Goal: Information Seeking & Learning: Compare options

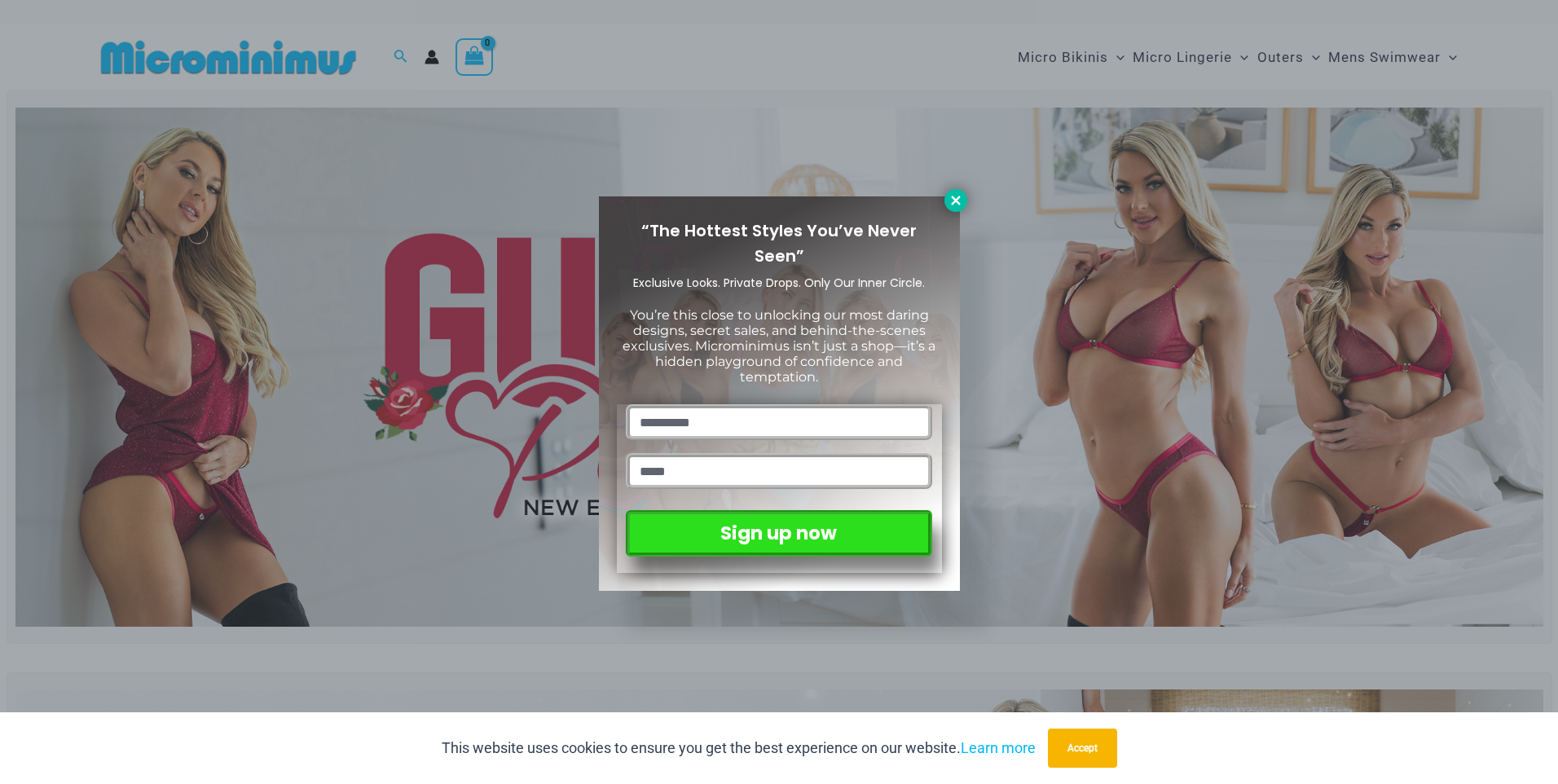
drag, startPoint x: 742, startPoint y: 246, endPoint x: 961, endPoint y: 196, distance: 224.6
click at [961, 196] on icon at bounding box center [956, 201] width 15 height 15
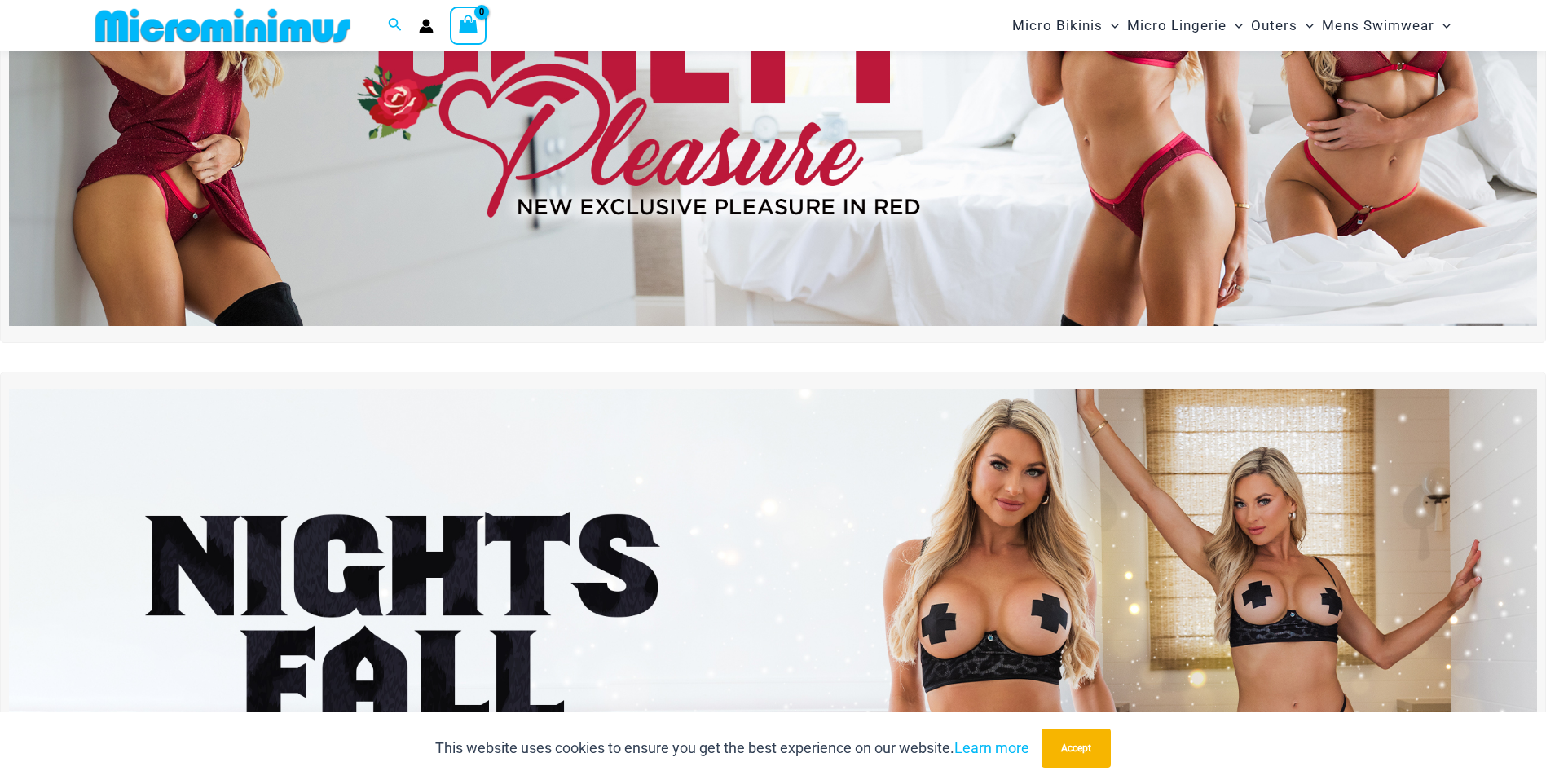
scroll to position [16, 0]
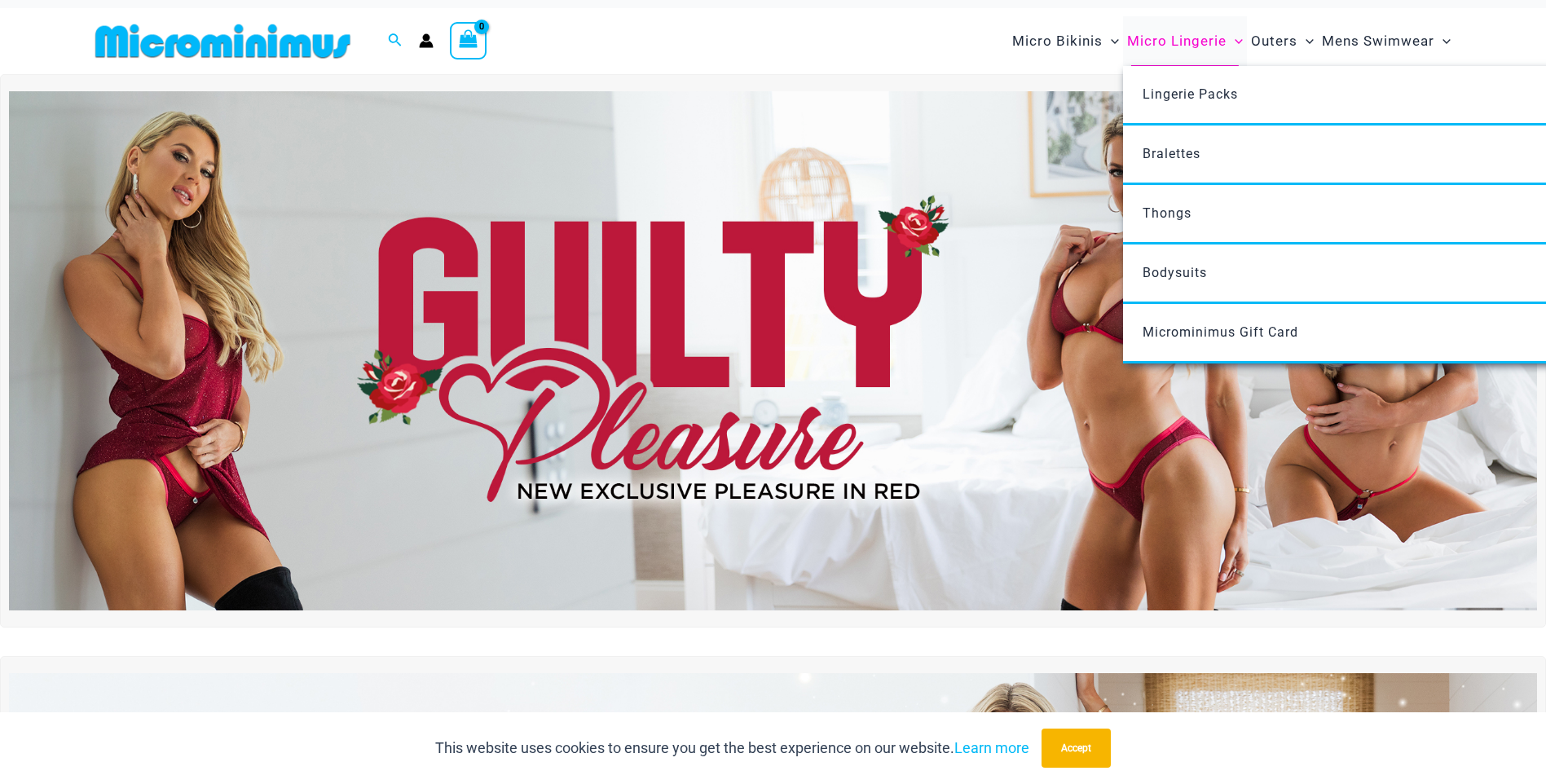
click at [1188, 41] on span "Micro Lingerie" at bounding box center [1176, 42] width 99 height 42
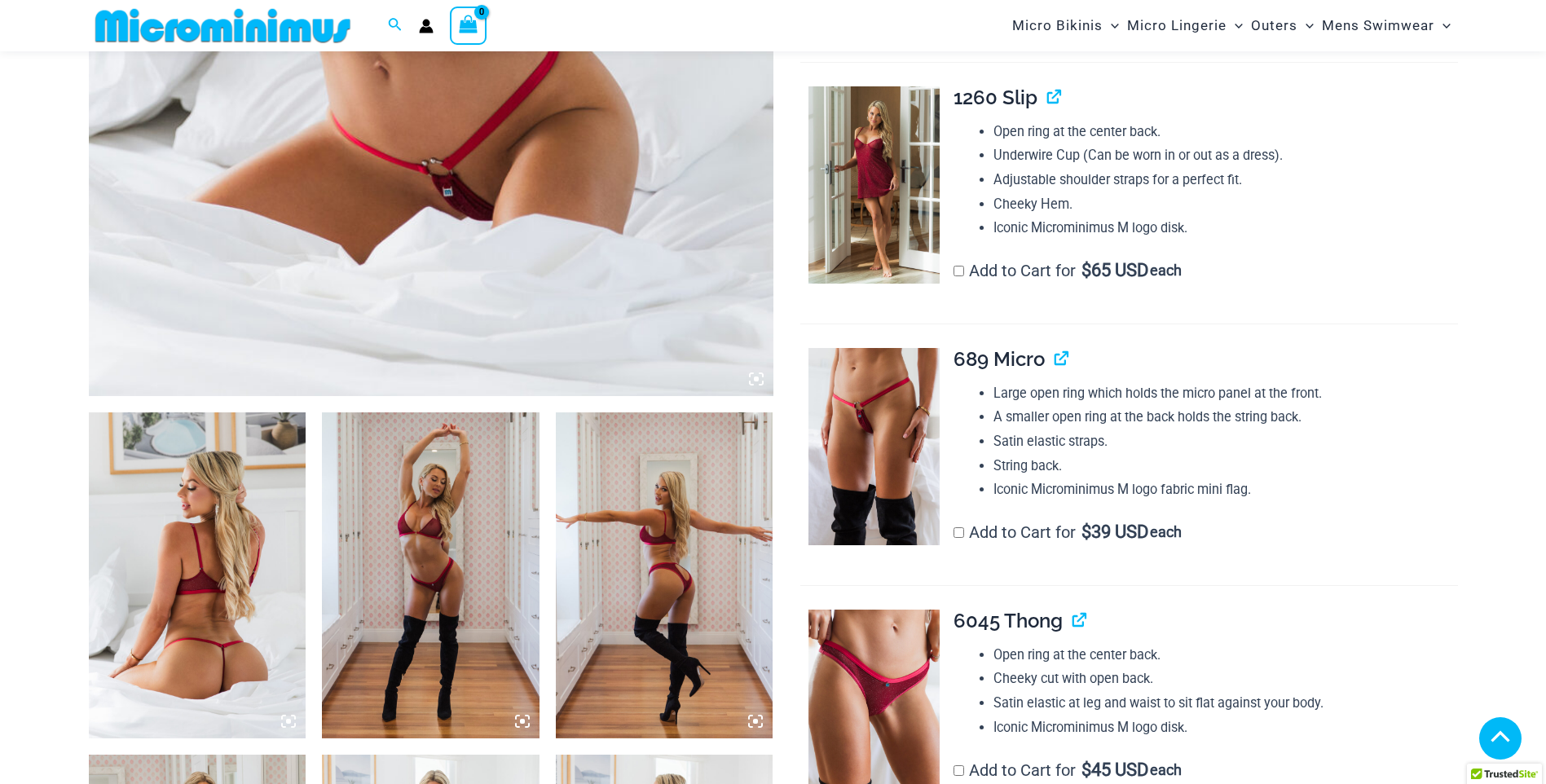
scroll to position [779, 0]
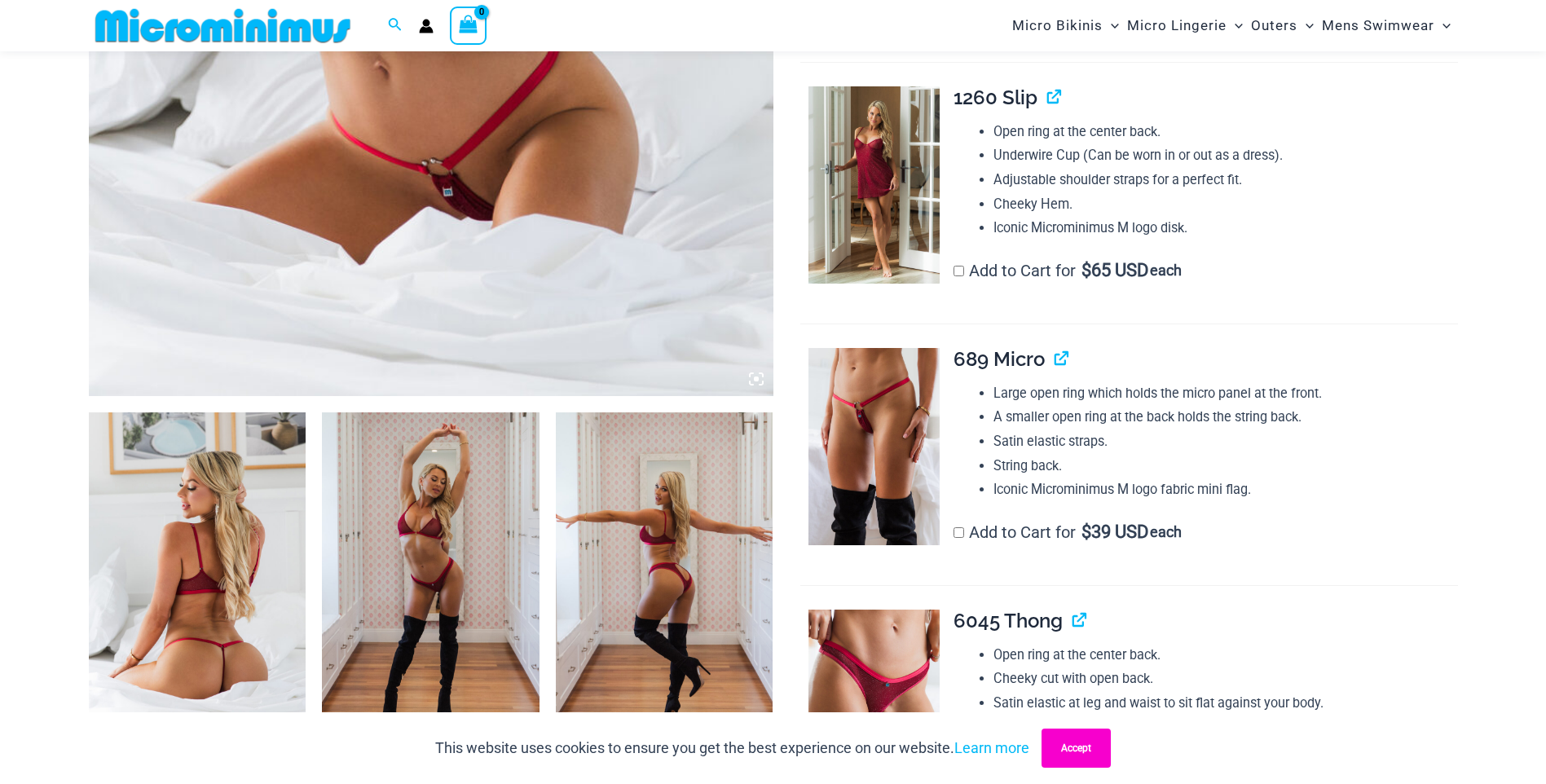
click at [1097, 749] on button "Accept" at bounding box center [1076, 747] width 69 height 39
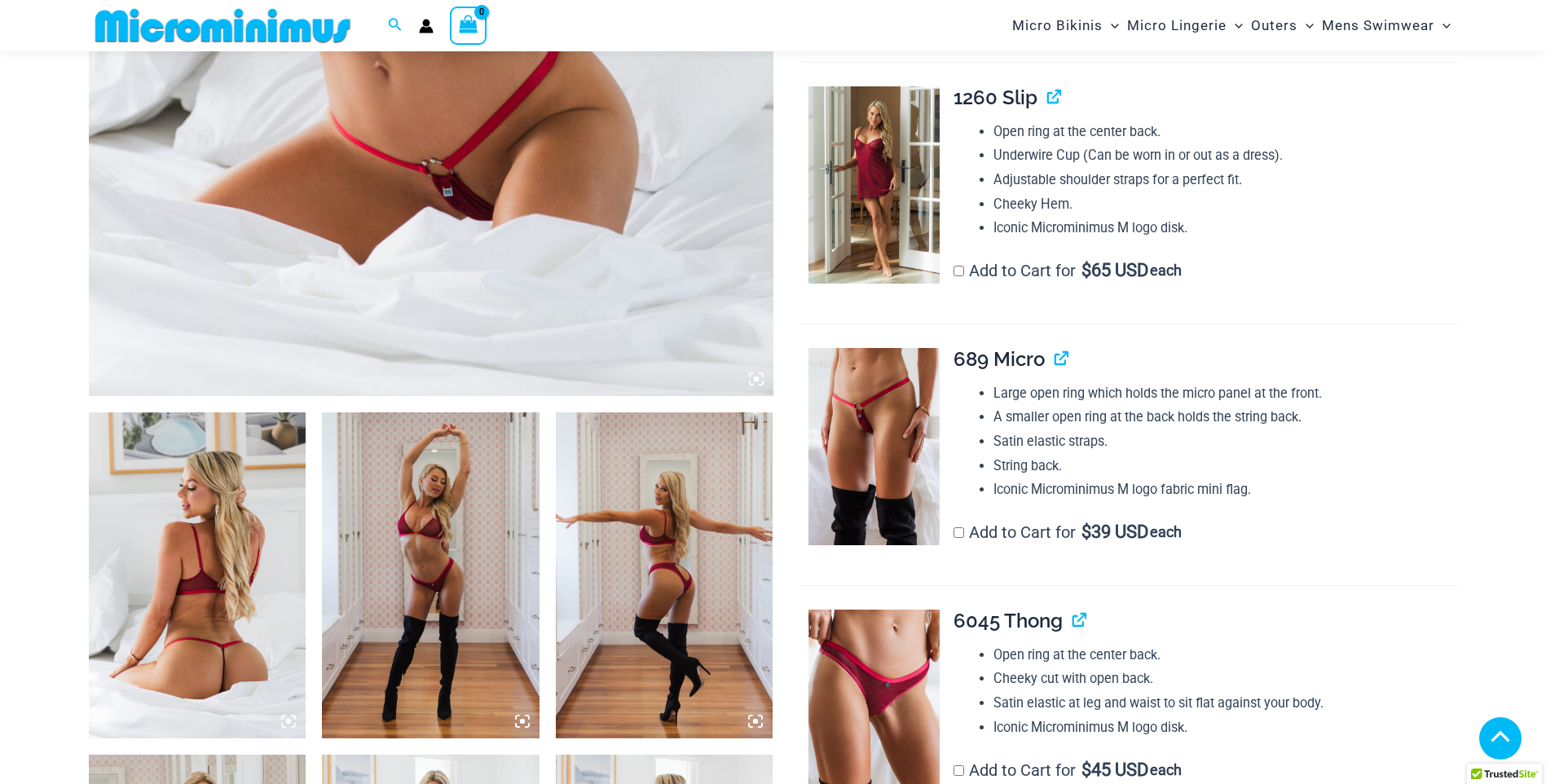
click at [289, 718] on icon at bounding box center [289, 722] width 15 height 15
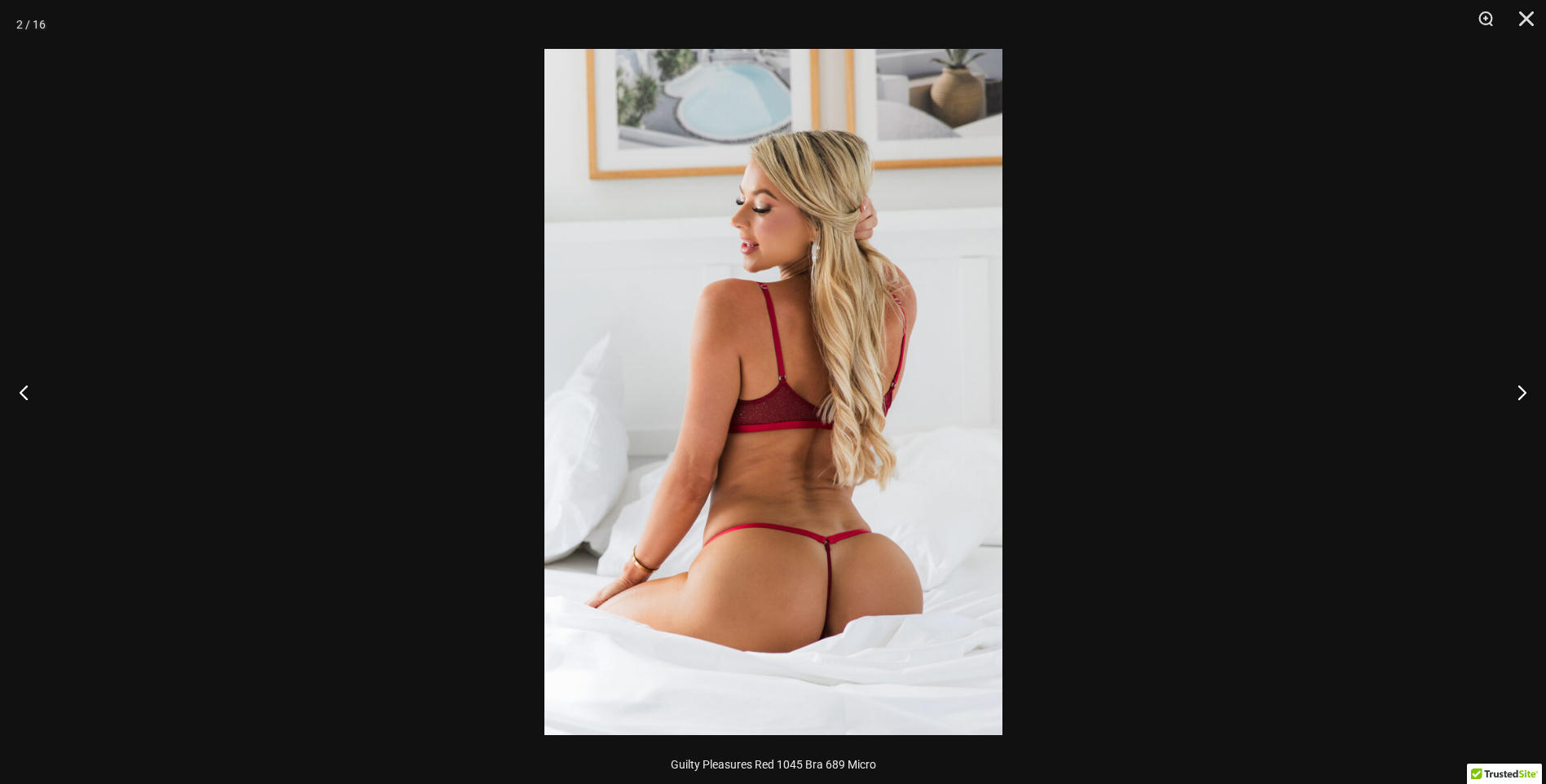
click at [861, 379] on img at bounding box center [773, 392] width 458 height 686
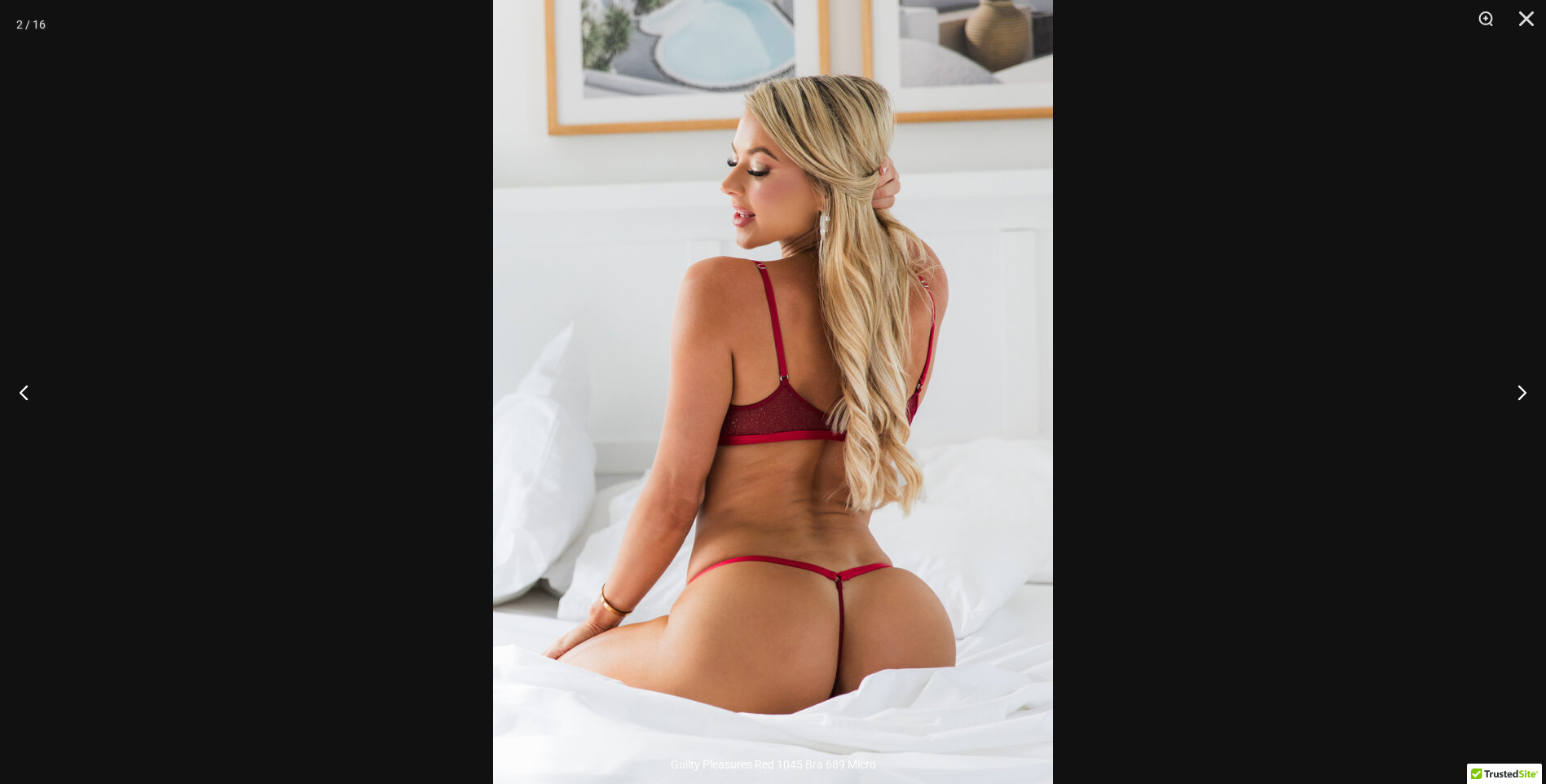
click at [861, 379] on img at bounding box center [773, 395] width 560 height 840
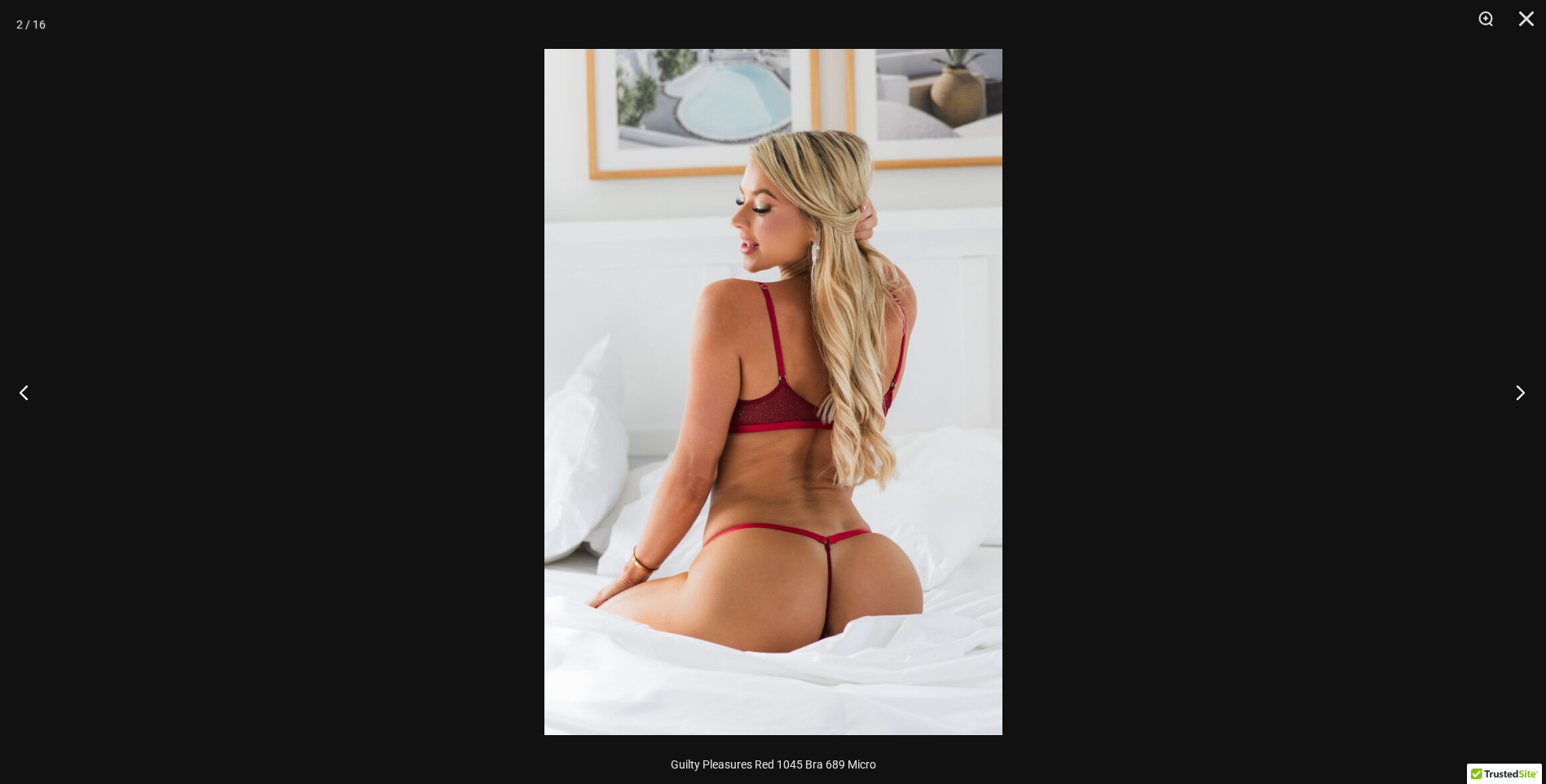
click at [1508, 399] on button "Next" at bounding box center [1516, 392] width 61 height 81
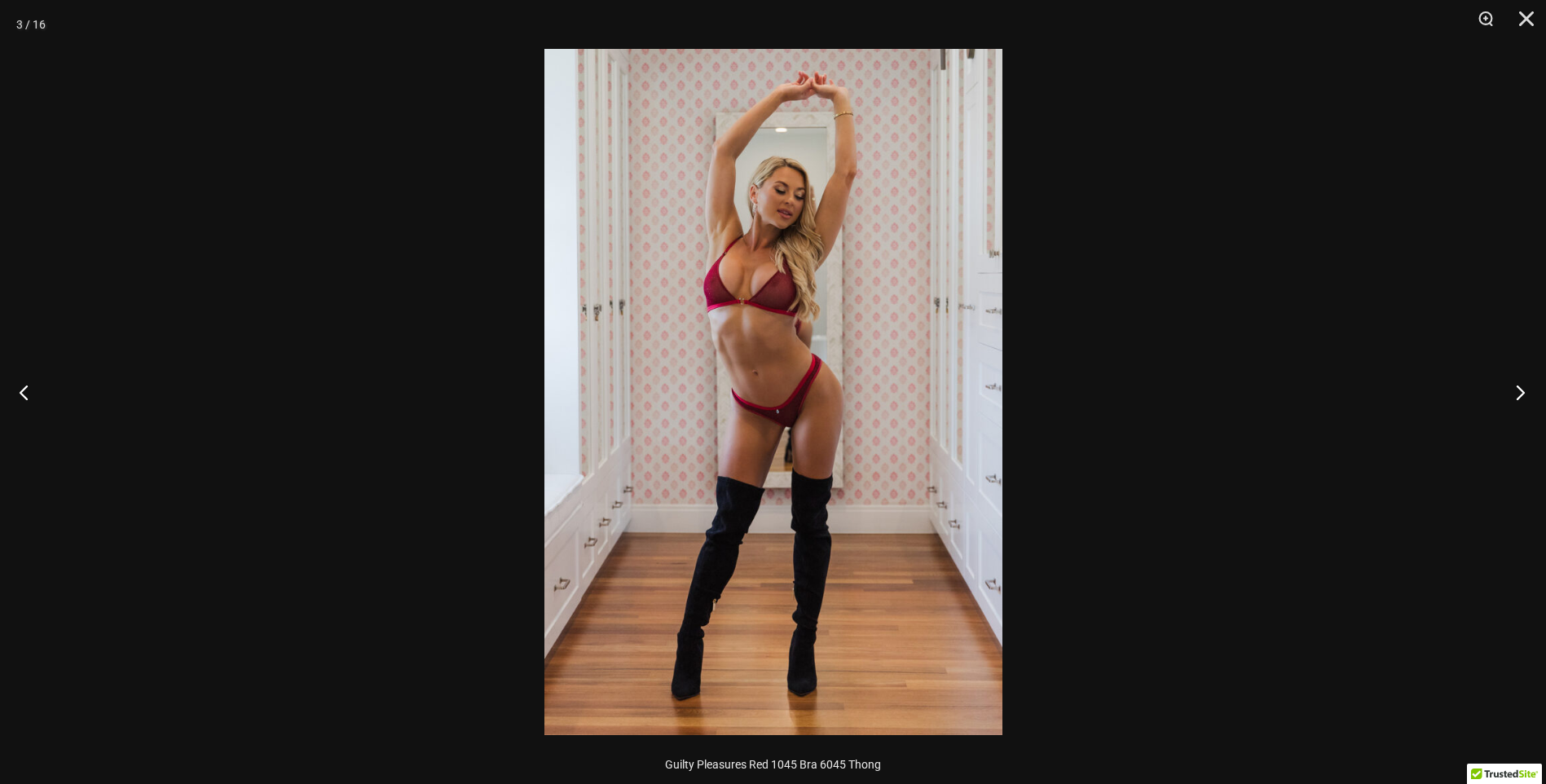
click at [1508, 399] on button "Next" at bounding box center [1516, 392] width 61 height 81
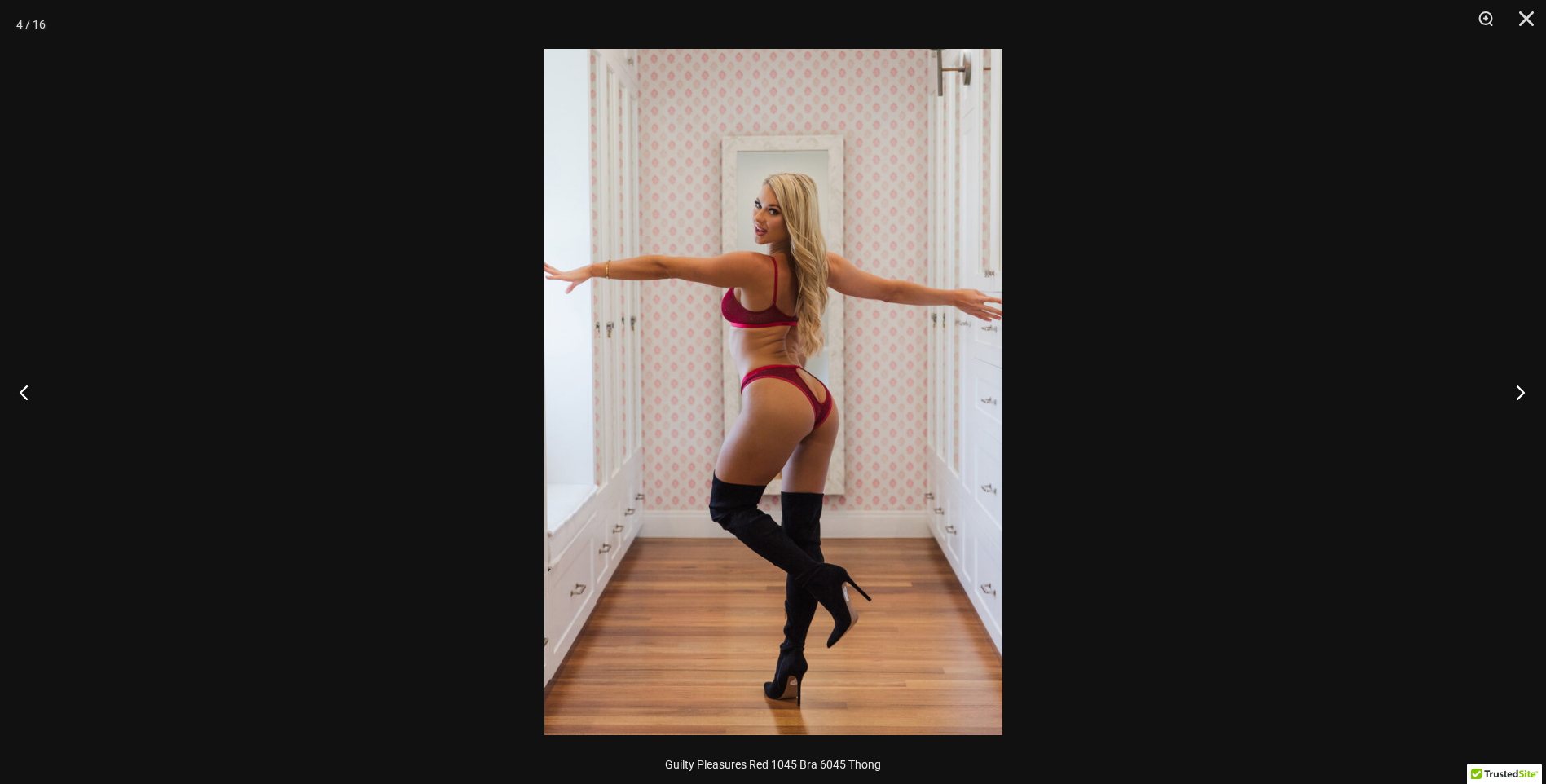
click at [1508, 399] on button "Next" at bounding box center [1516, 392] width 61 height 81
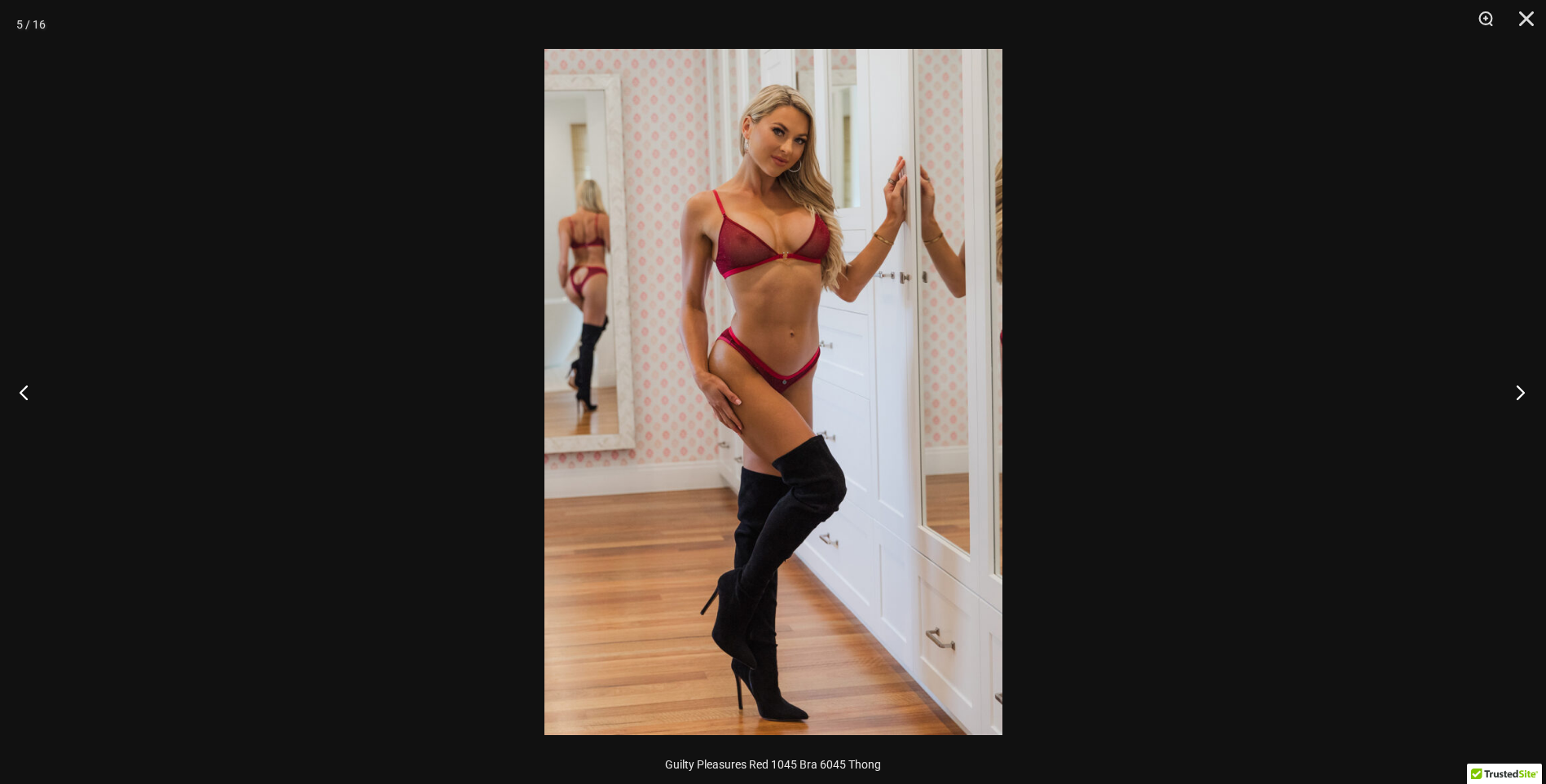
click at [1508, 399] on button "Next" at bounding box center [1516, 392] width 61 height 81
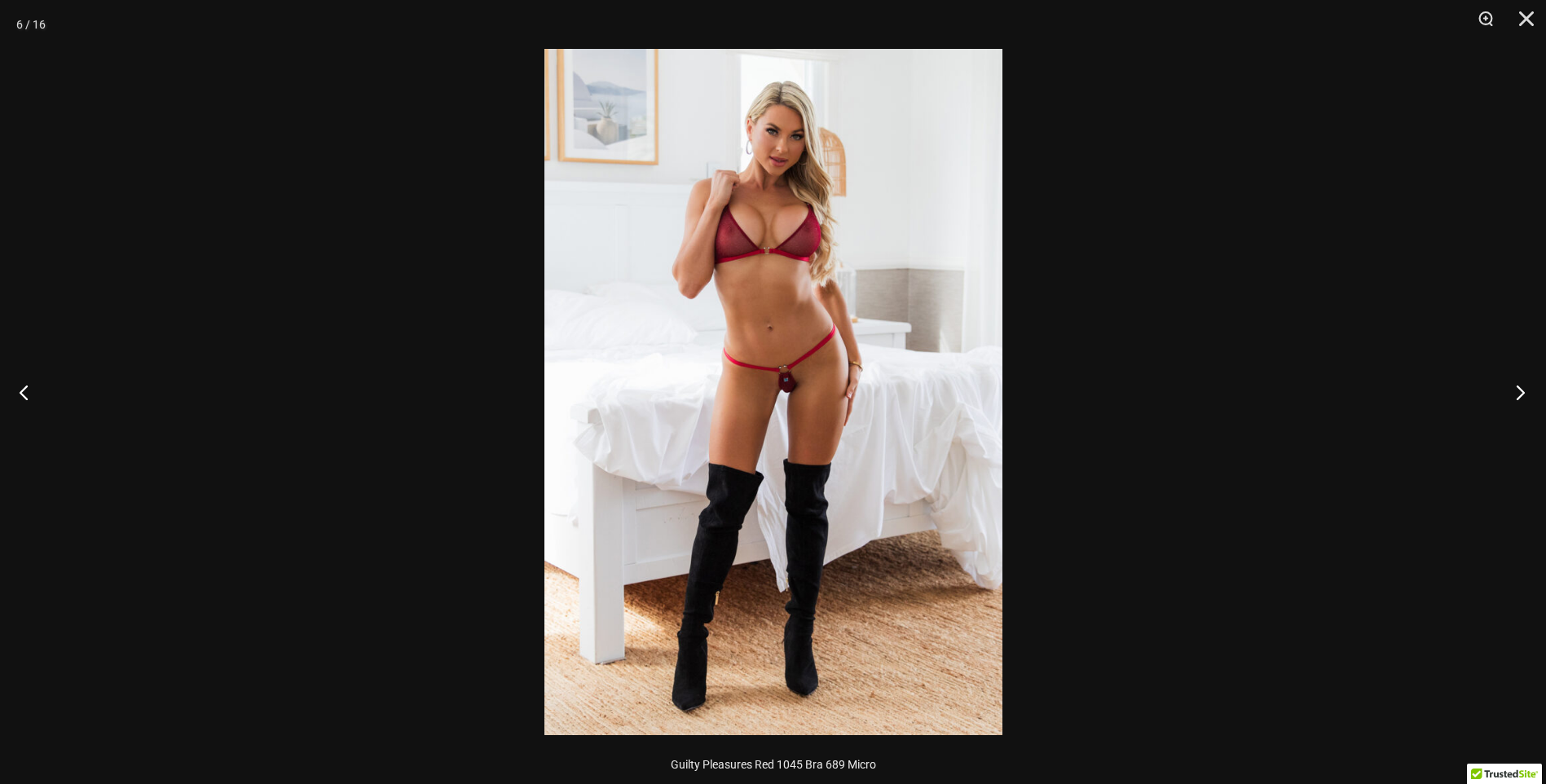
click at [1508, 399] on button "Next" at bounding box center [1516, 392] width 61 height 81
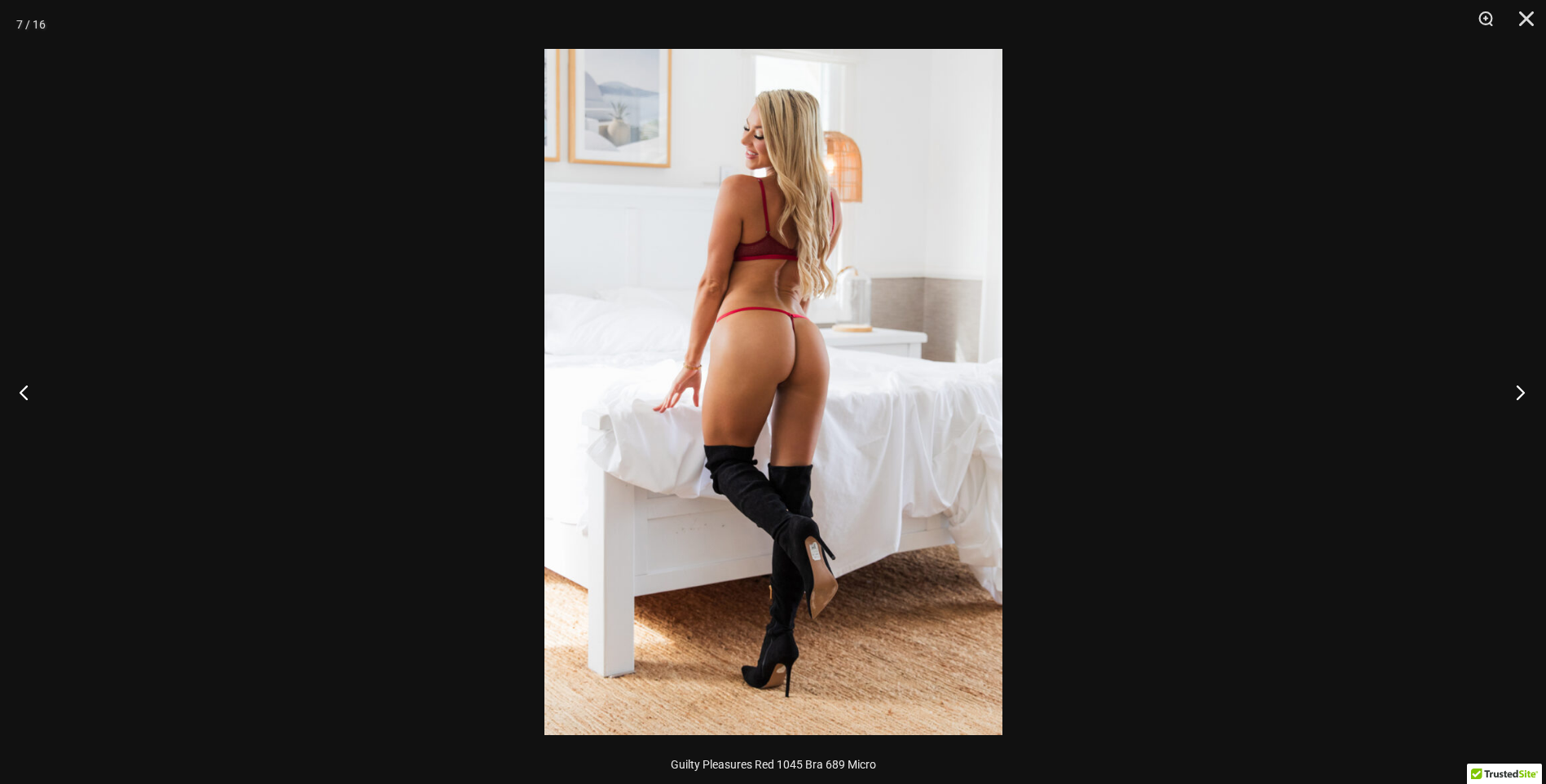
click at [1508, 392] on button "Next" at bounding box center [1516, 392] width 61 height 81
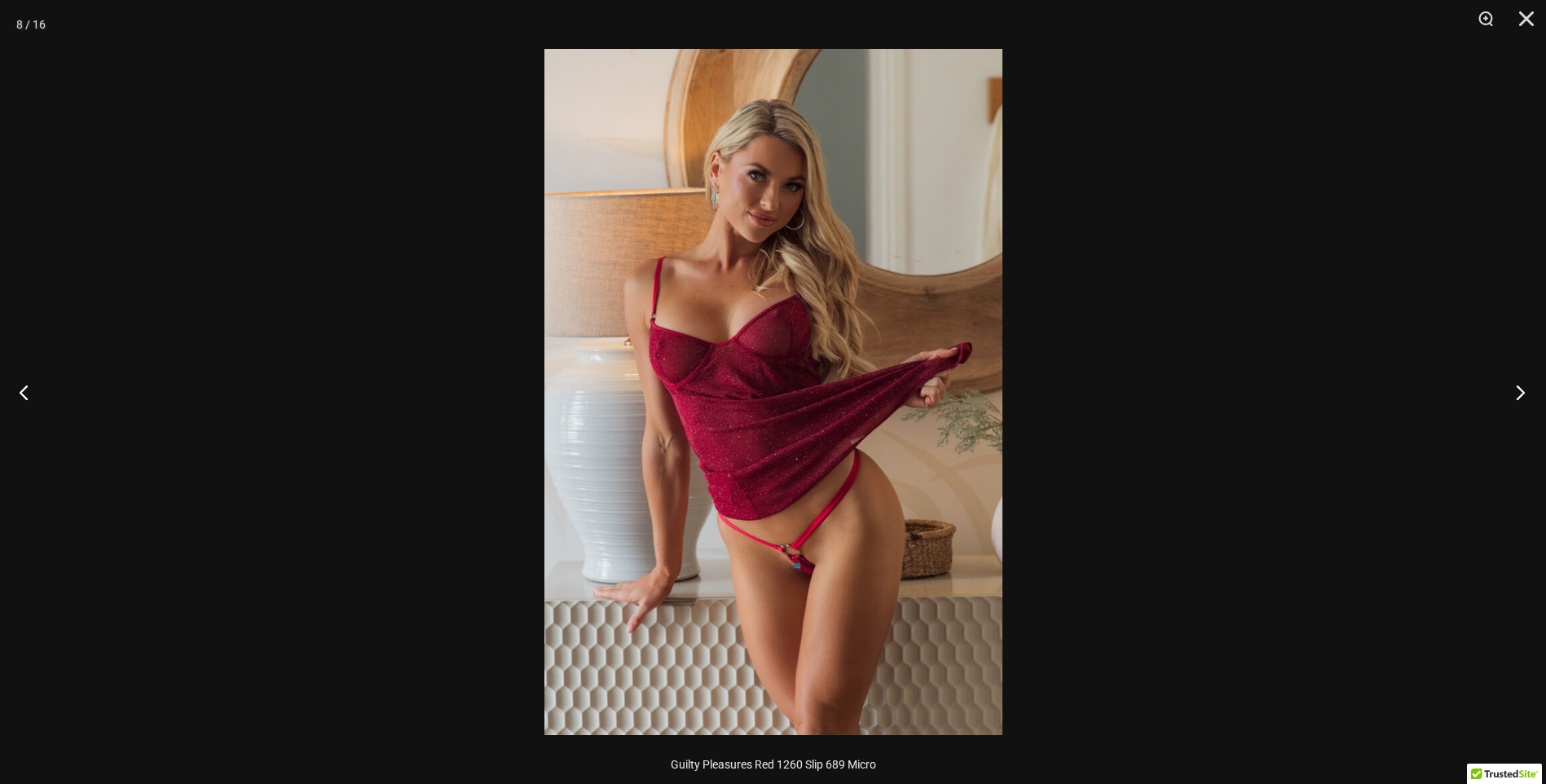
click at [1510, 400] on button "Next" at bounding box center [1516, 392] width 61 height 81
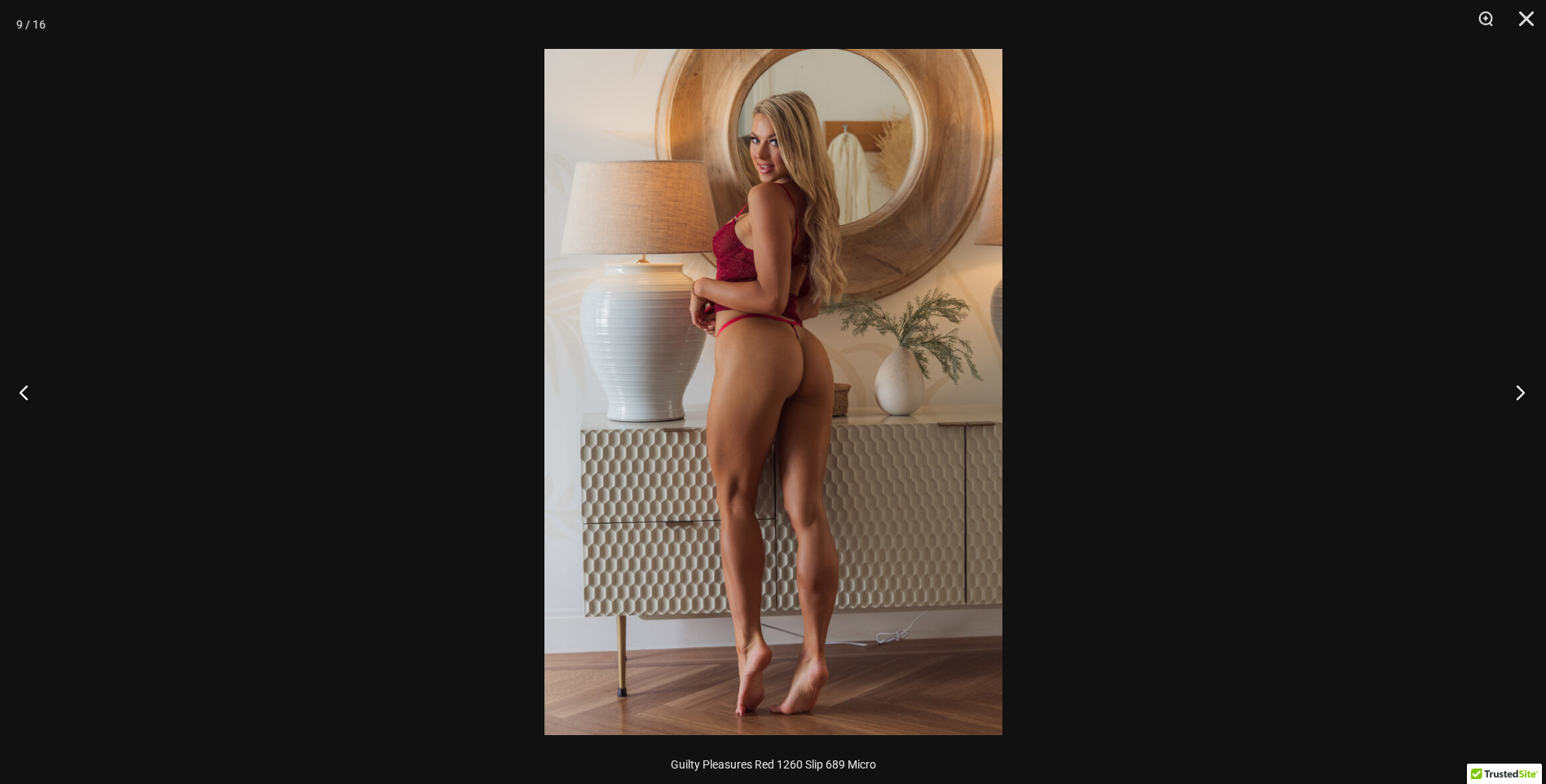
click at [1510, 399] on button "Next" at bounding box center [1516, 392] width 61 height 81
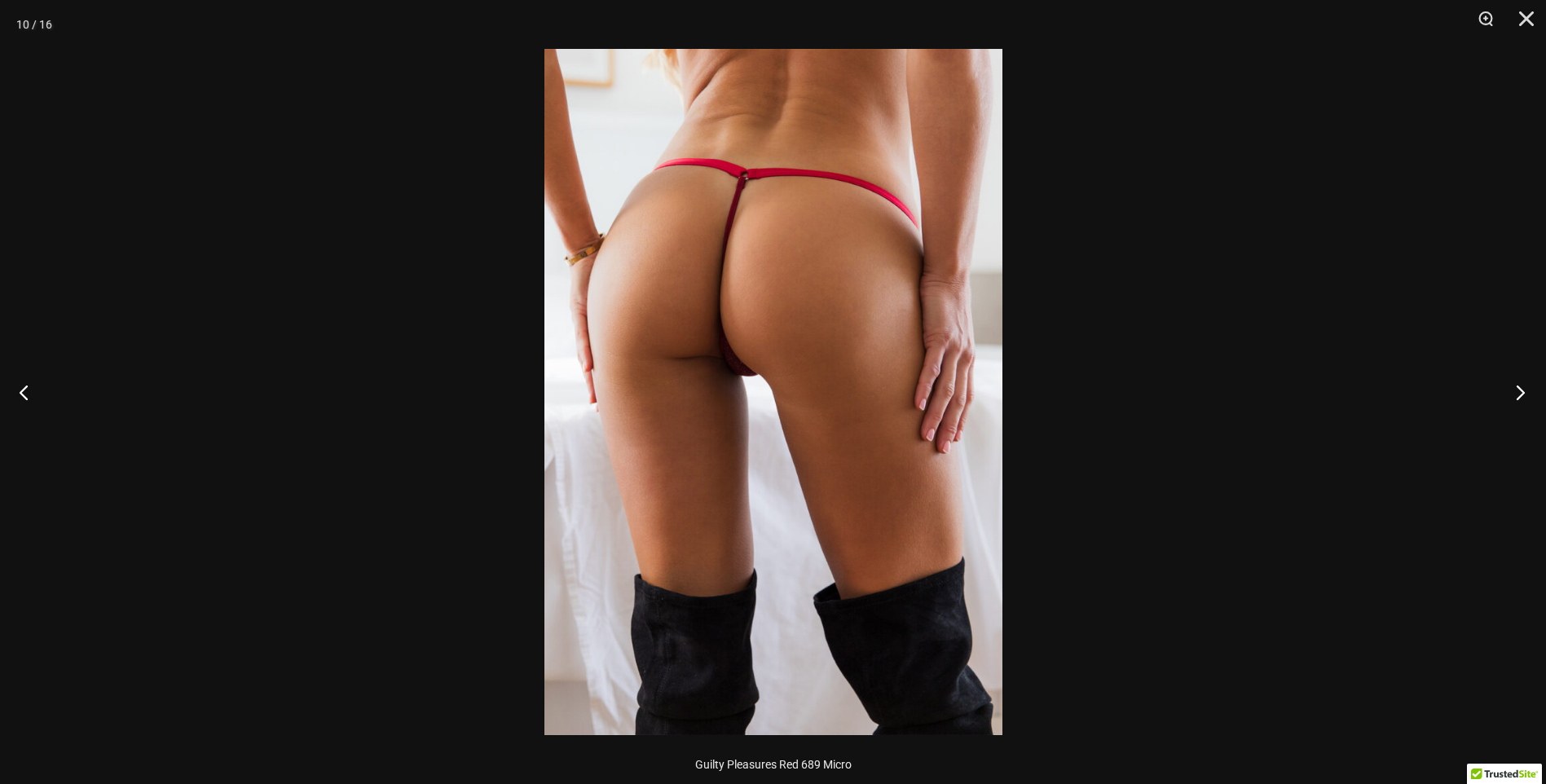
click at [1510, 398] on button "Next" at bounding box center [1516, 392] width 61 height 81
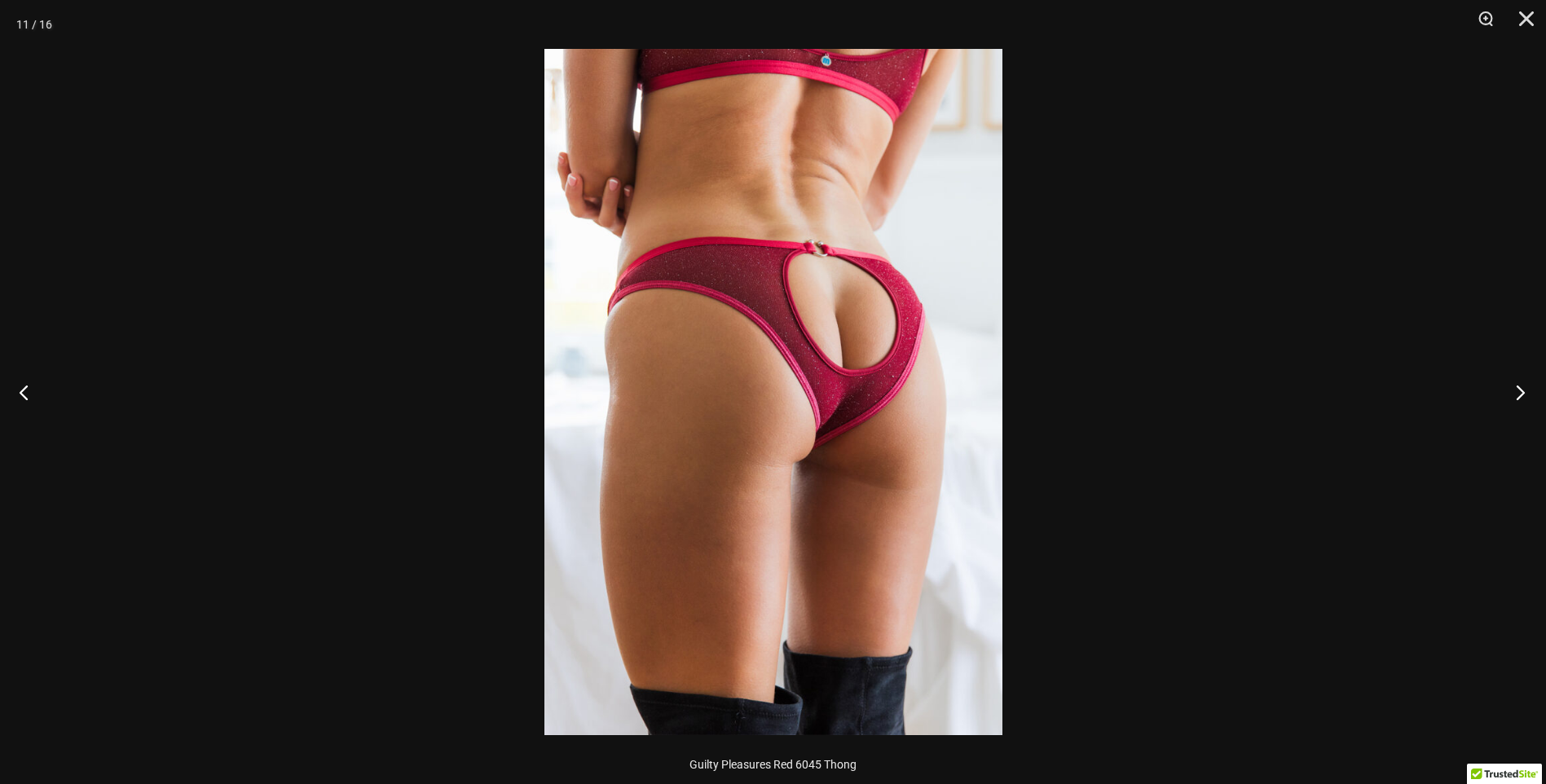
click at [1510, 397] on button "Next" at bounding box center [1516, 392] width 61 height 81
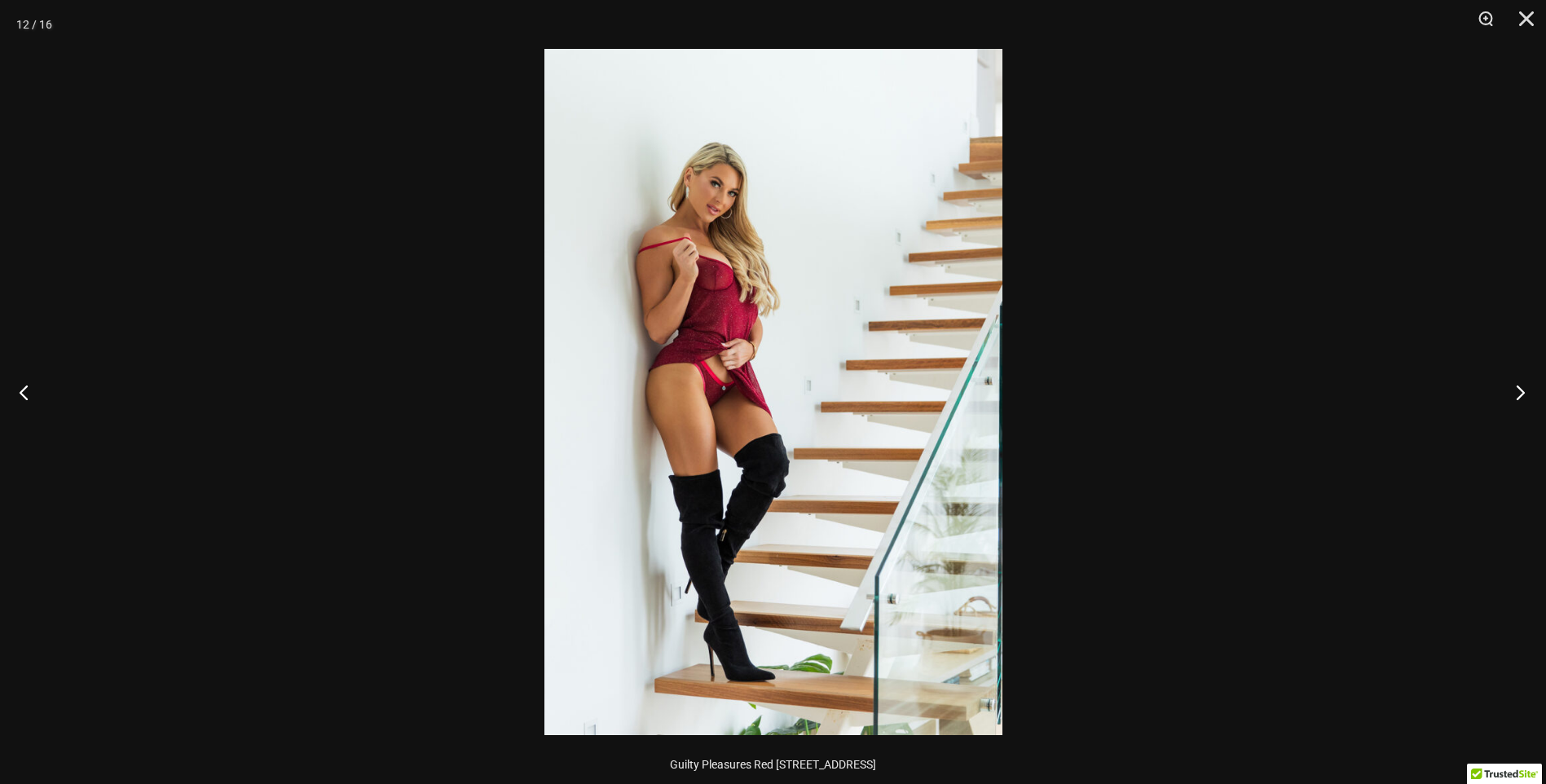
click at [1510, 397] on button "Next" at bounding box center [1516, 392] width 61 height 81
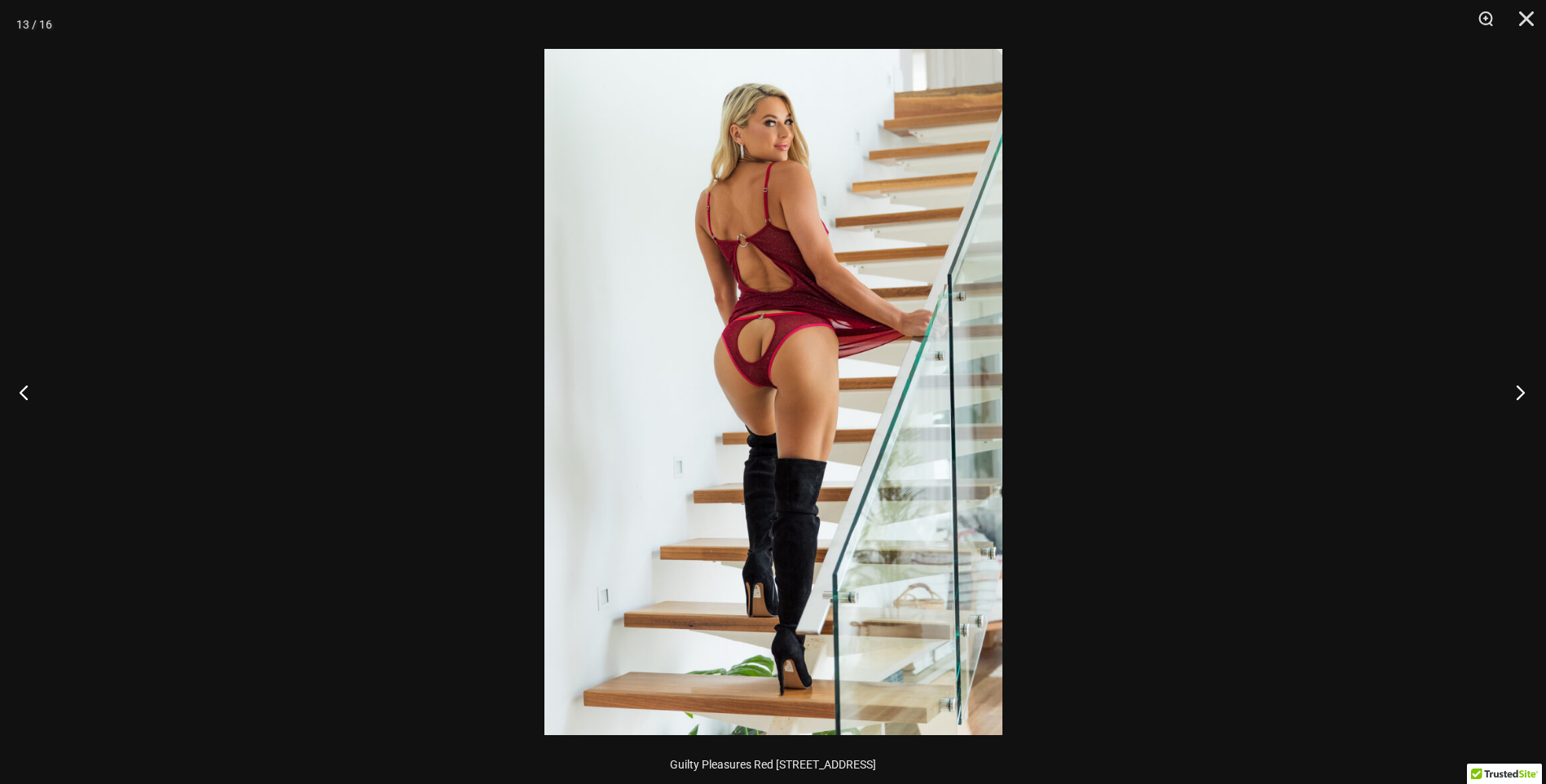
click at [1510, 396] on button "Next" at bounding box center [1516, 392] width 61 height 81
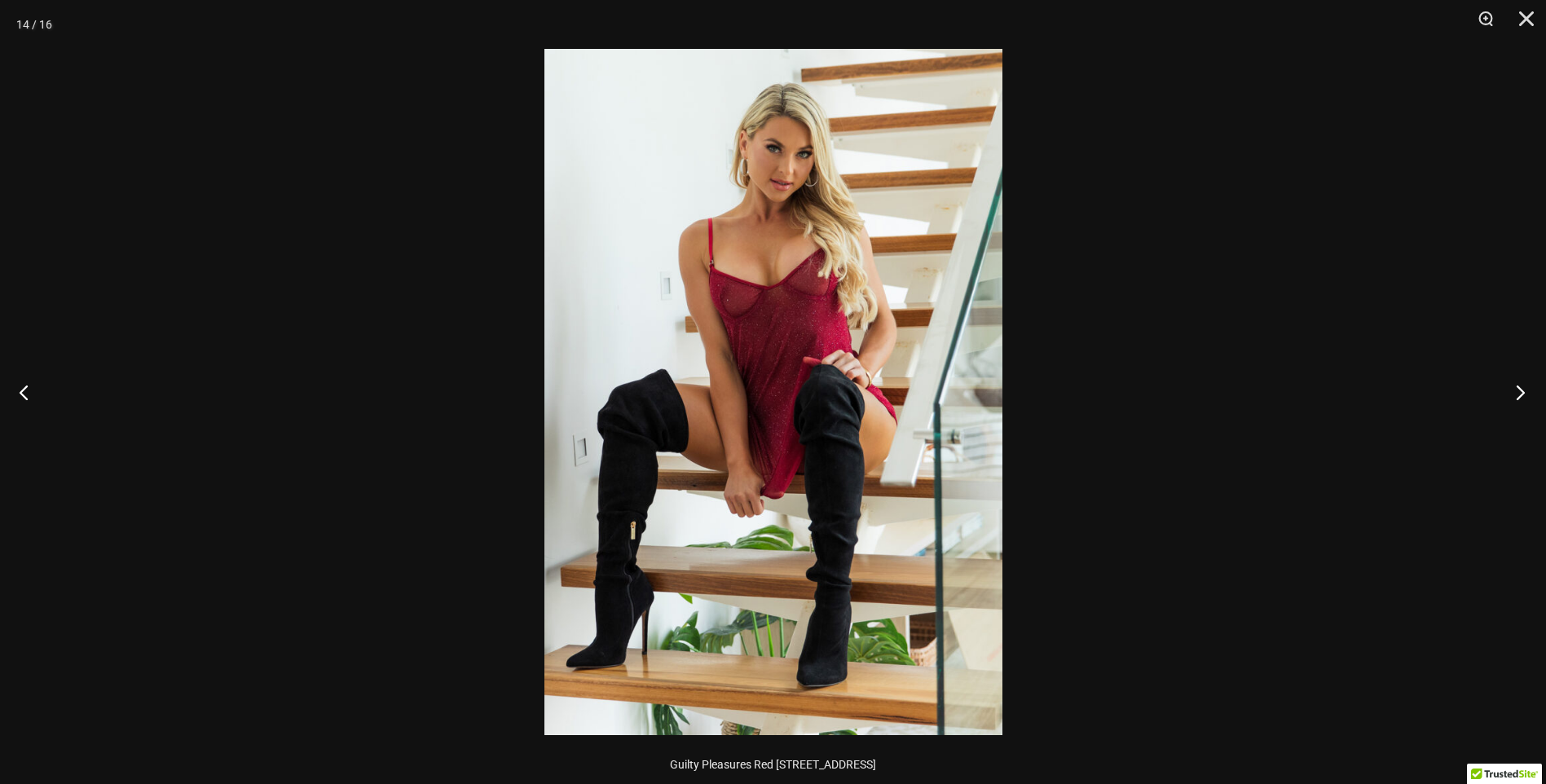
click at [1510, 396] on button "Next" at bounding box center [1516, 392] width 61 height 81
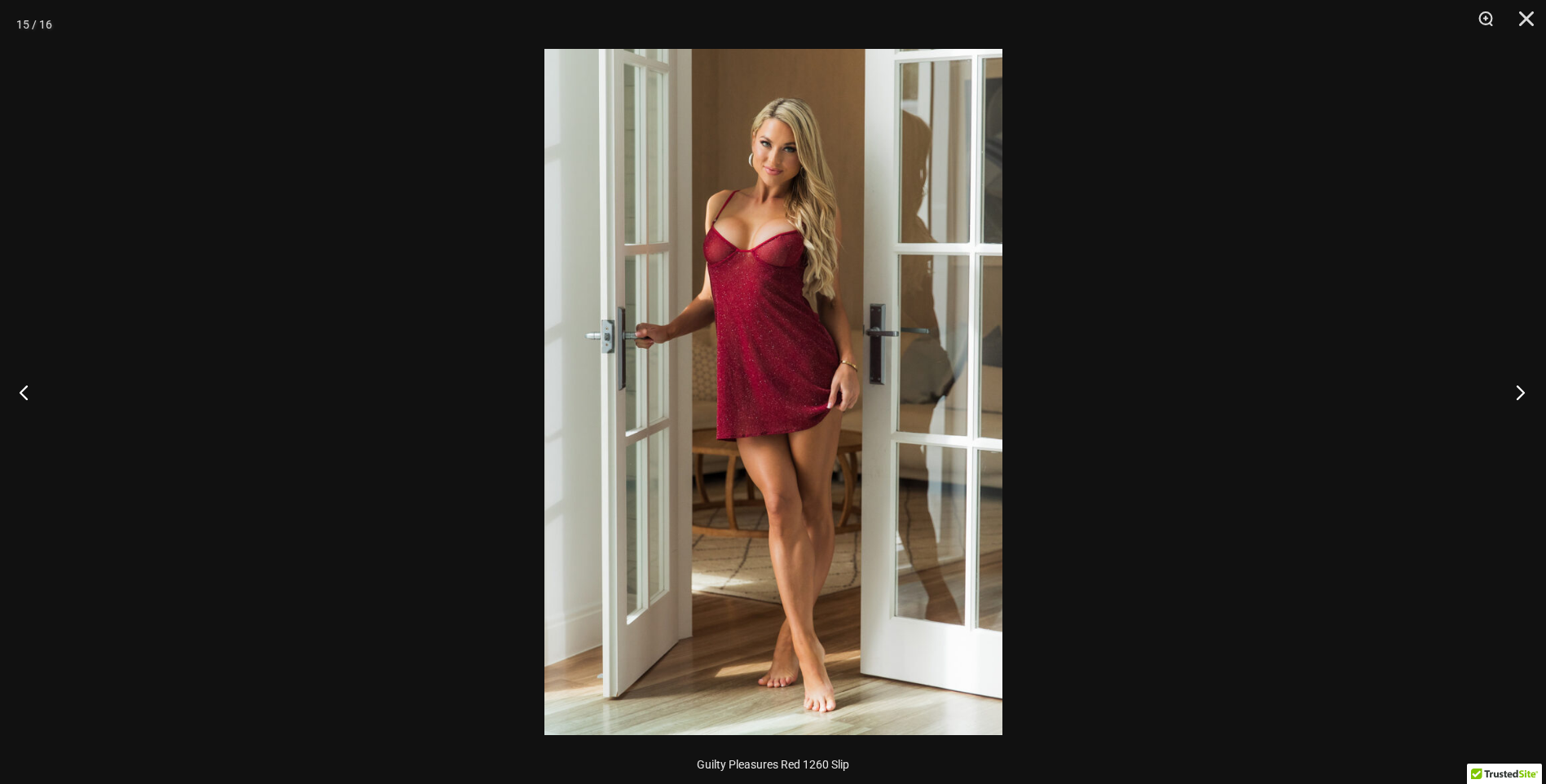
click at [1510, 396] on button "Next" at bounding box center [1516, 392] width 61 height 81
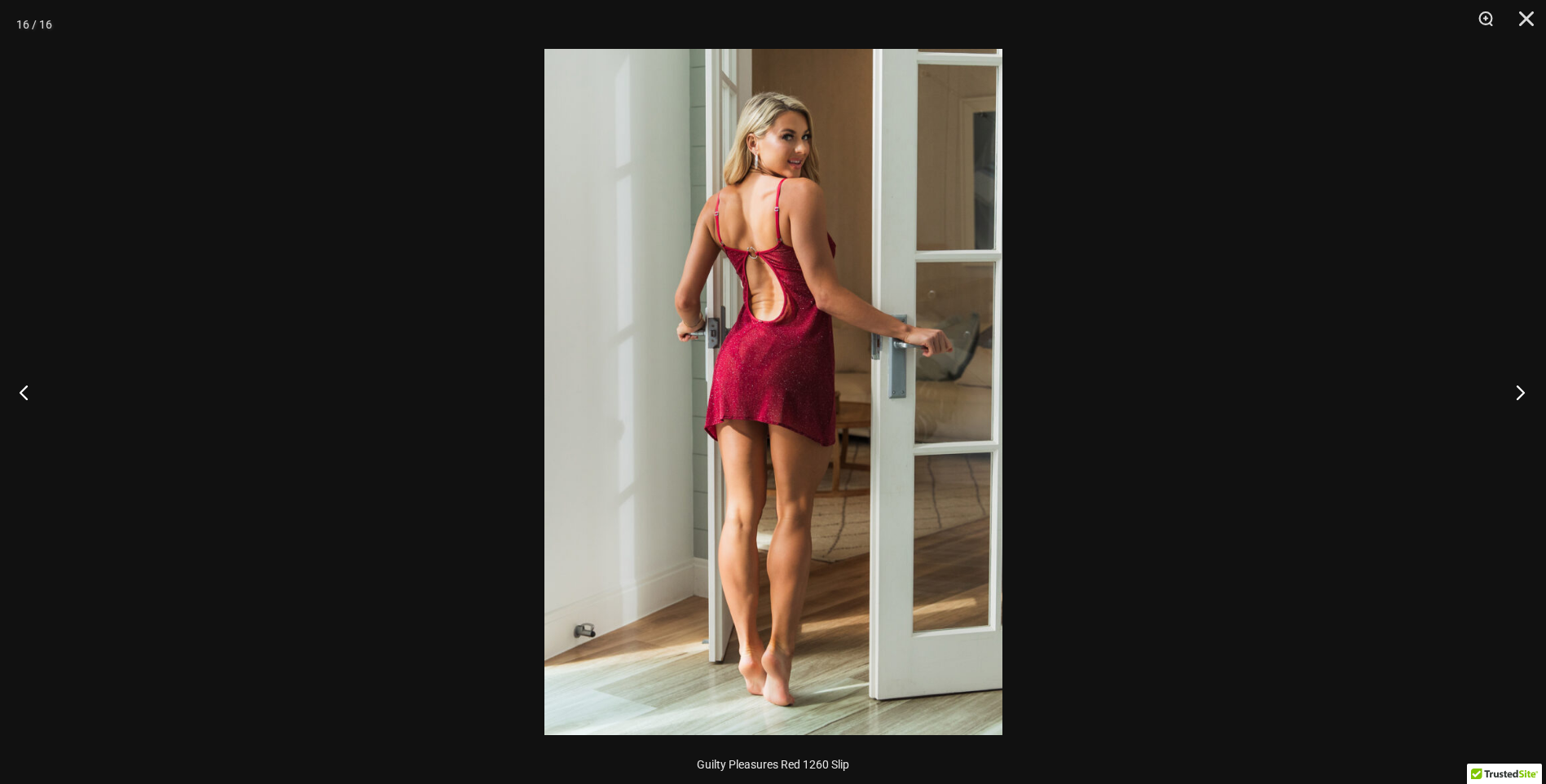
click at [1510, 396] on button "Next" at bounding box center [1516, 392] width 61 height 81
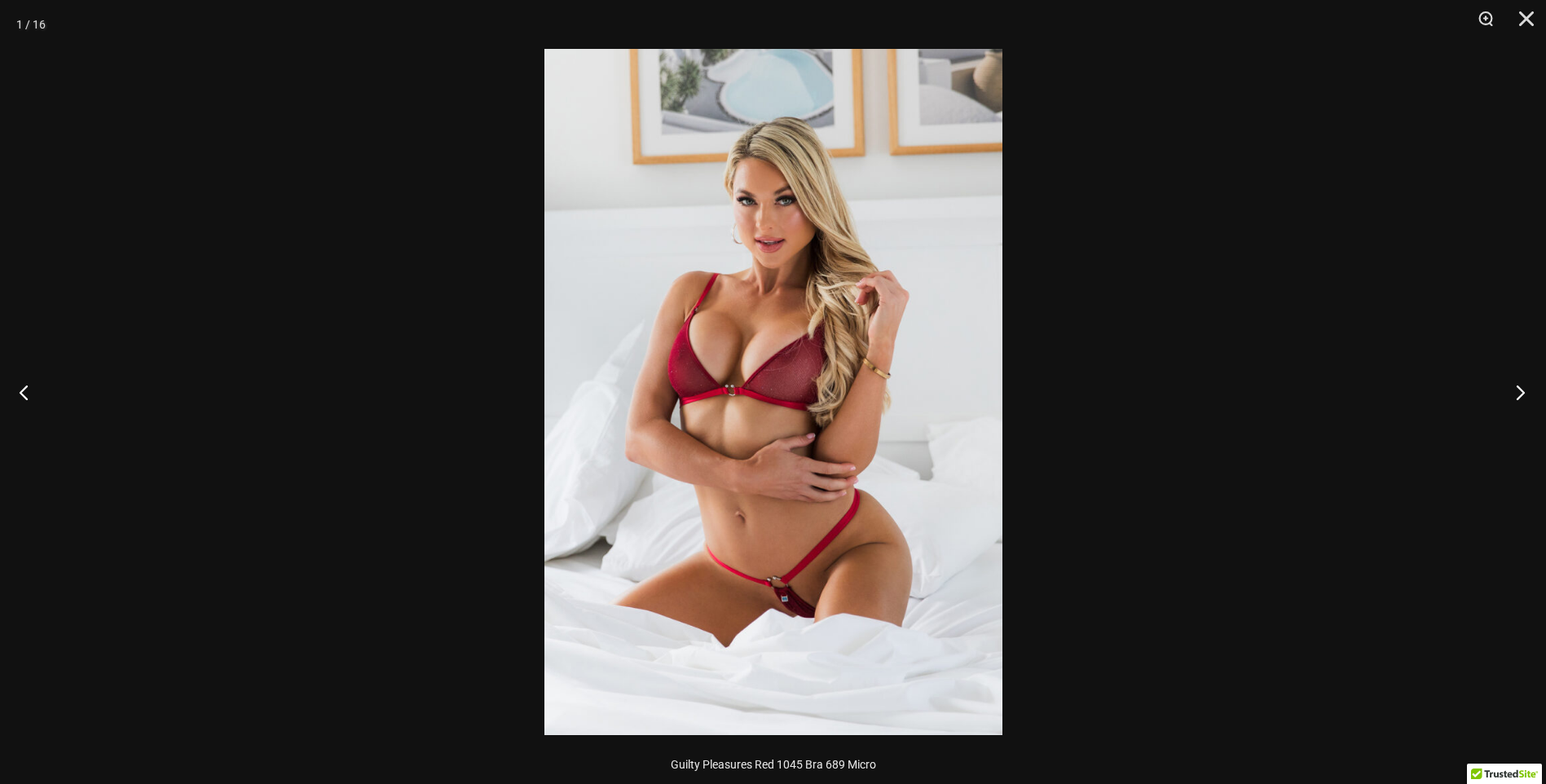
click at [1510, 396] on button "Next" at bounding box center [1516, 392] width 61 height 81
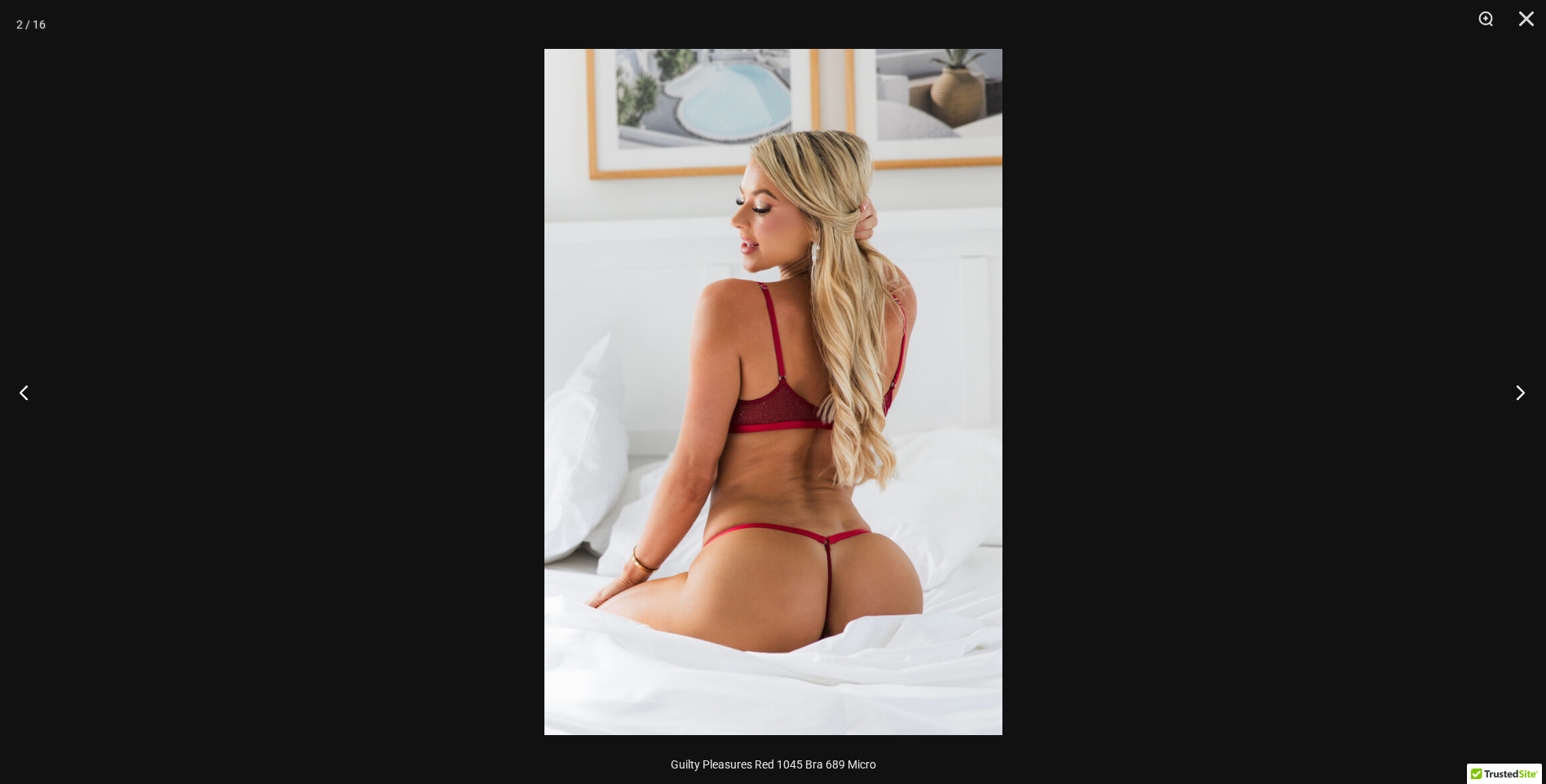
click at [1510, 396] on button "Next" at bounding box center [1516, 392] width 61 height 81
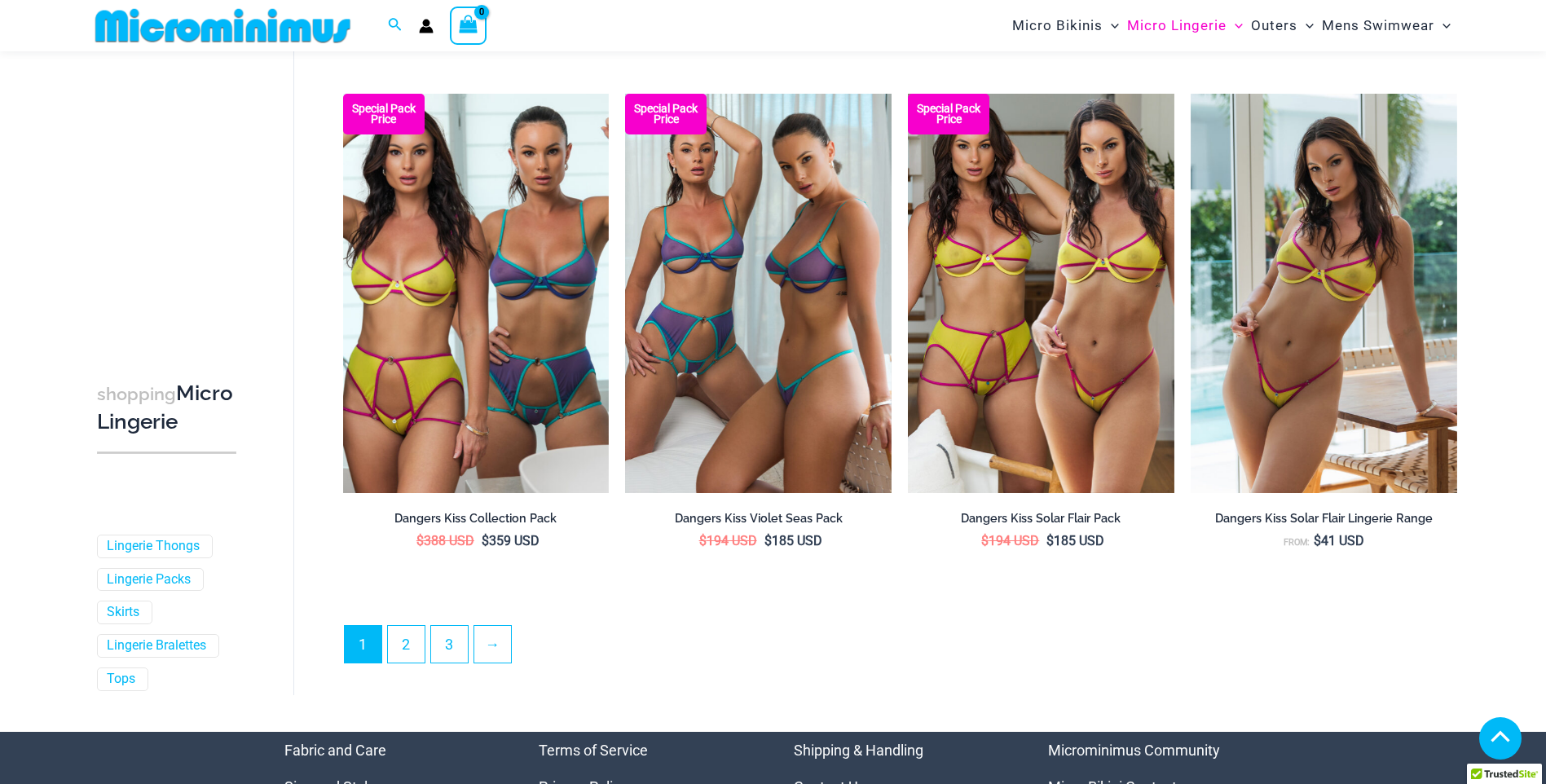
scroll to position [4136, 0]
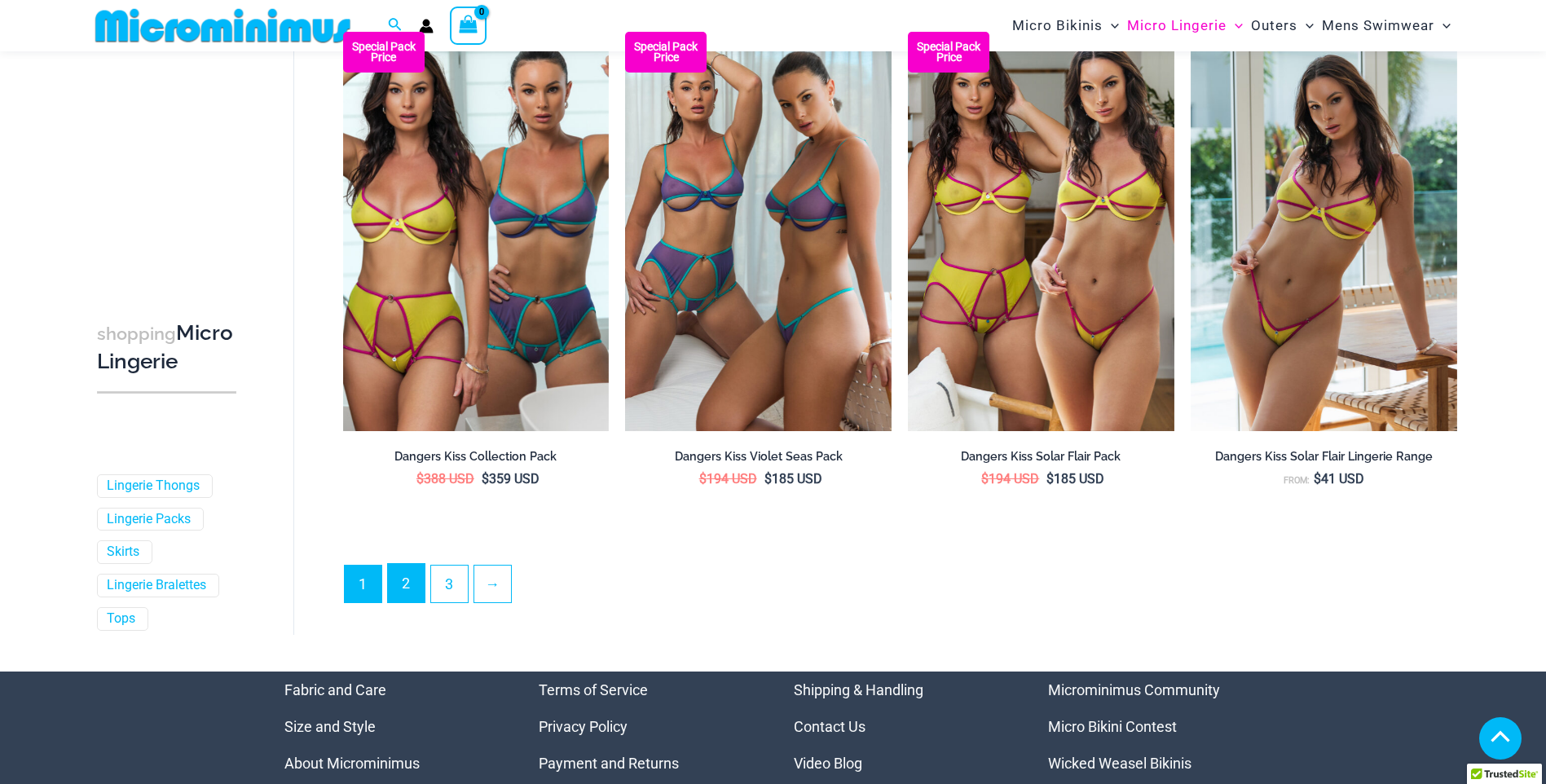
click at [409, 590] on link "2" at bounding box center [406, 583] width 37 height 39
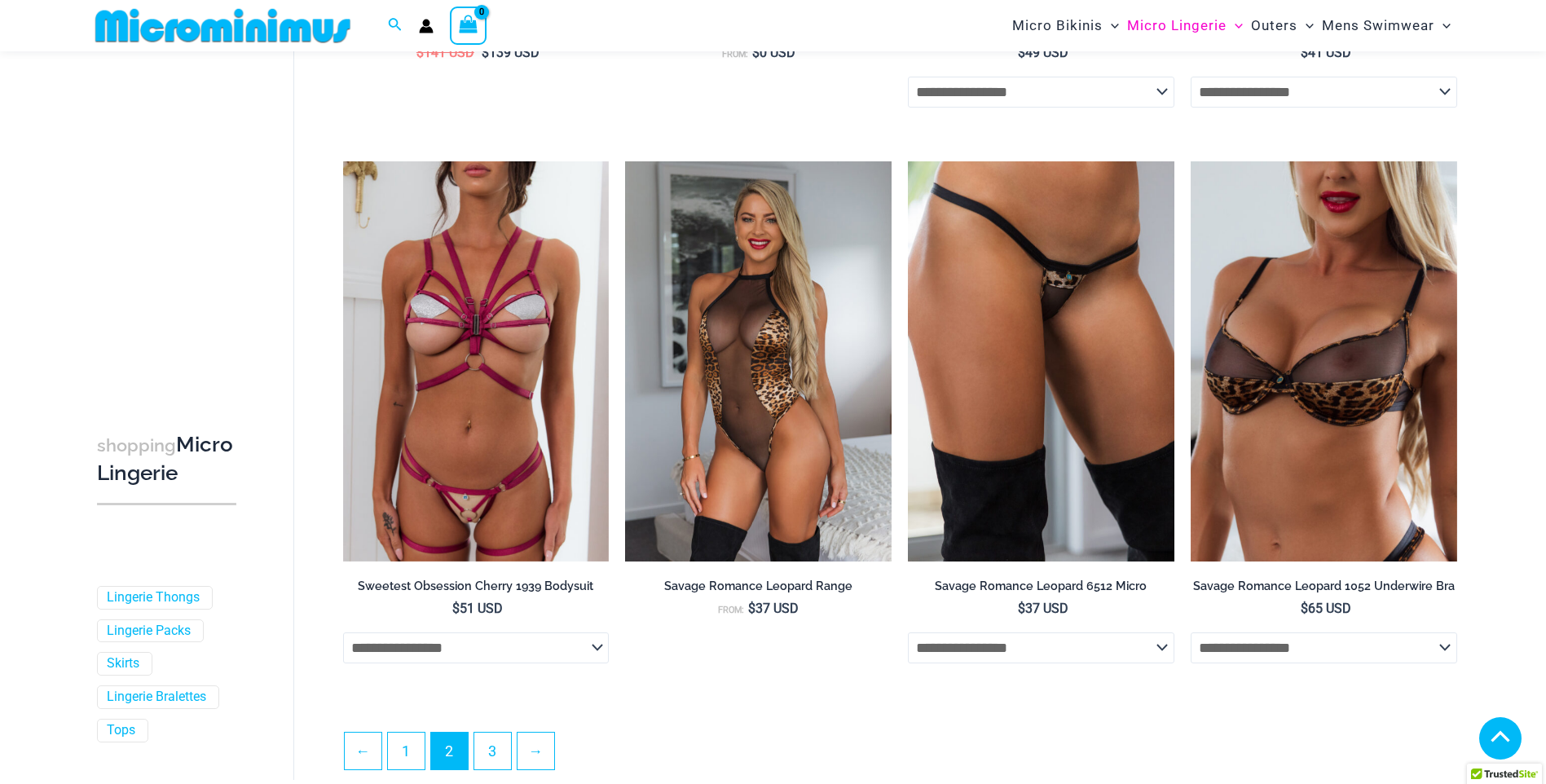
scroll to position [4058, 0]
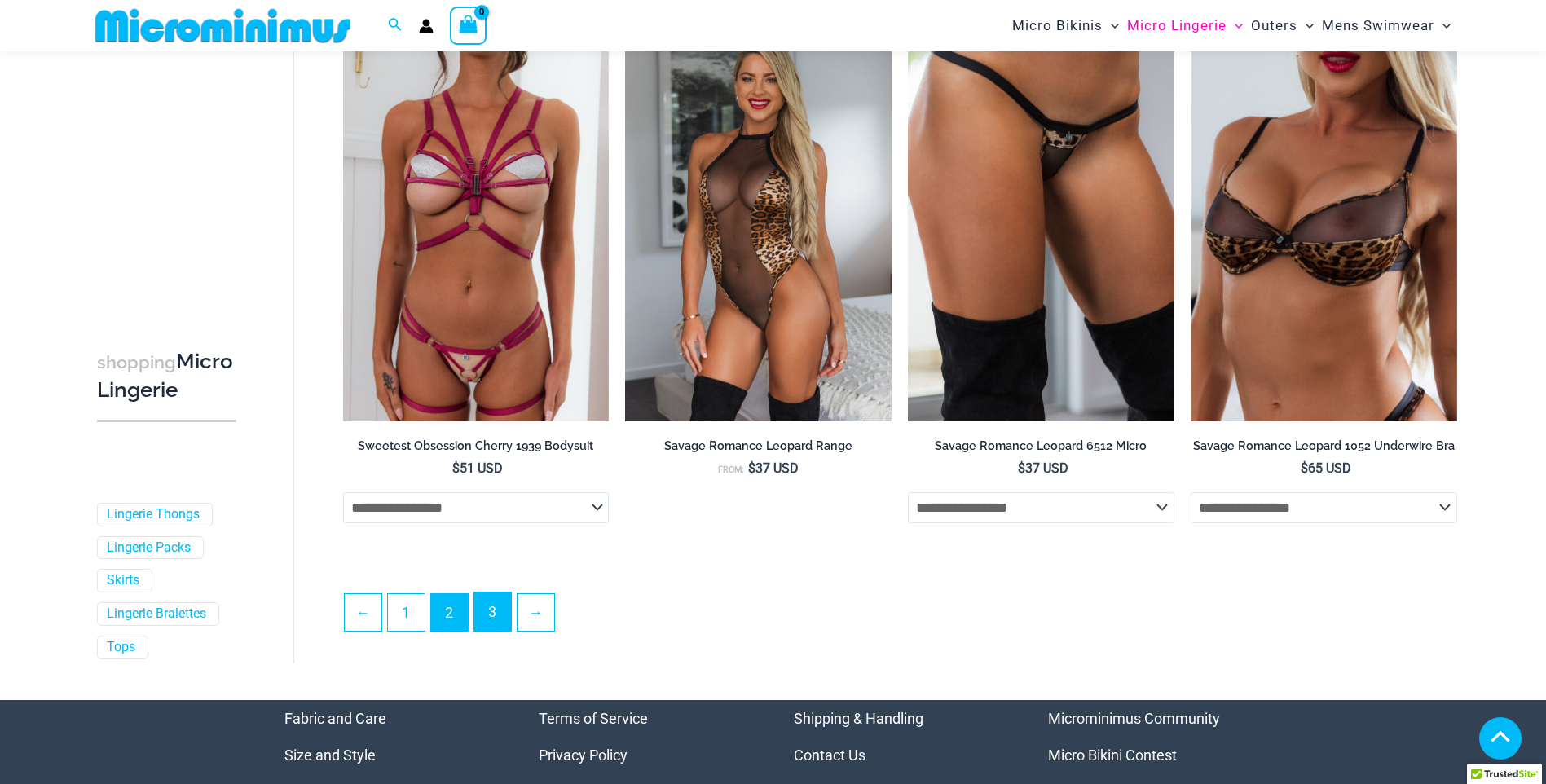
click at [498, 618] on link "3" at bounding box center [493, 611] width 37 height 39
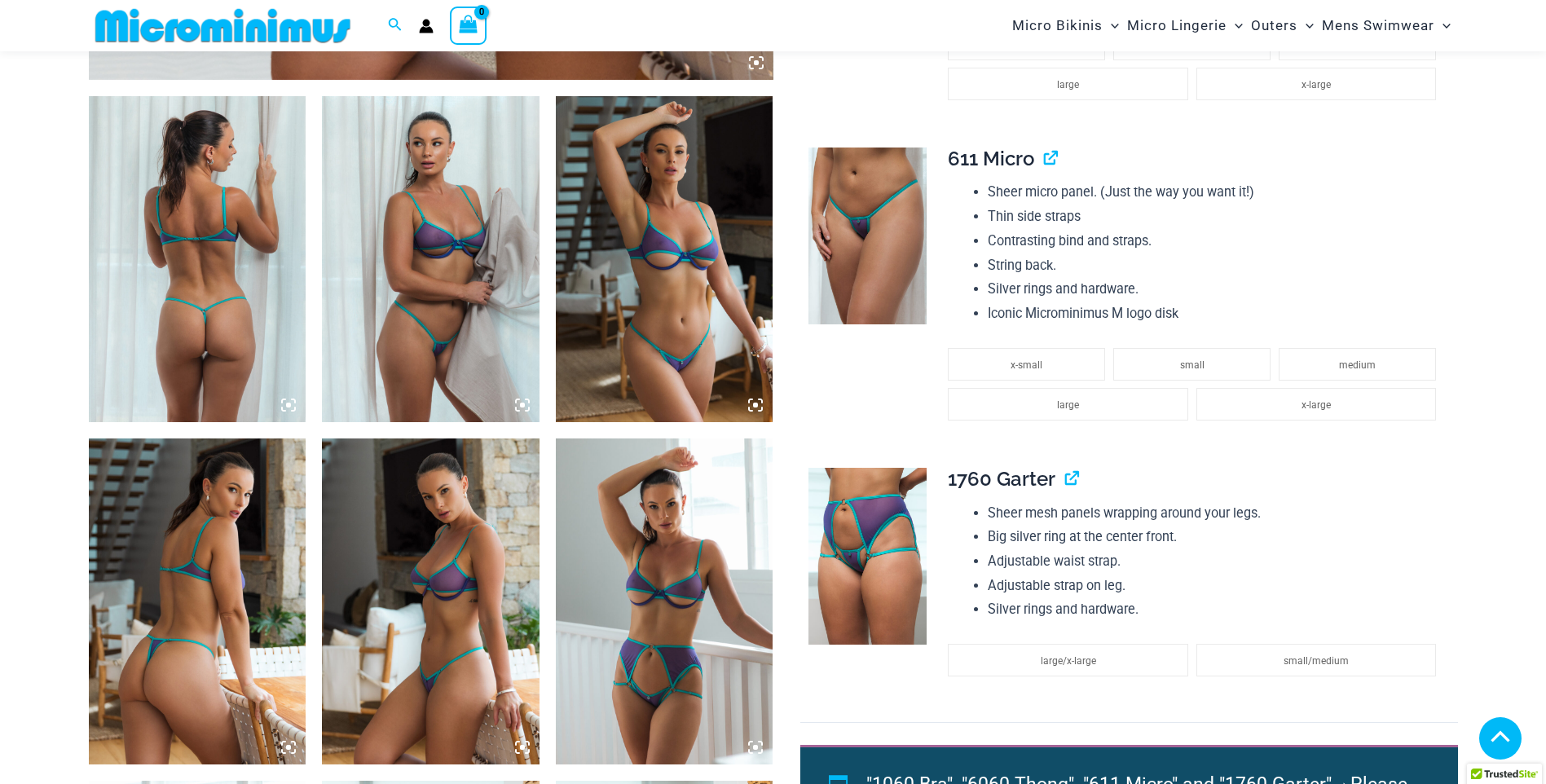
scroll to position [1135, 0]
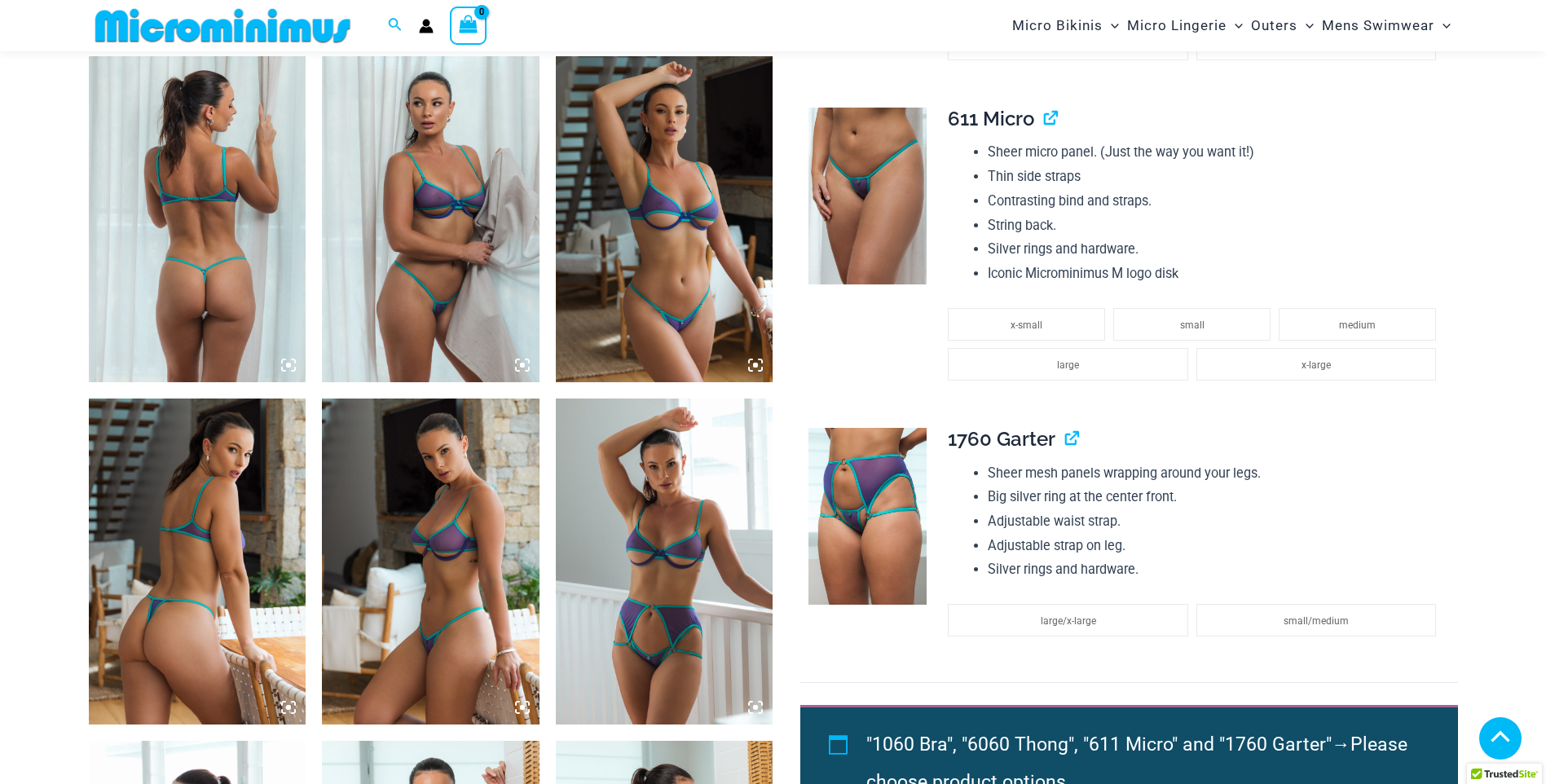
click at [227, 244] on img at bounding box center [197, 219] width 218 height 325
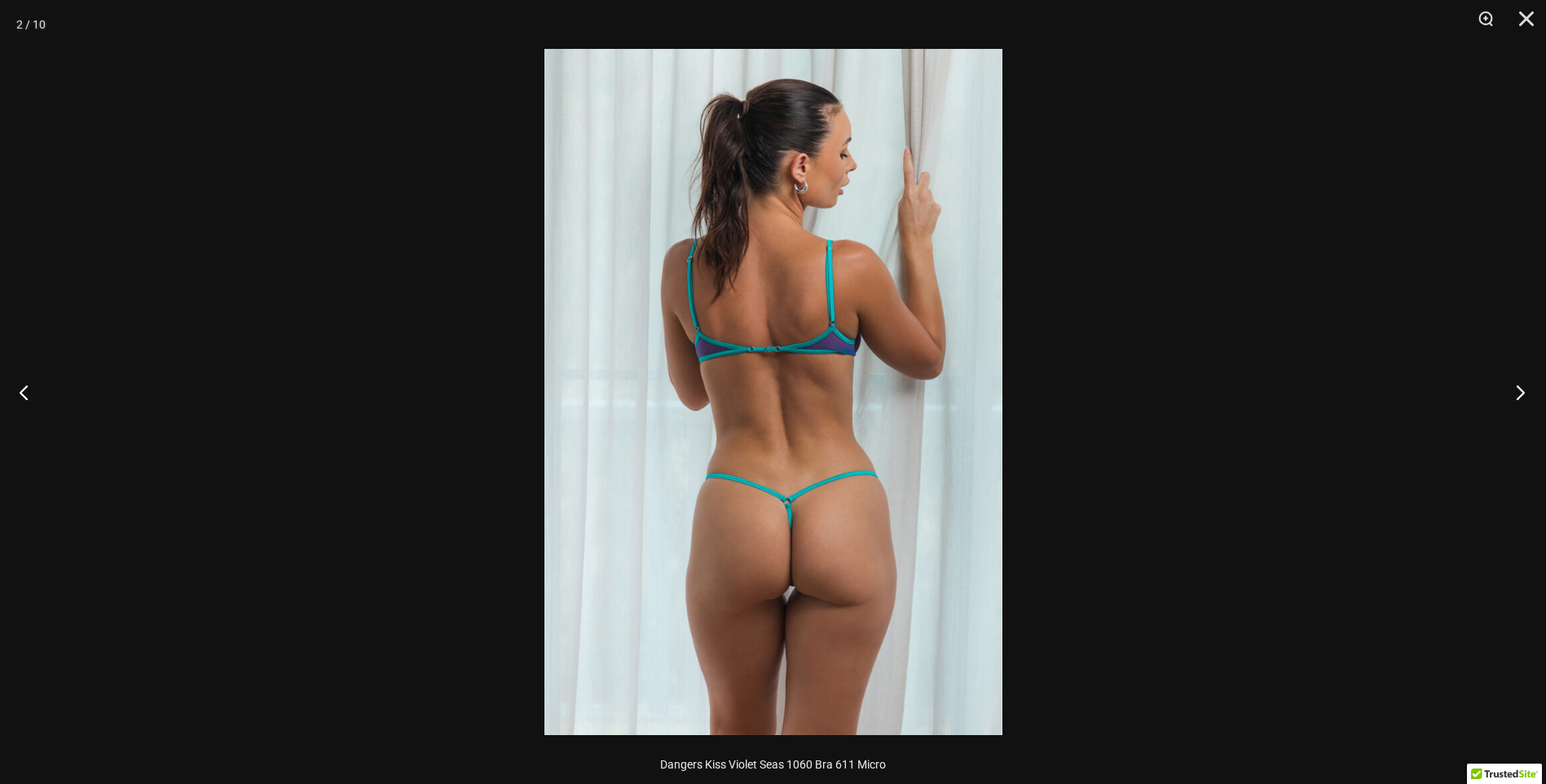
click at [1527, 389] on button "Next" at bounding box center [1516, 392] width 61 height 81
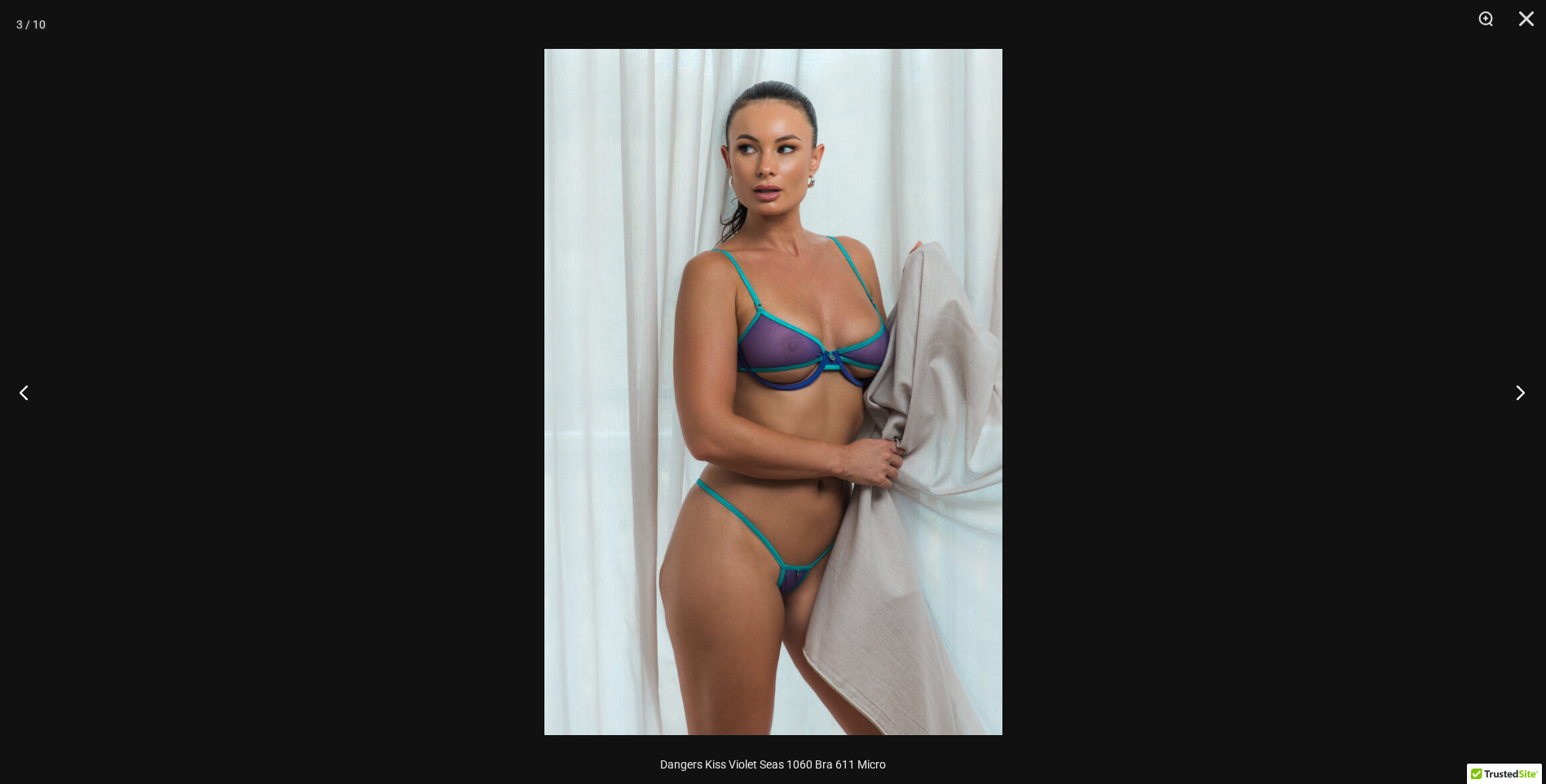
click at [1527, 389] on button "Next" at bounding box center [1516, 392] width 61 height 81
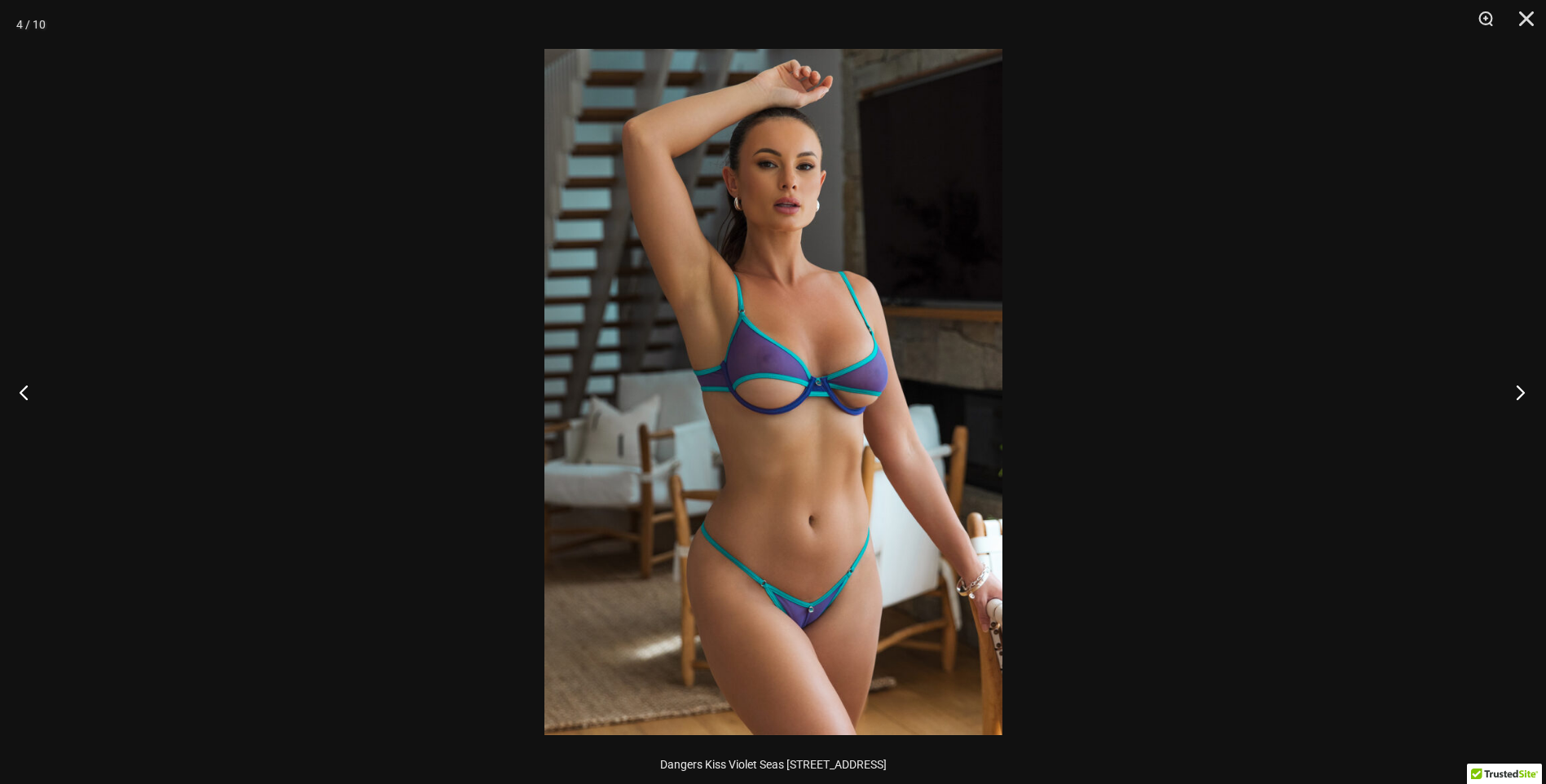
click at [1527, 389] on button "Next" at bounding box center [1516, 392] width 61 height 81
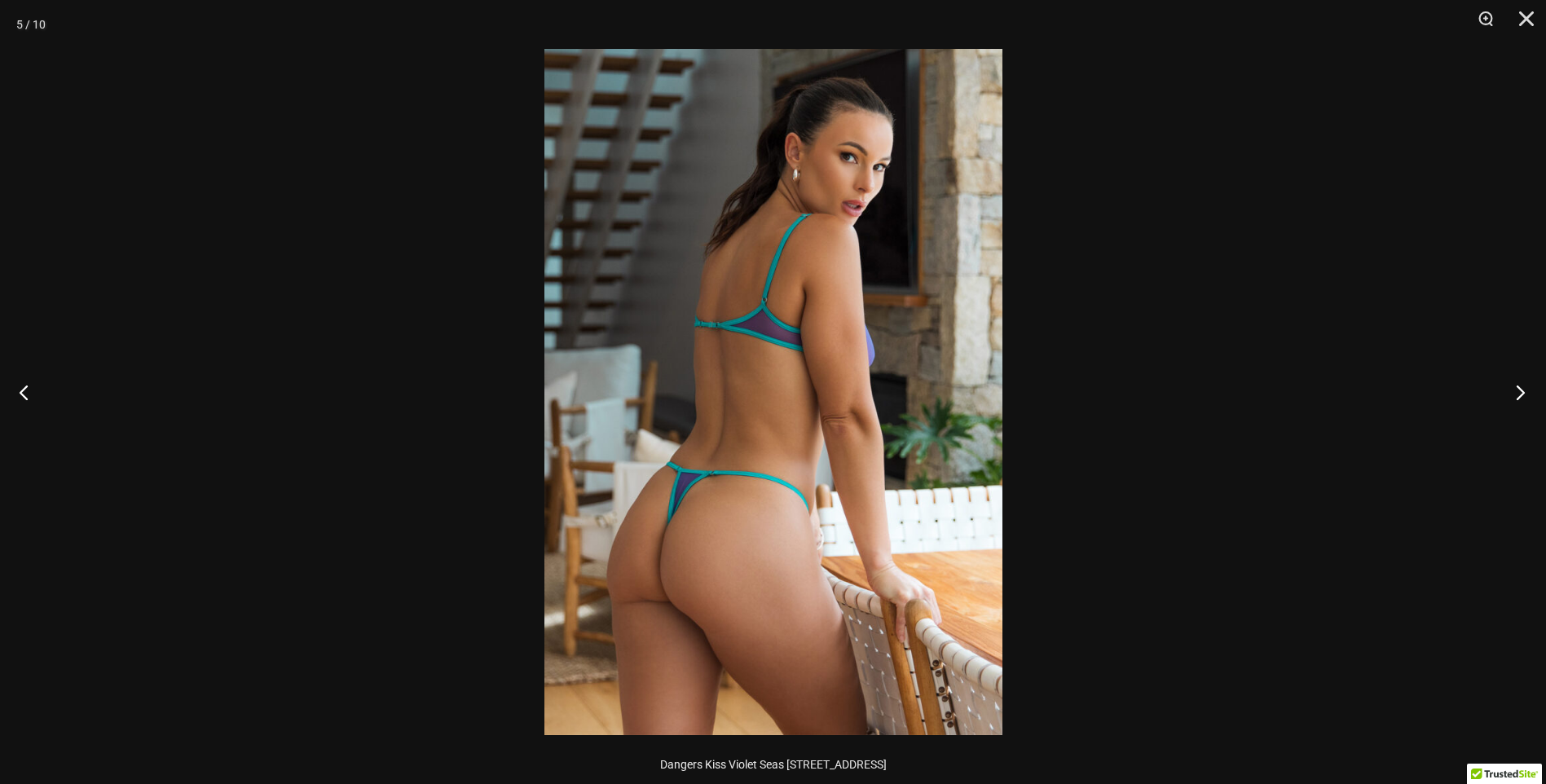
click at [1527, 389] on button "Next" at bounding box center [1516, 392] width 61 height 81
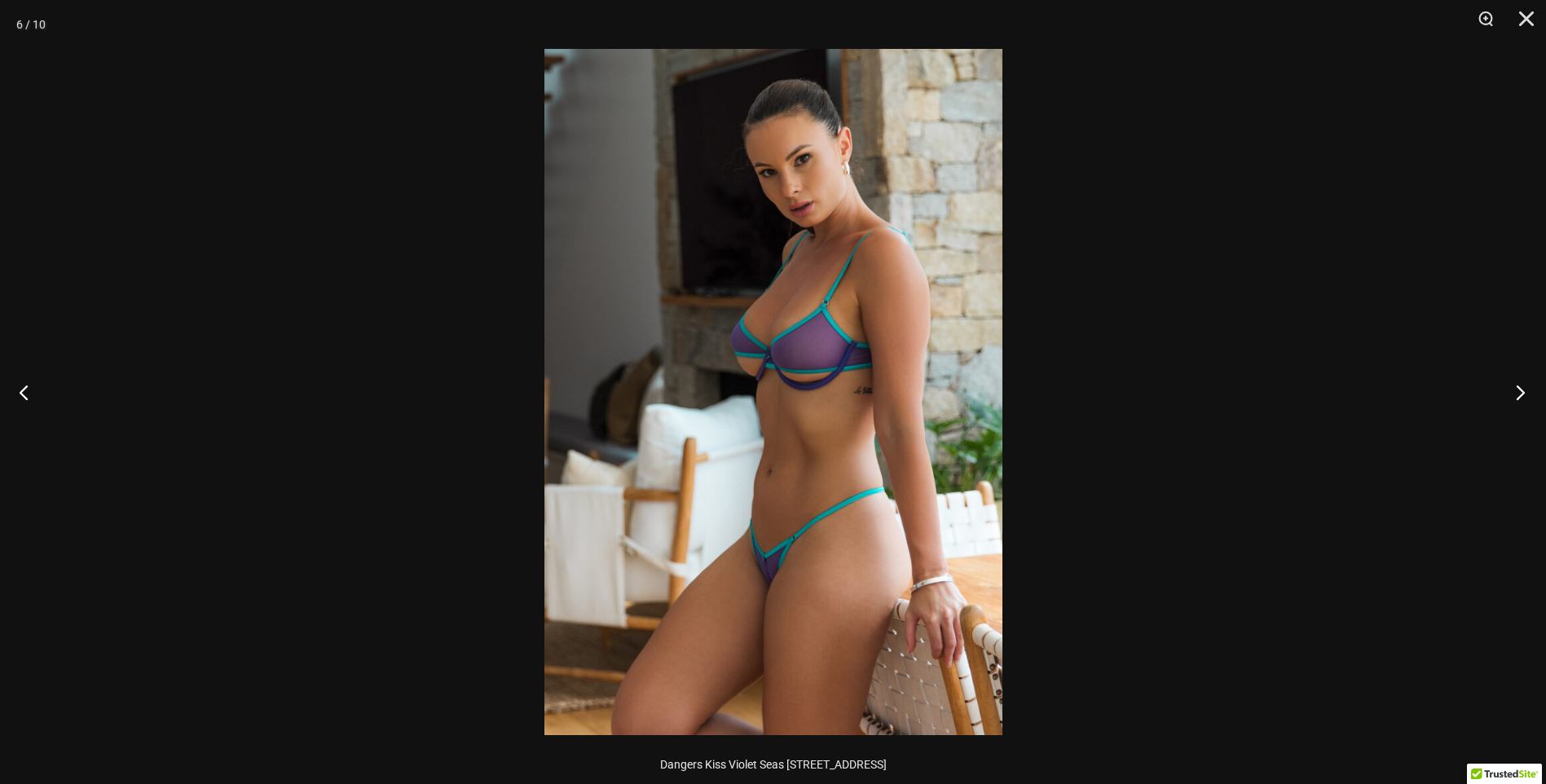
click at [1527, 389] on button "Next" at bounding box center [1516, 392] width 61 height 81
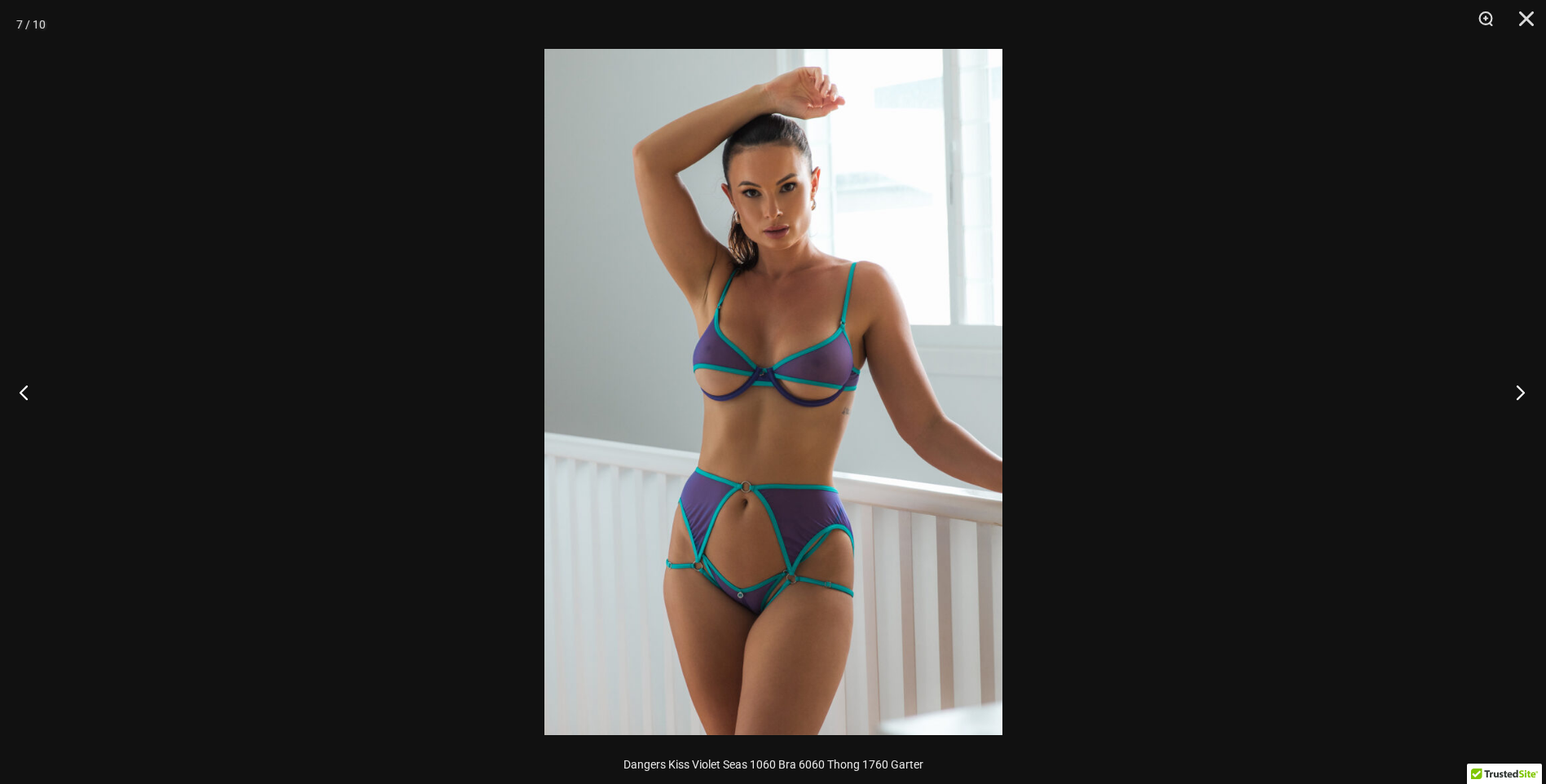
click at [1527, 389] on button "Next" at bounding box center [1516, 392] width 61 height 81
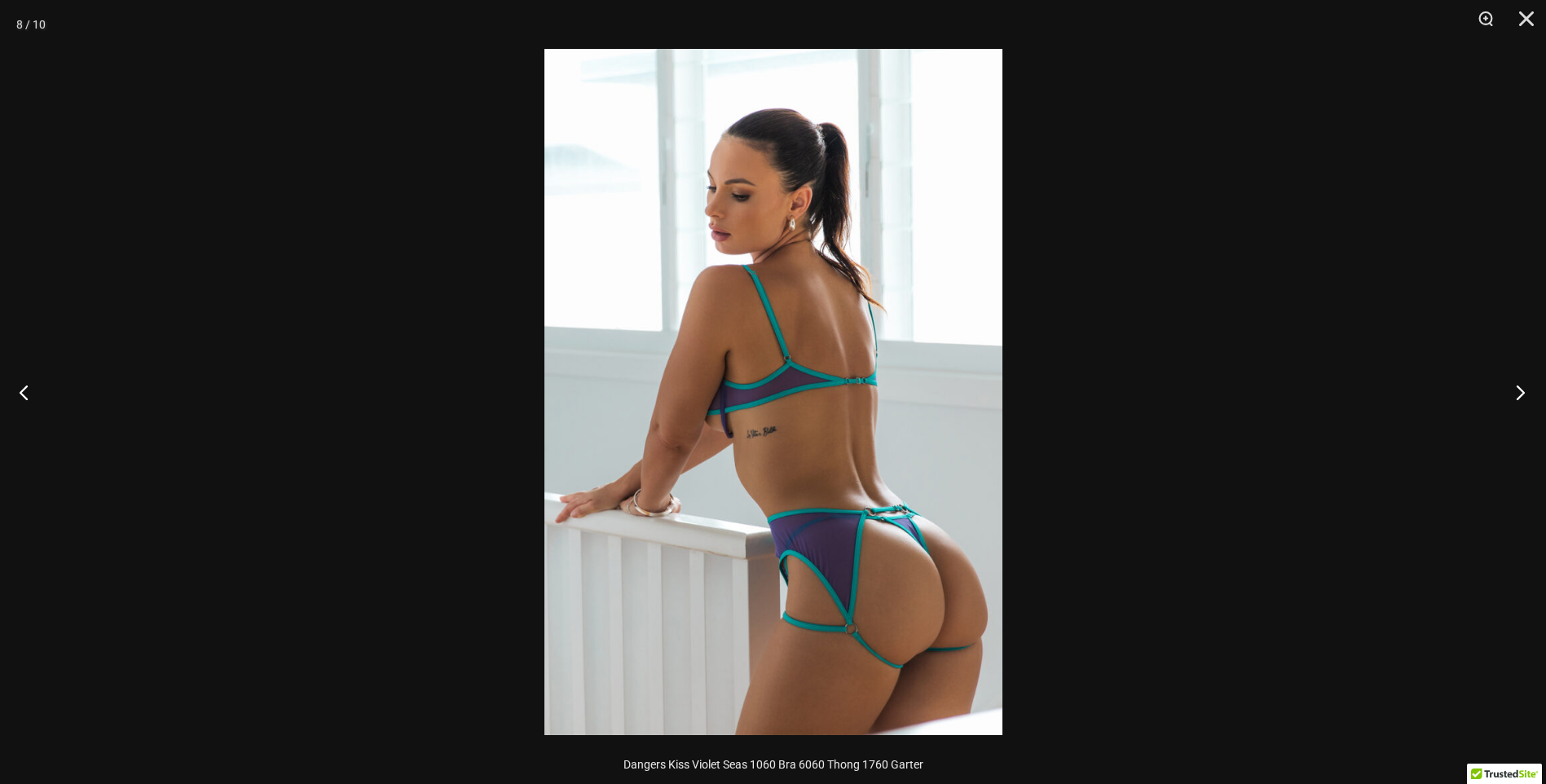
click at [1527, 388] on button "Next" at bounding box center [1516, 392] width 61 height 81
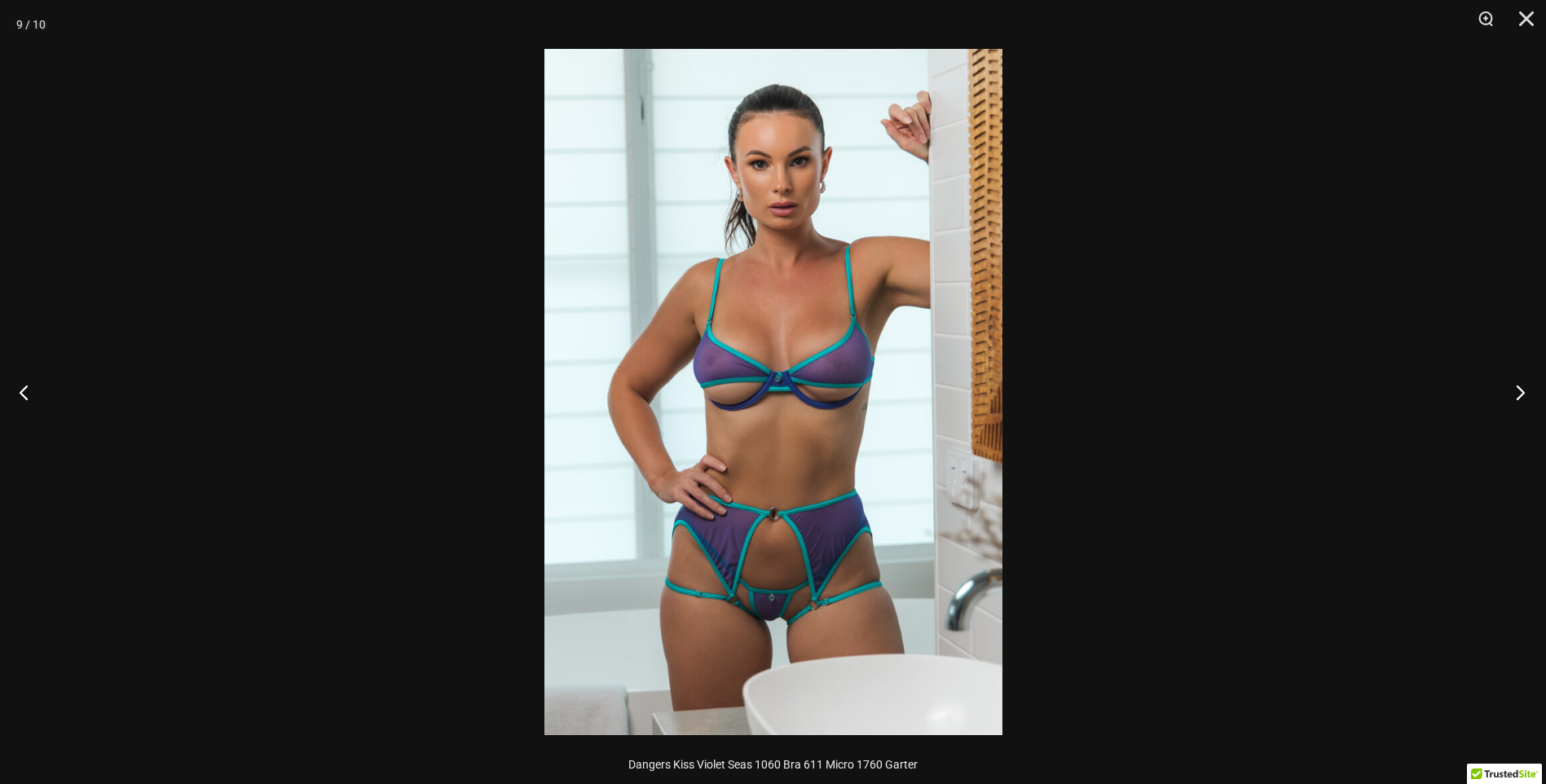
click at [1526, 388] on button "Next" at bounding box center [1516, 392] width 61 height 81
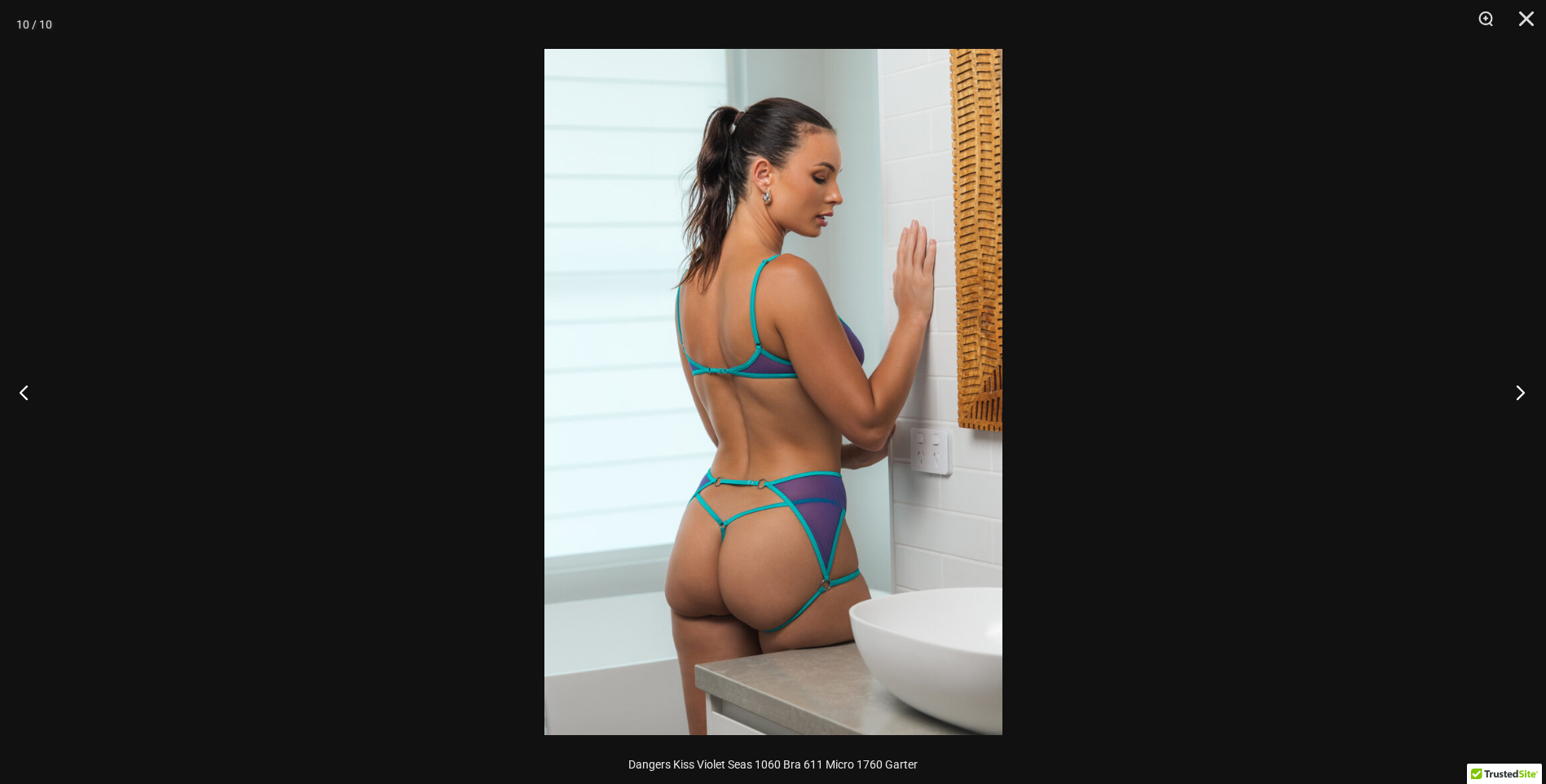
click at [1526, 388] on button "Next" at bounding box center [1516, 392] width 61 height 81
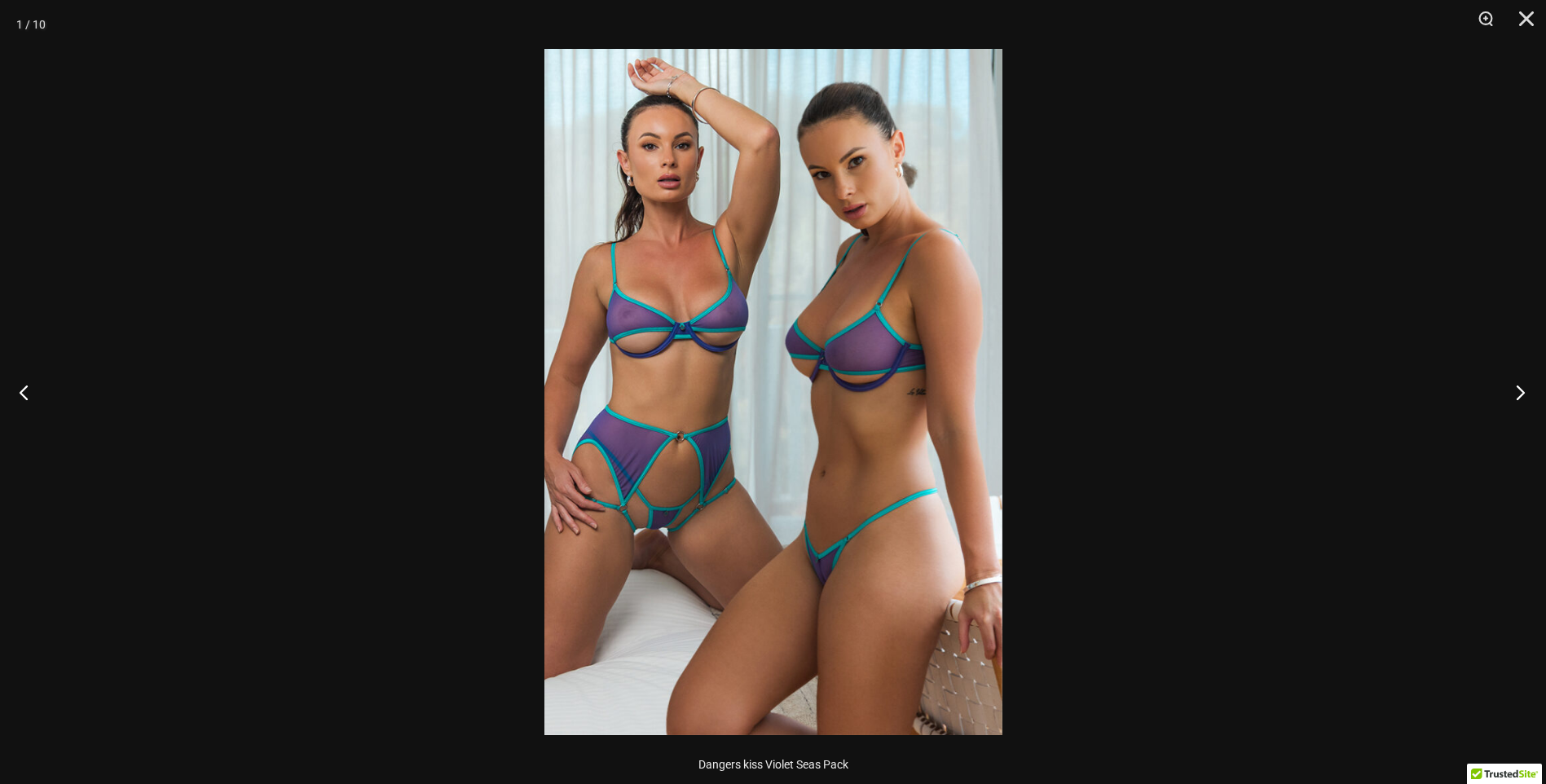
click at [1525, 388] on button "Next" at bounding box center [1516, 392] width 61 height 81
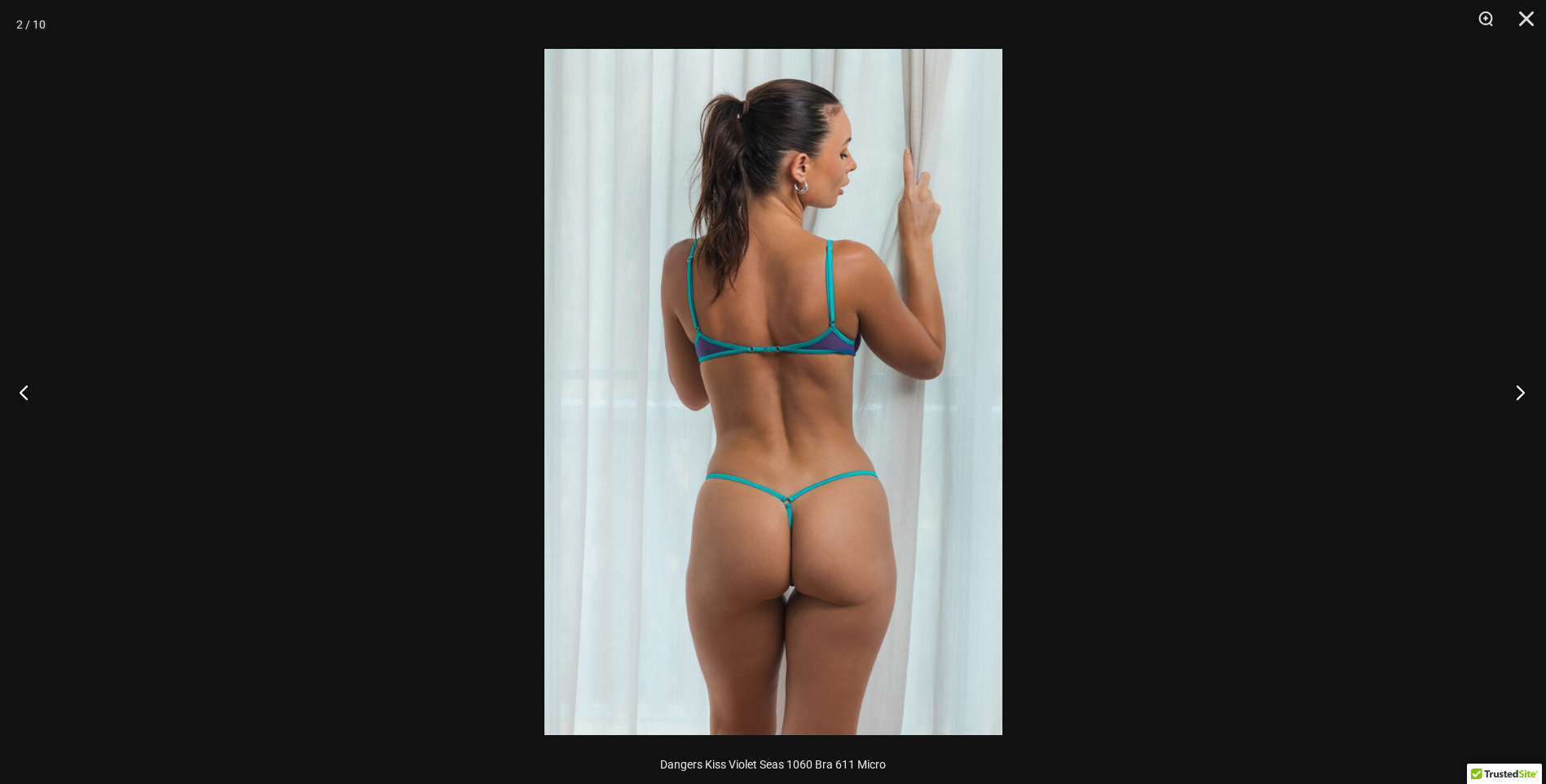
click at [1525, 388] on button "Next" at bounding box center [1516, 392] width 61 height 81
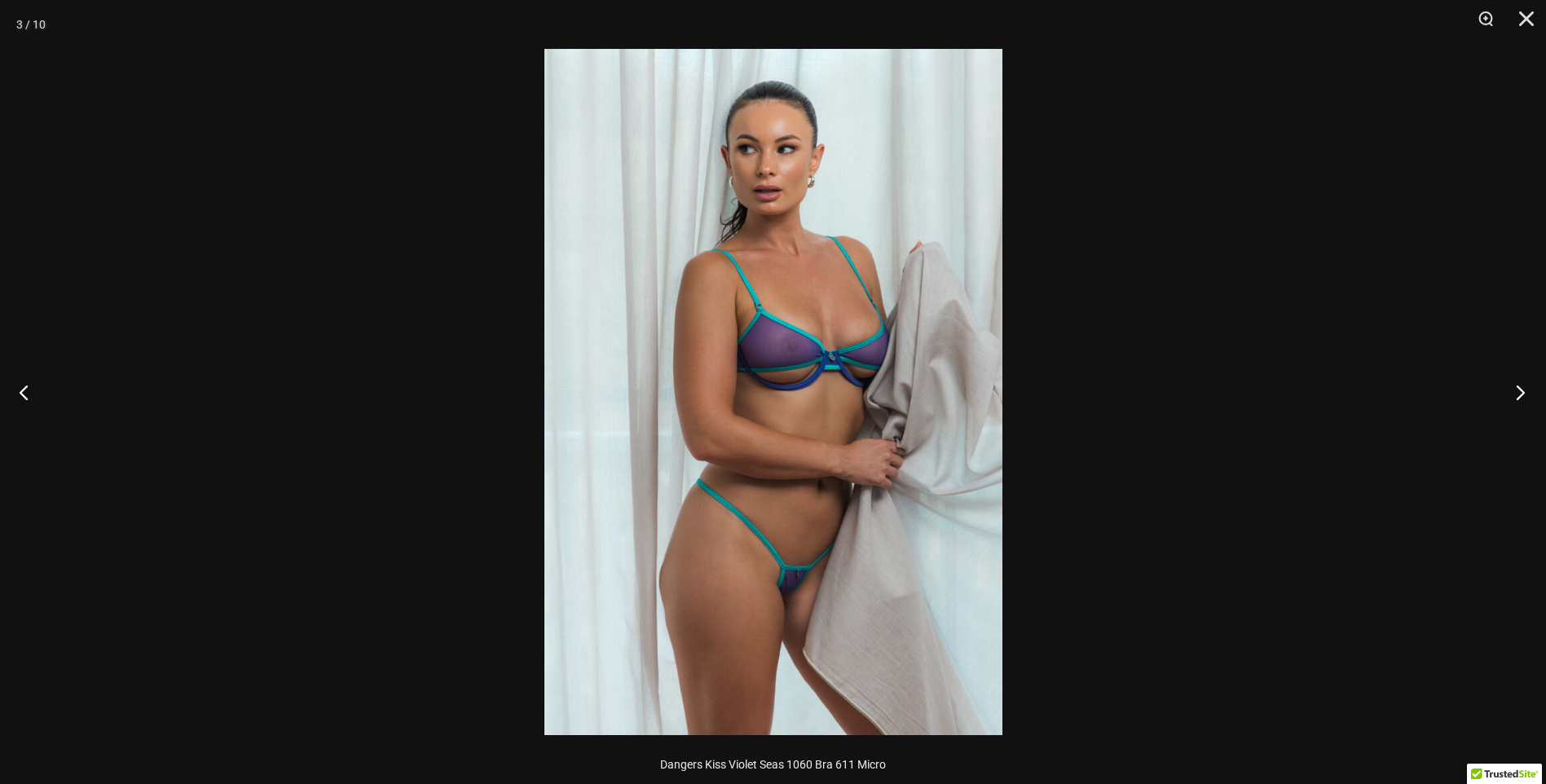
click at [1525, 388] on button "Next" at bounding box center [1516, 392] width 61 height 81
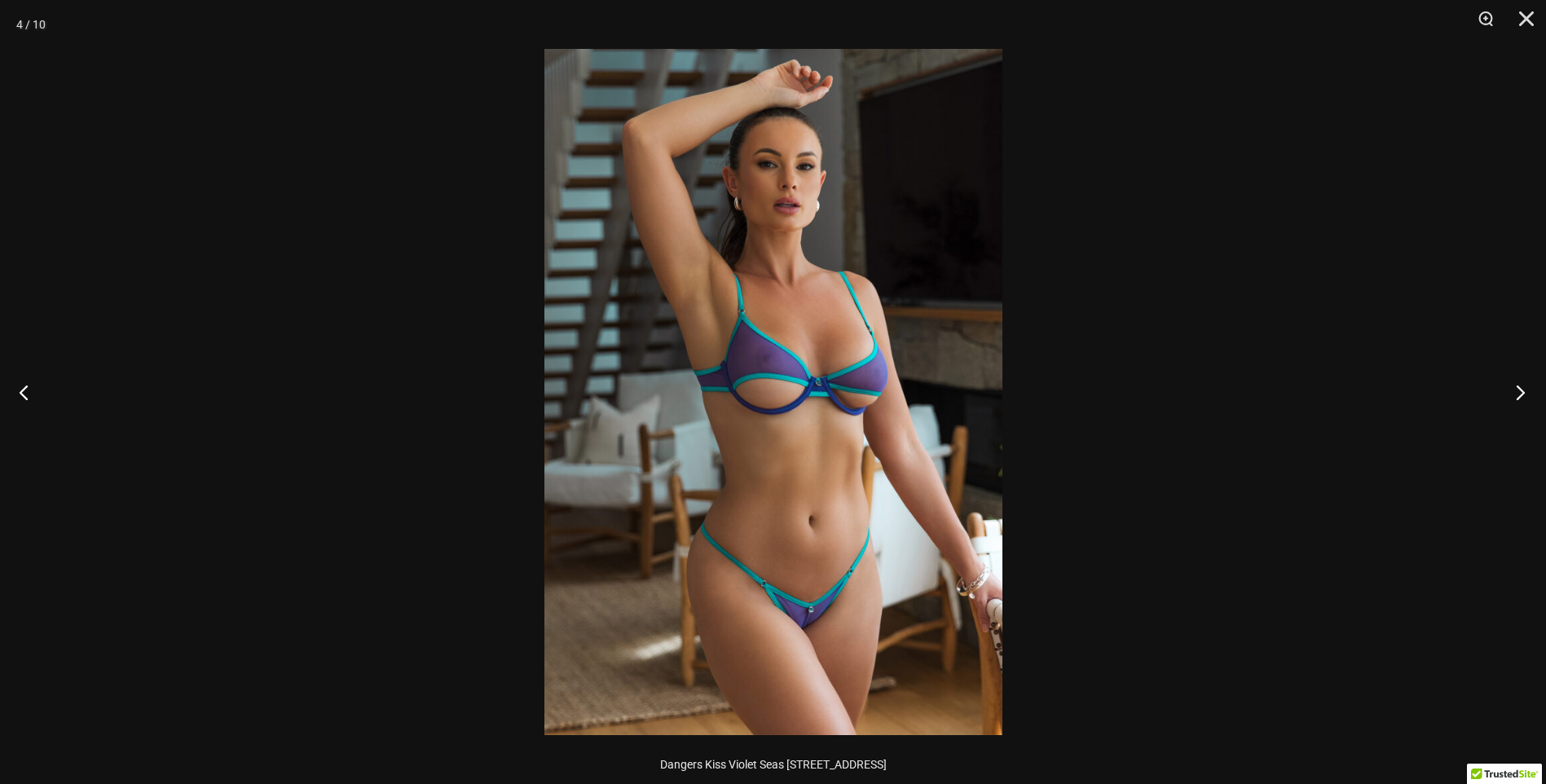
click at [1525, 388] on button "Next" at bounding box center [1516, 392] width 61 height 81
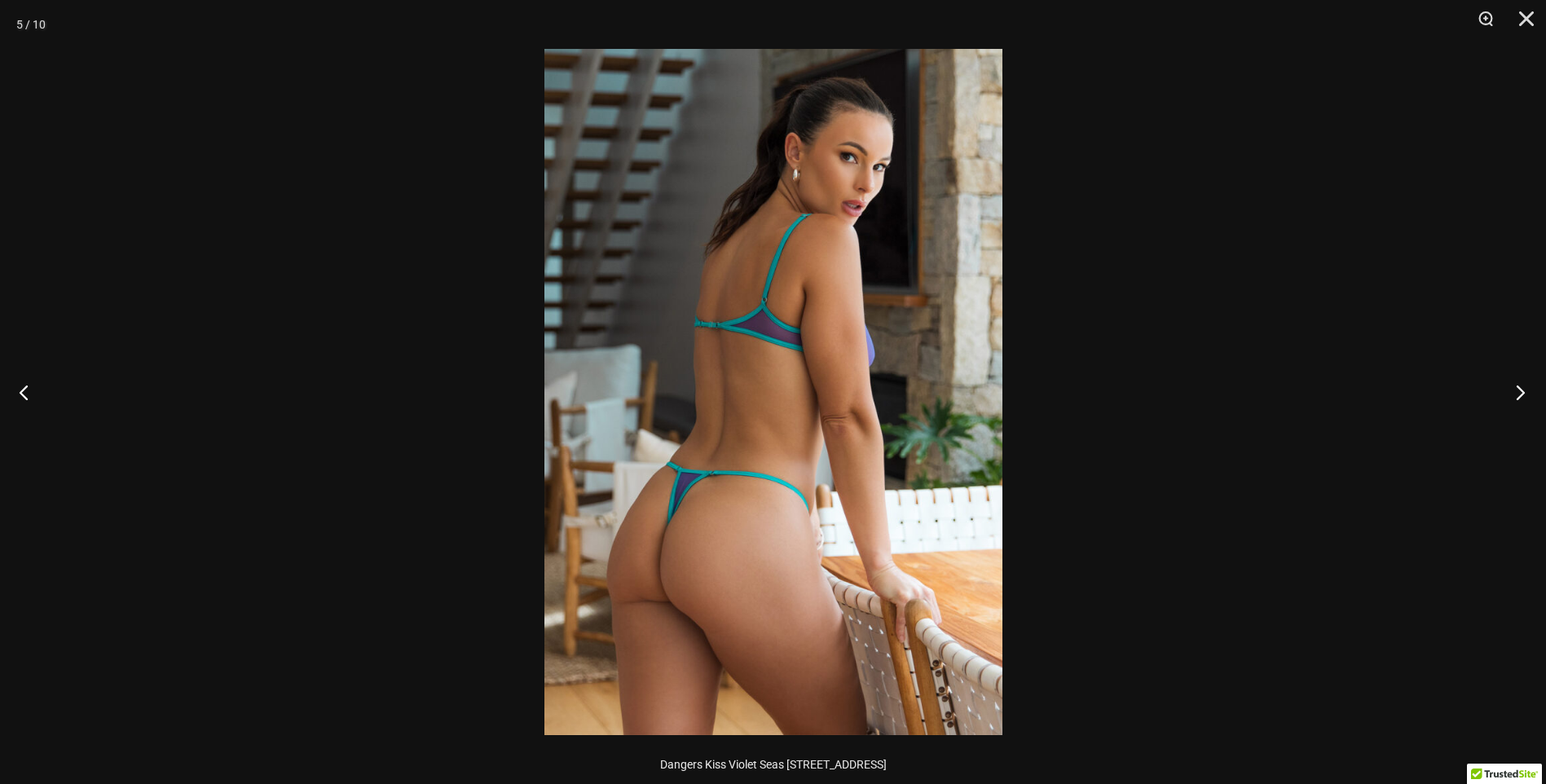
click at [1525, 388] on button "Next" at bounding box center [1516, 392] width 61 height 81
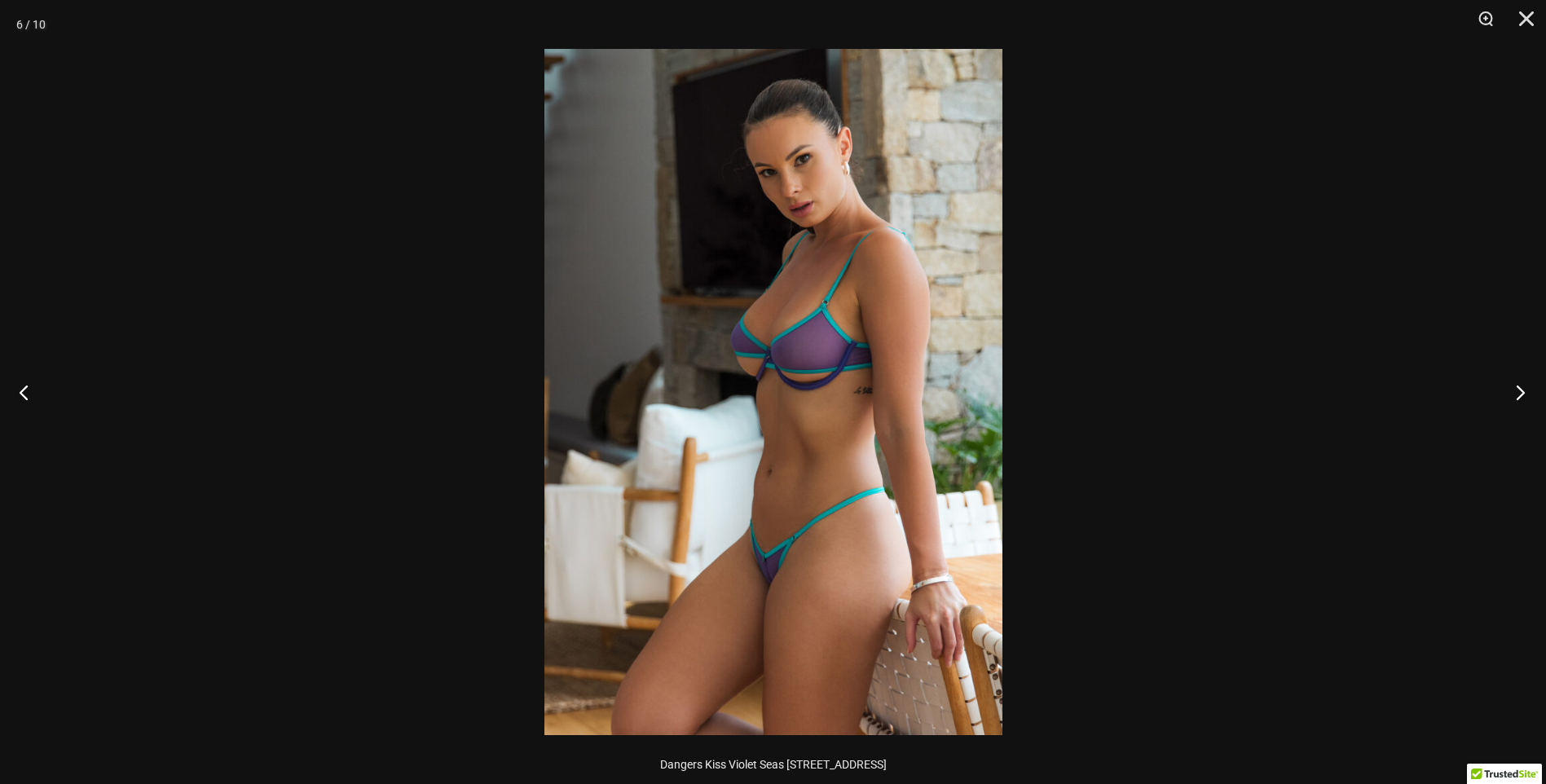
click at [1525, 388] on button "Next" at bounding box center [1516, 392] width 61 height 81
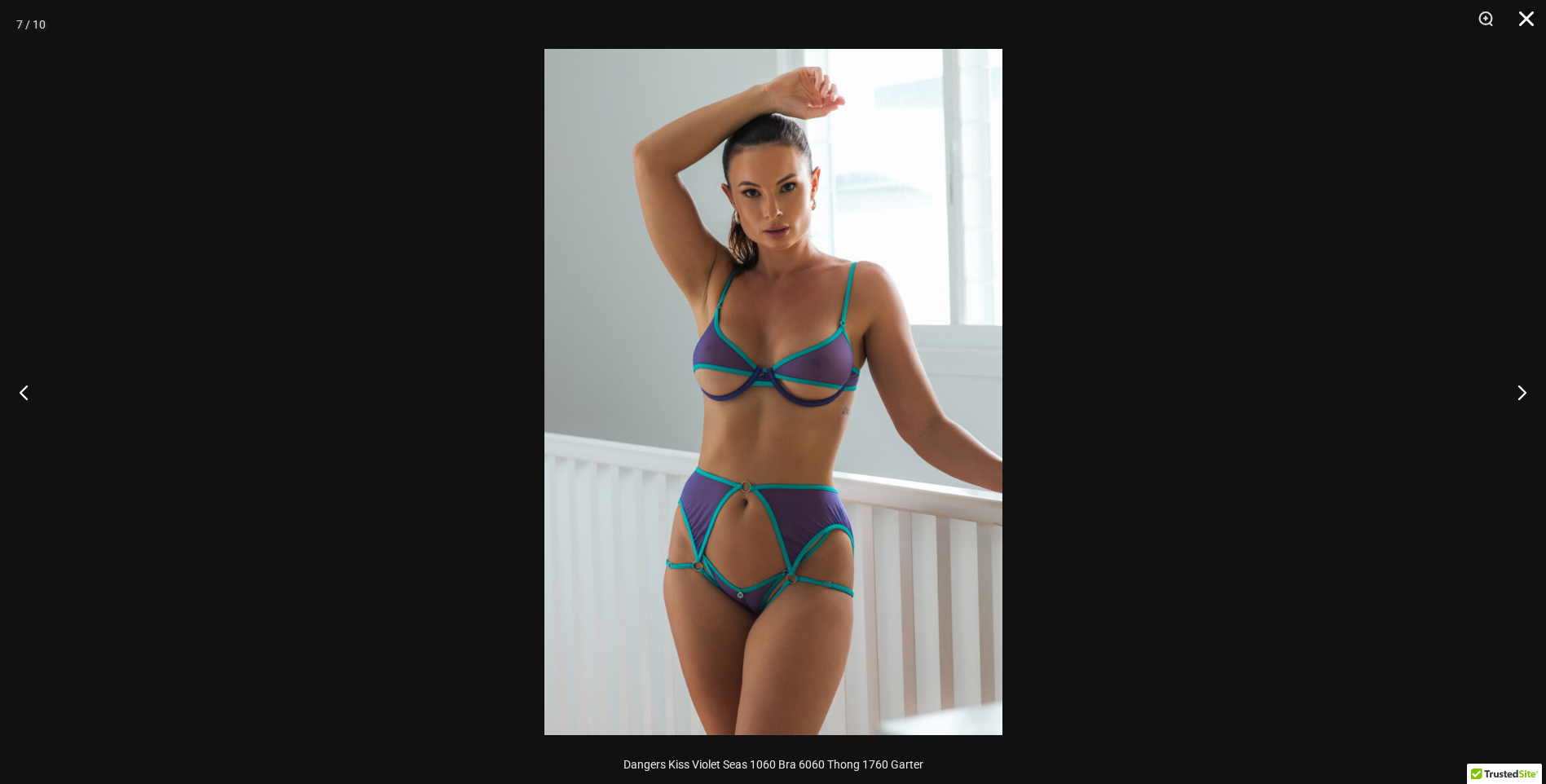
click at [1527, 21] on button "Close" at bounding box center [1521, 25] width 41 height 49
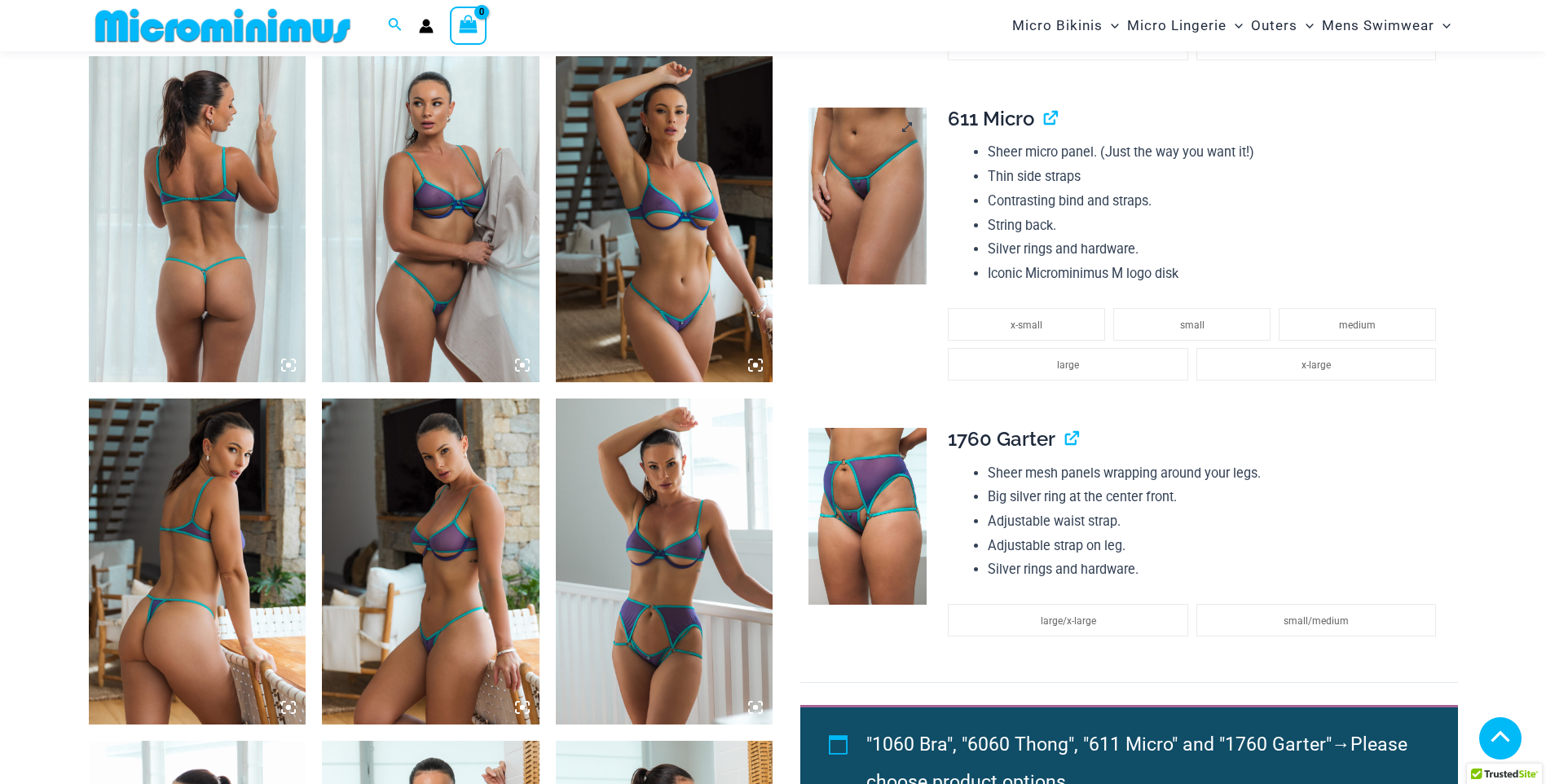
click at [907, 130] on link at bounding box center [867, 196] width 118 height 177
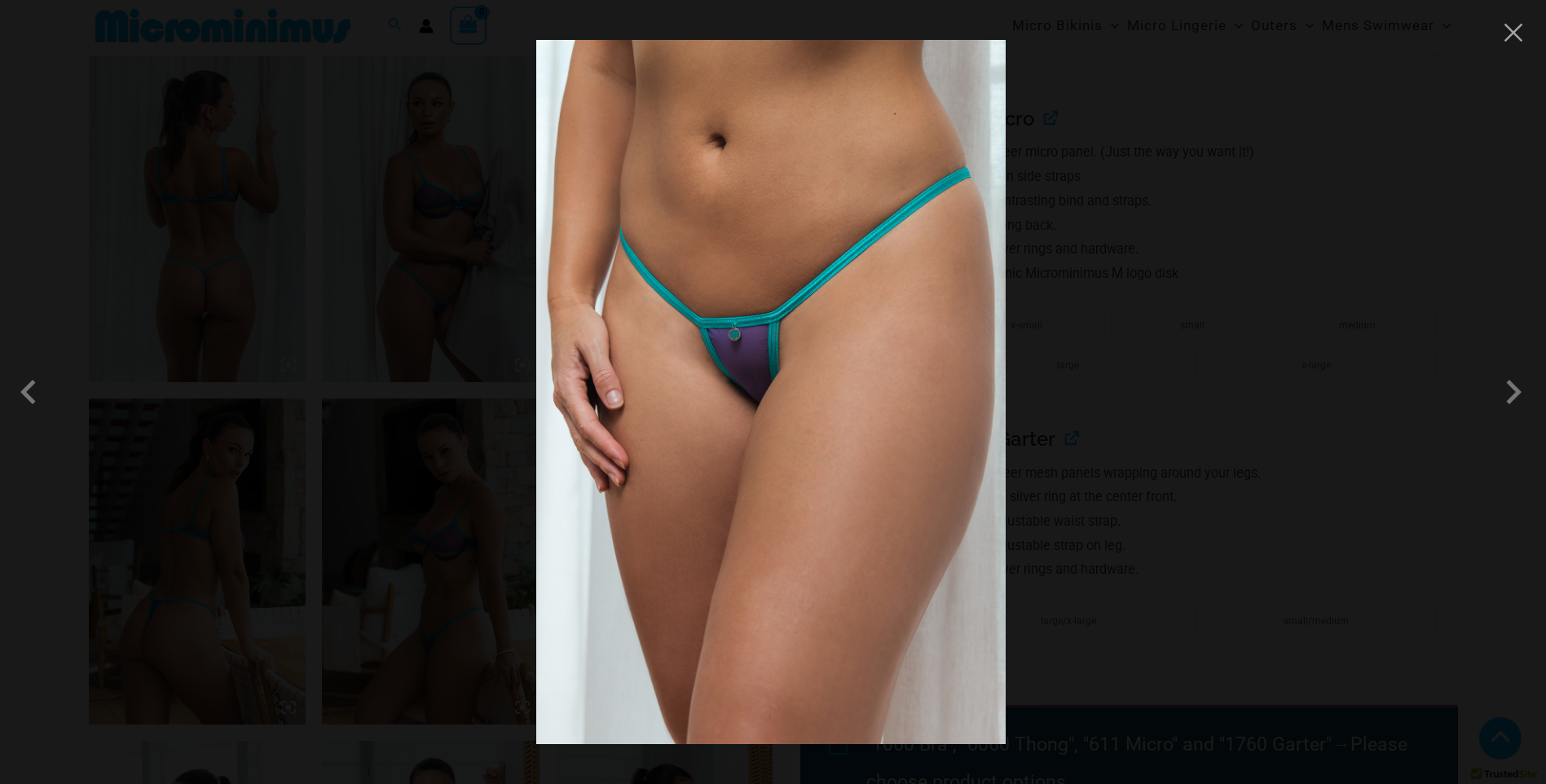
click at [907, 130] on img at bounding box center [770, 392] width 469 height 704
click at [1516, 400] on span at bounding box center [1514, 392] width 49 height 49
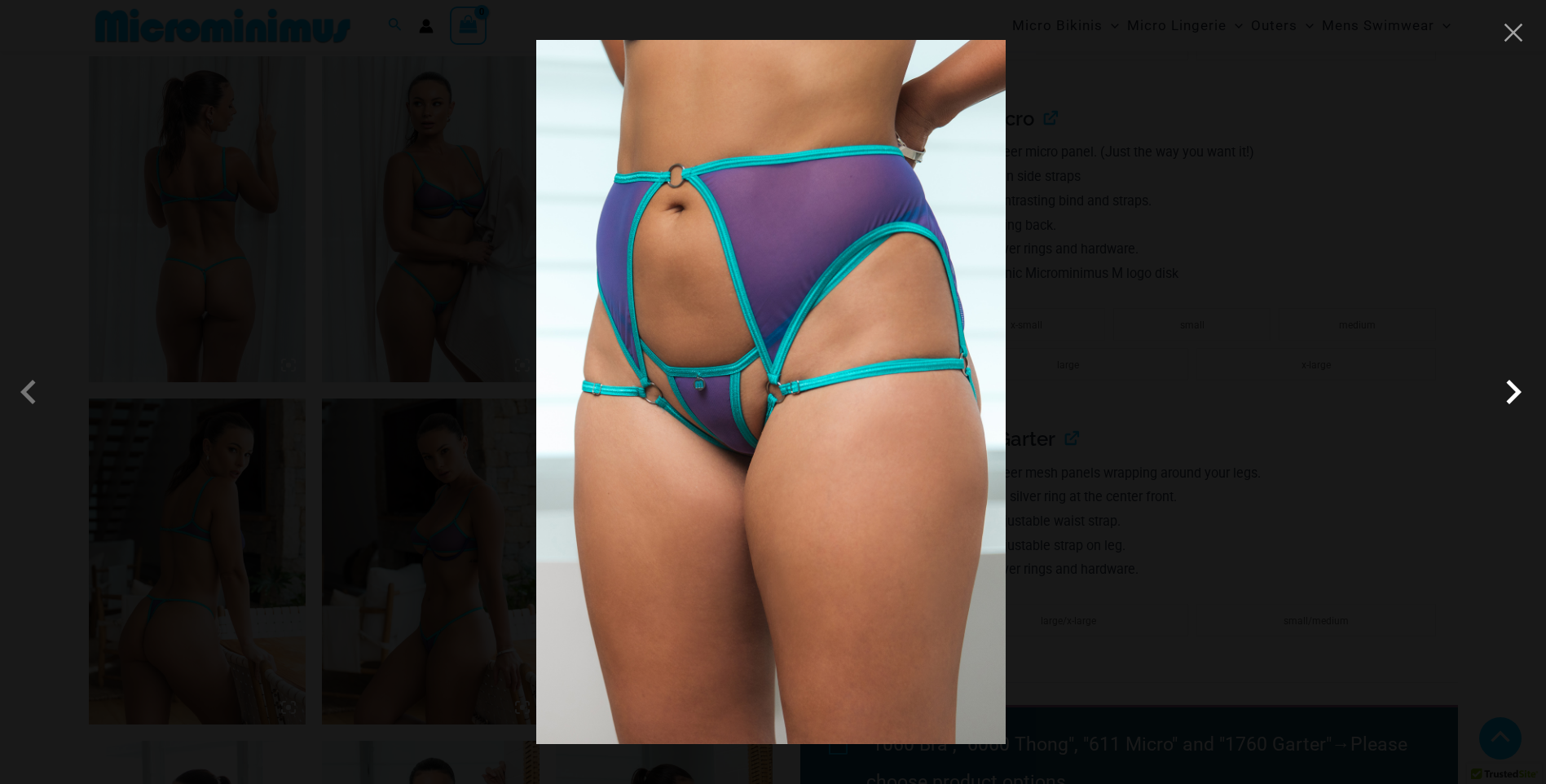
click at [1516, 400] on span at bounding box center [1514, 392] width 49 height 49
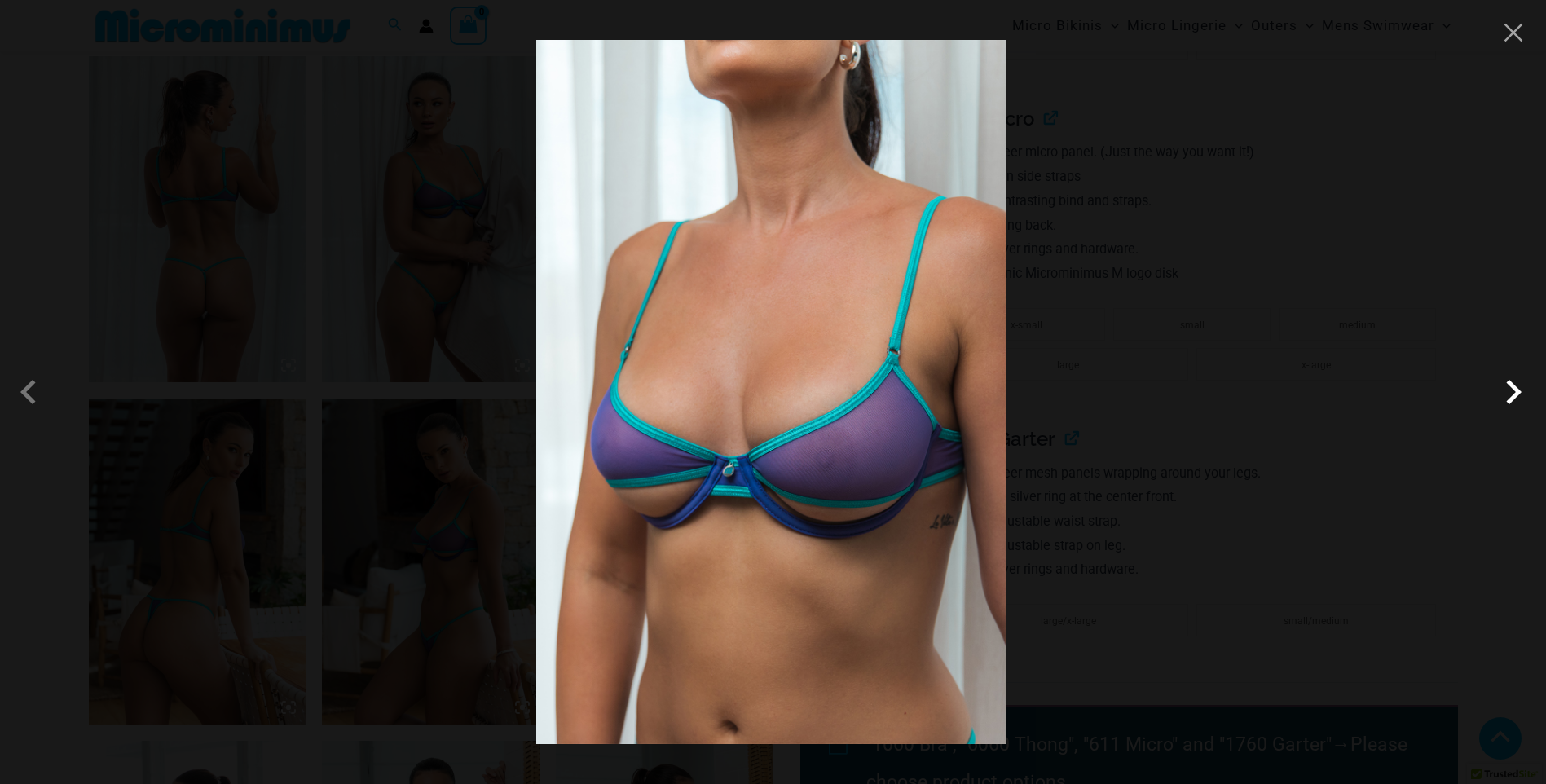
click at [1516, 400] on span at bounding box center [1514, 392] width 49 height 49
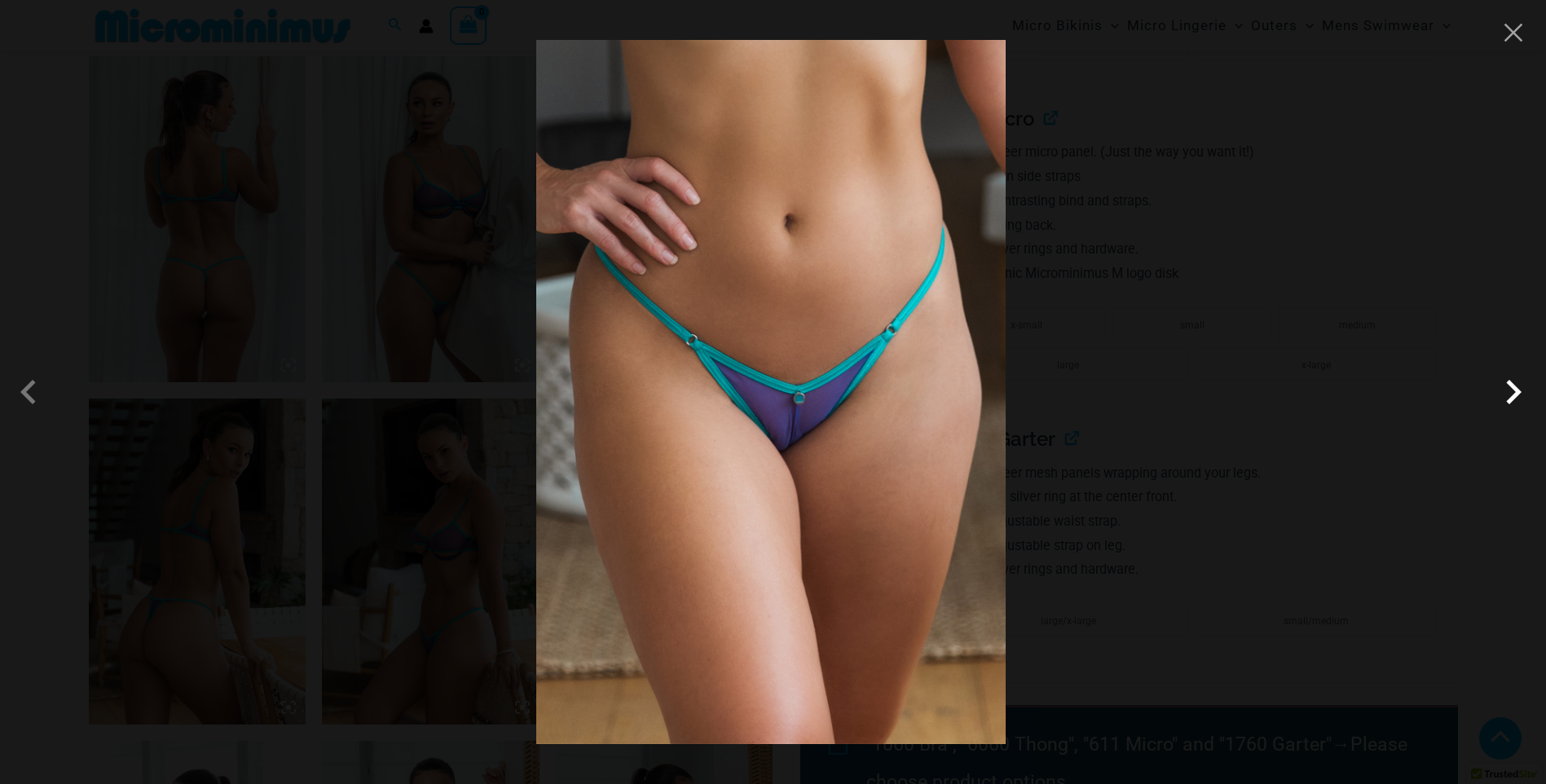
click at [1516, 400] on span at bounding box center [1514, 392] width 49 height 49
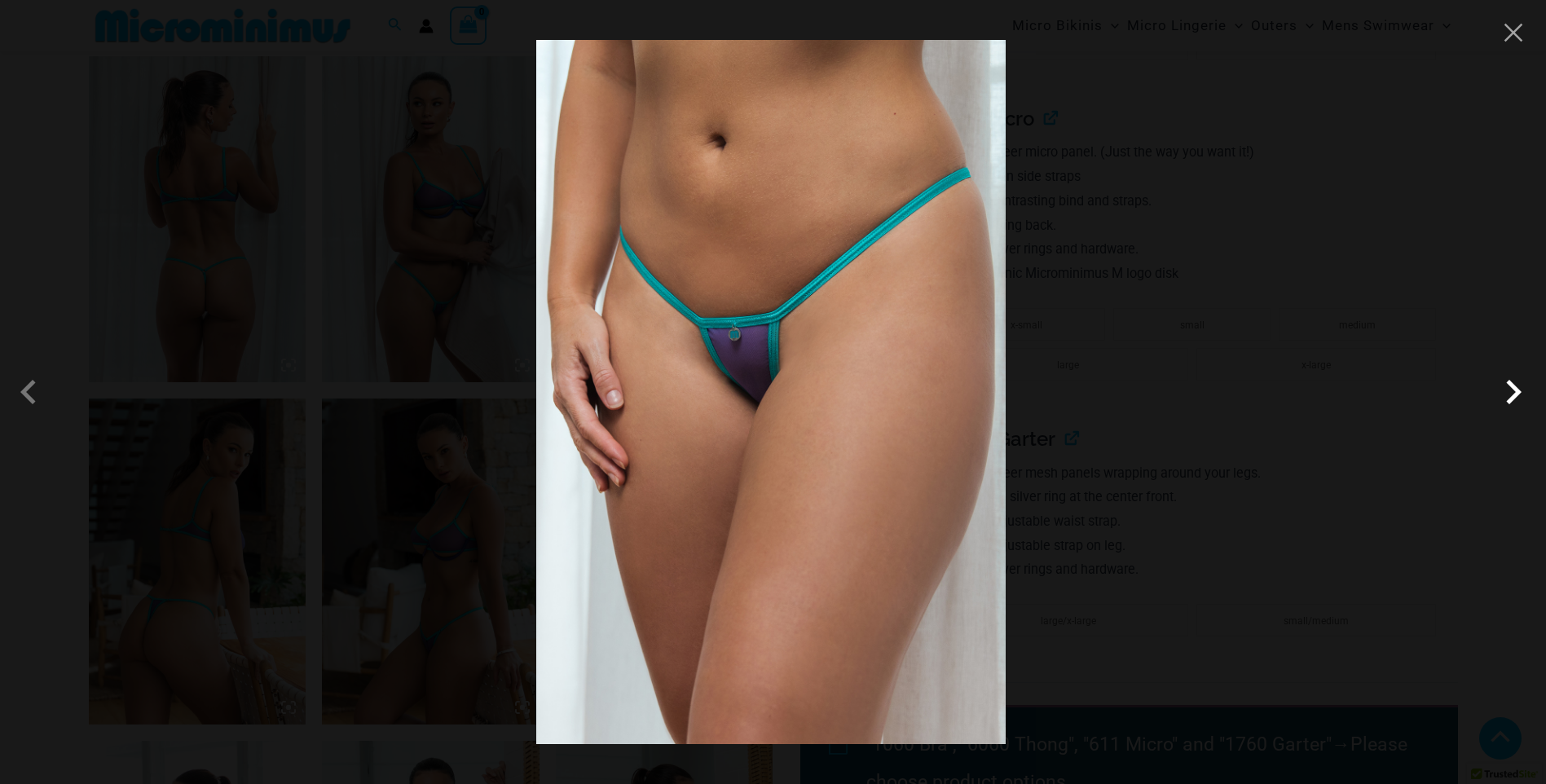
click at [1516, 400] on span at bounding box center [1514, 392] width 49 height 49
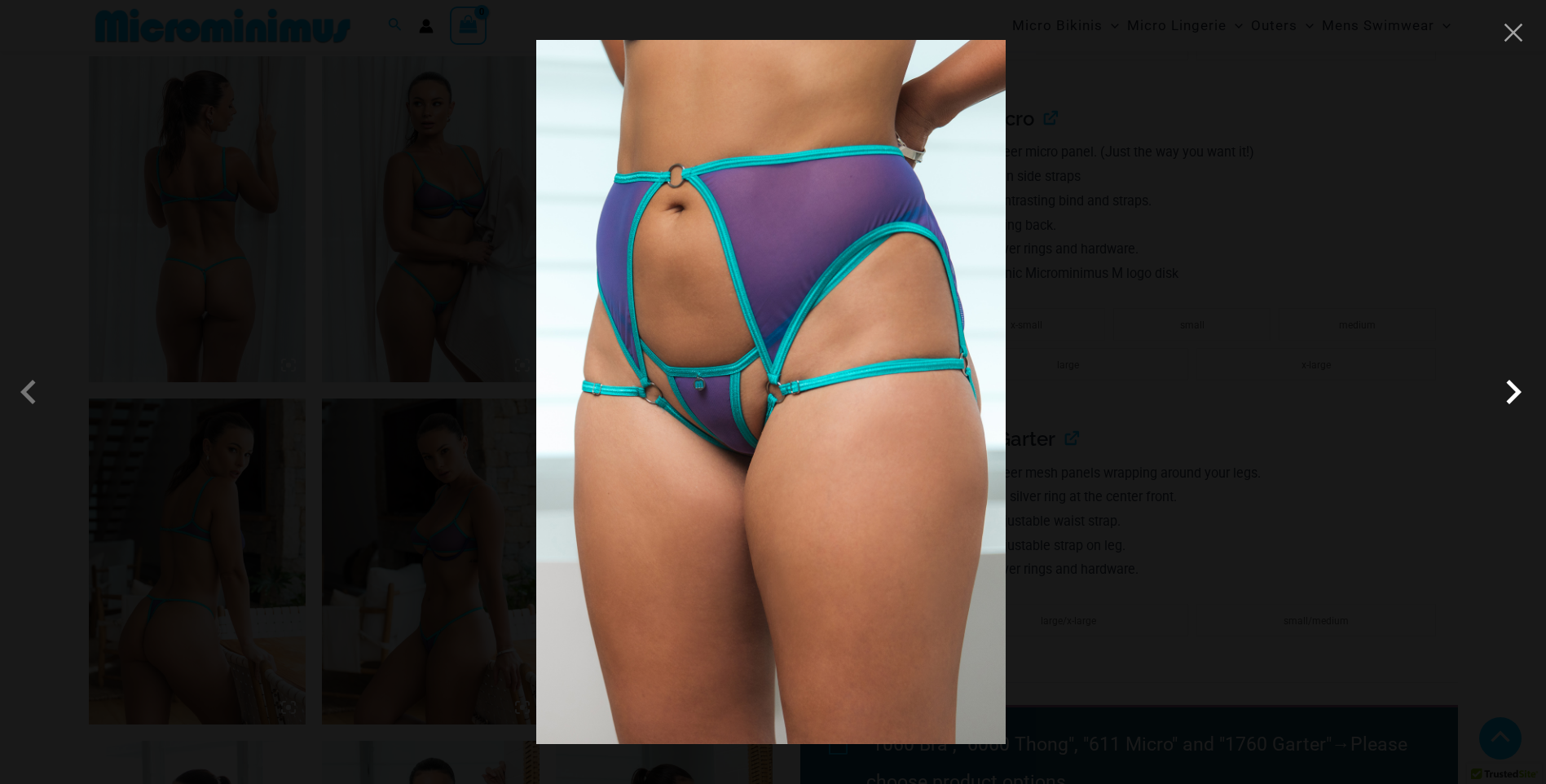
click at [1516, 400] on span at bounding box center [1514, 392] width 49 height 49
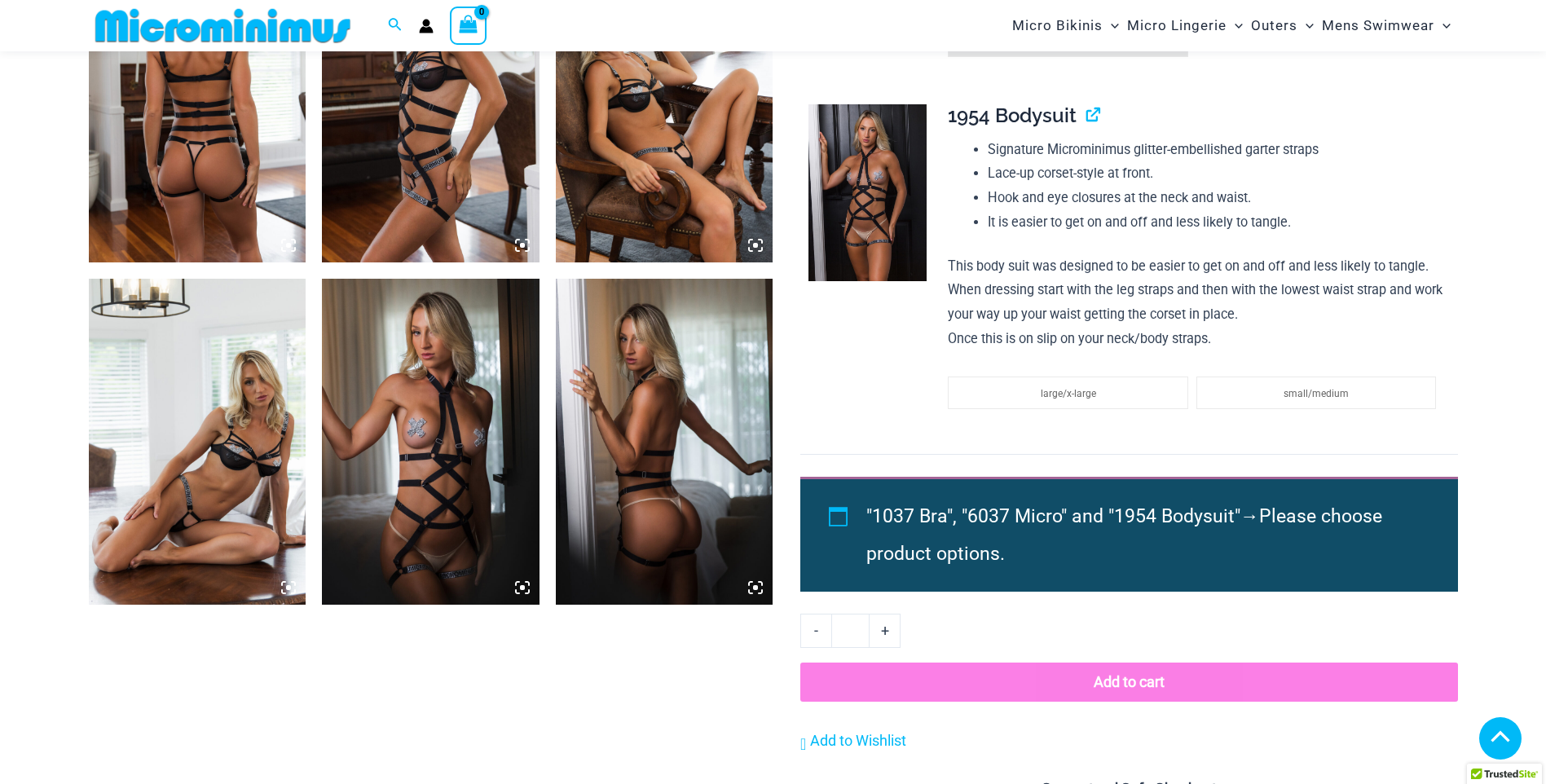
scroll to position [1246, 0]
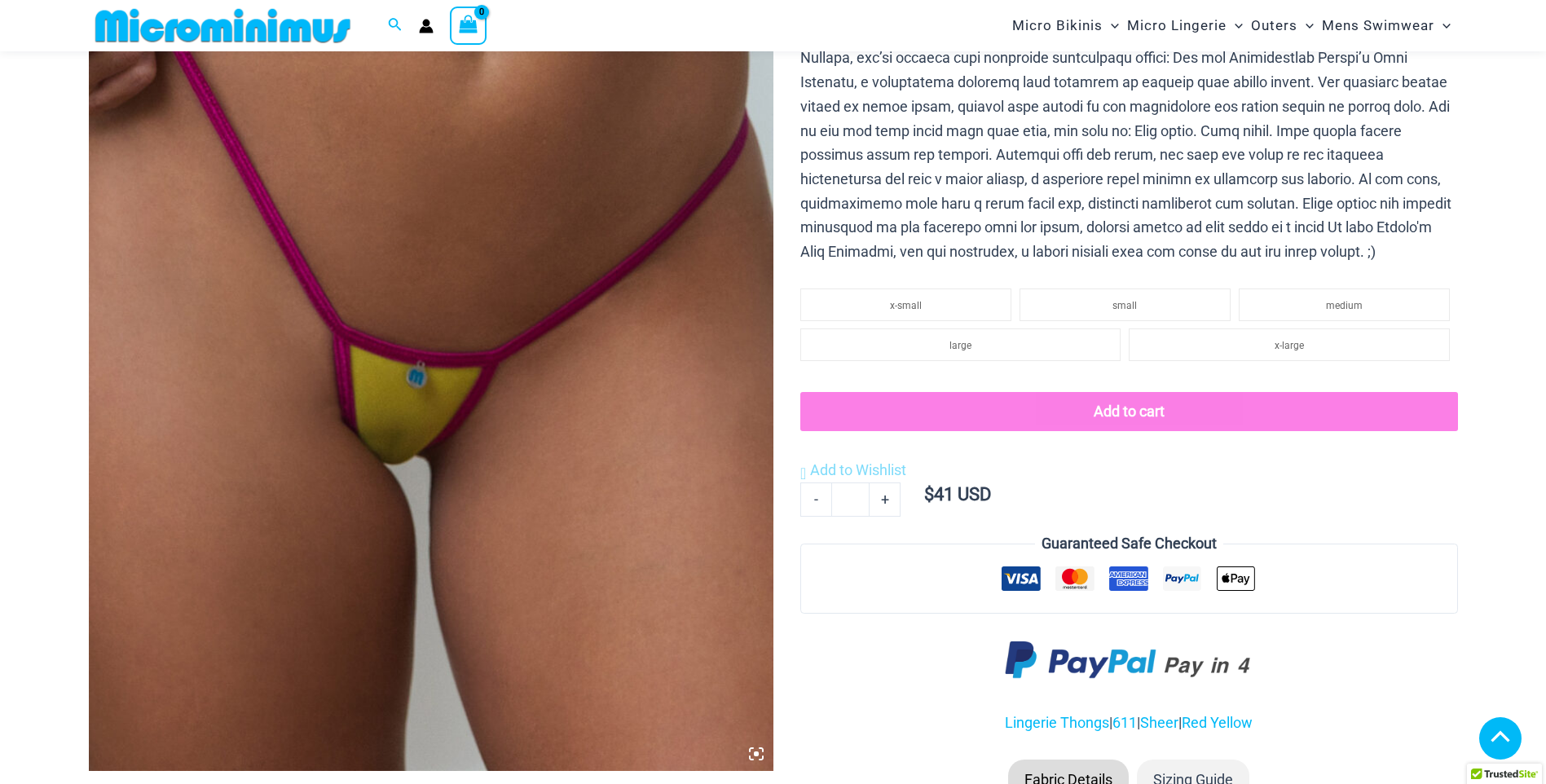
scroll to position [690, 0]
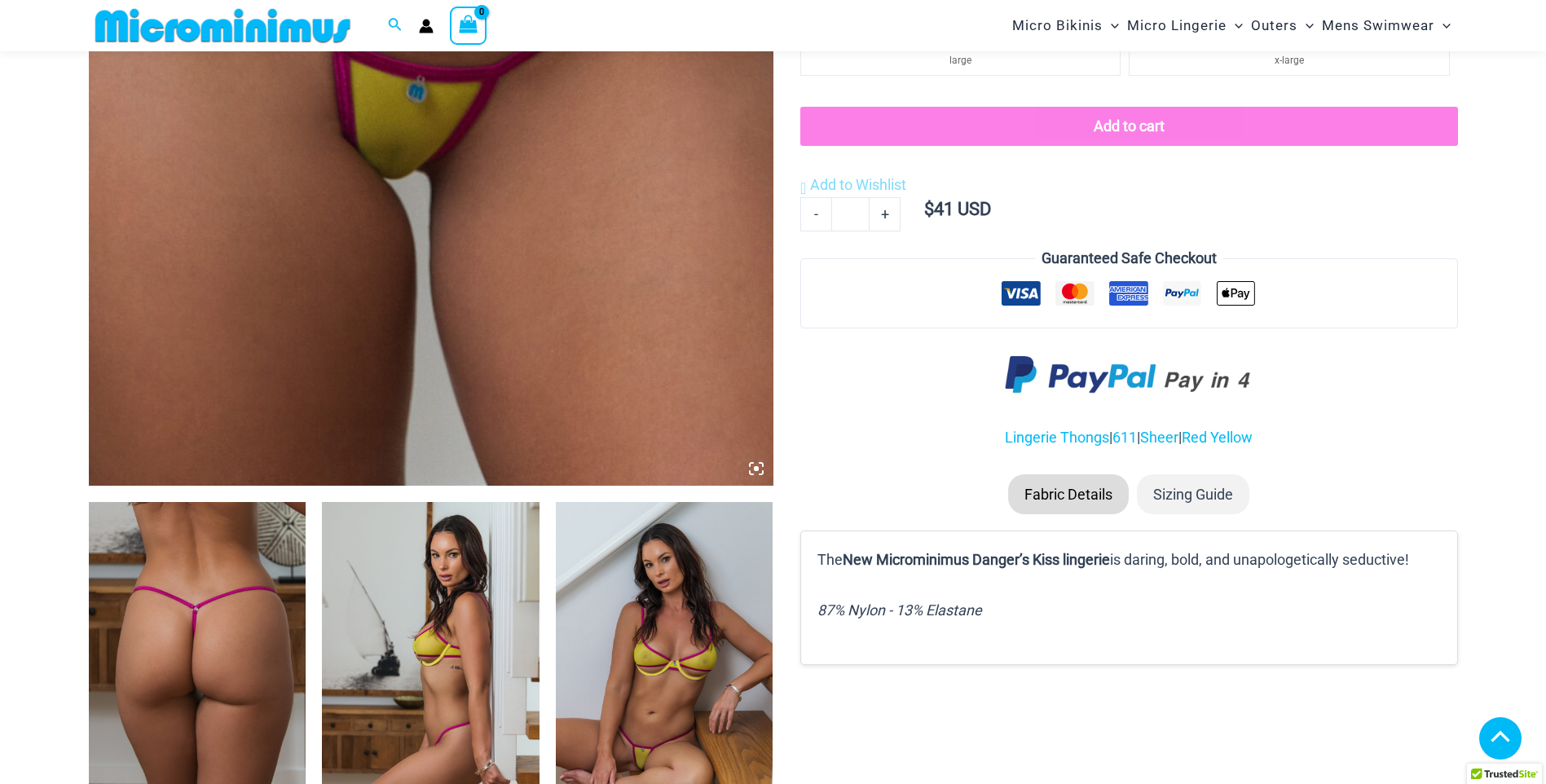
click at [752, 464] on icon at bounding box center [757, 469] width 15 height 15
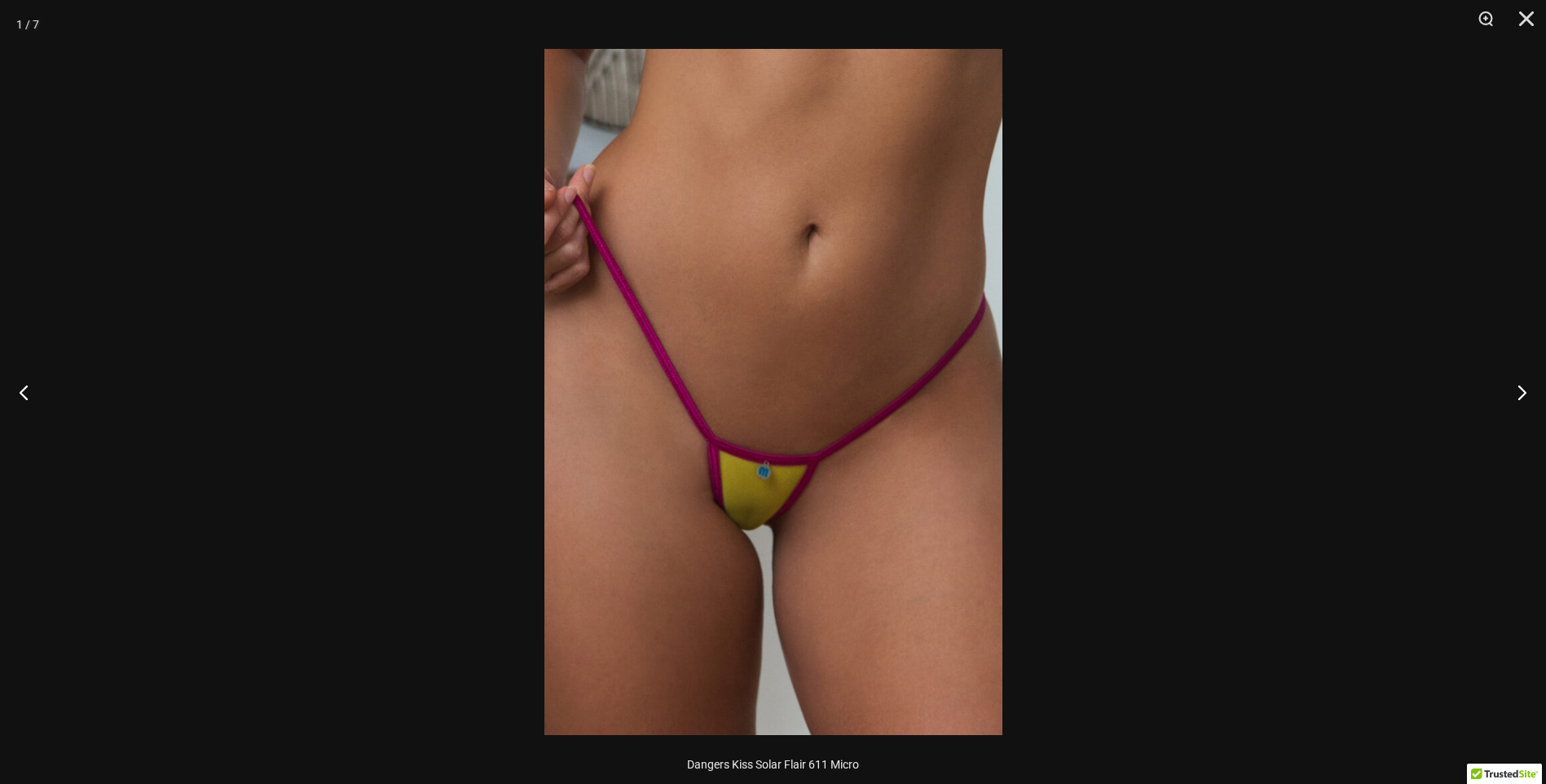
click at [792, 535] on img at bounding box center [773, 392] width 458 height 686
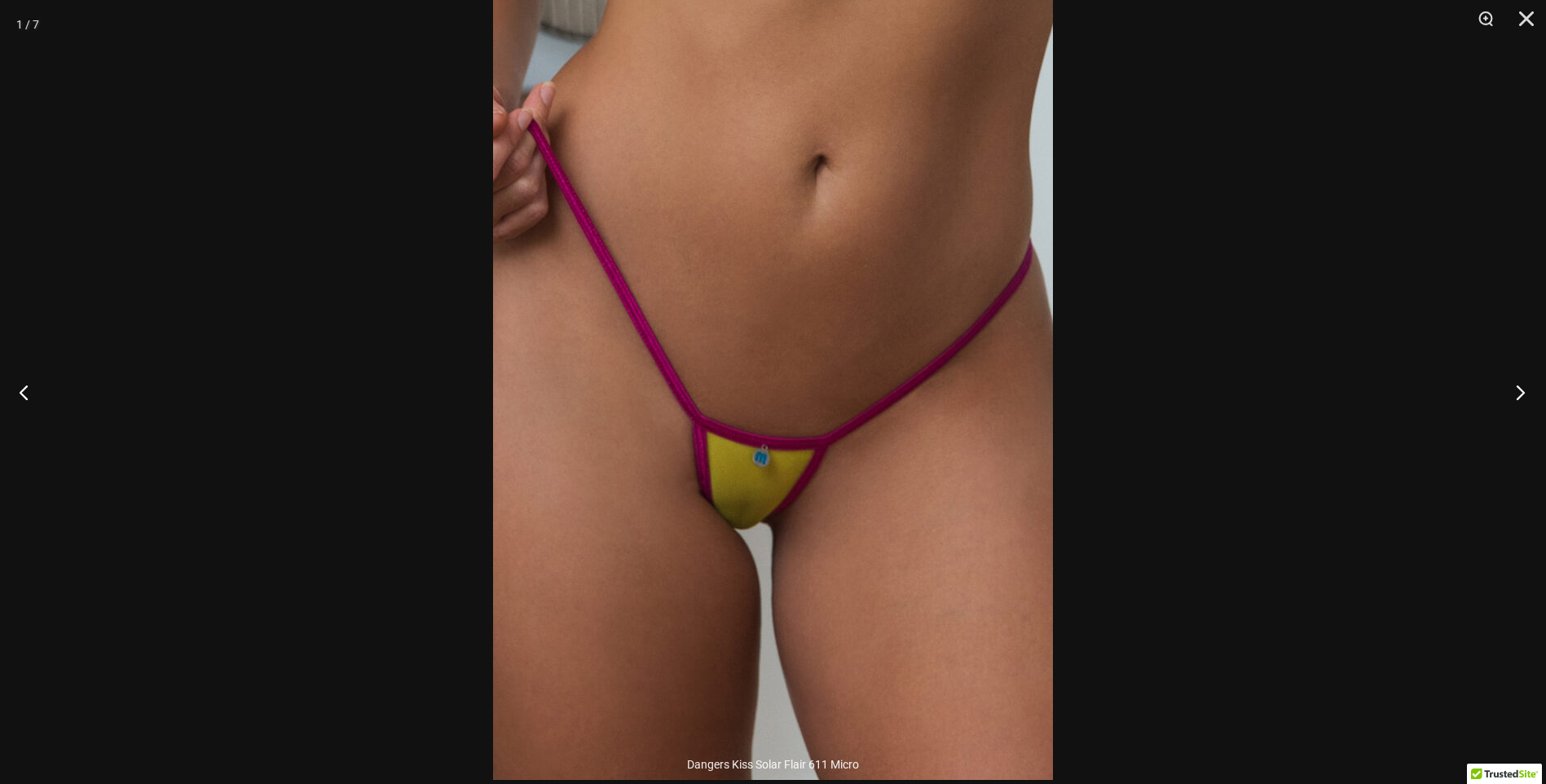
click at [1516, 394] on button "Next" at bounding box center [1516, 392] width 61 height 81
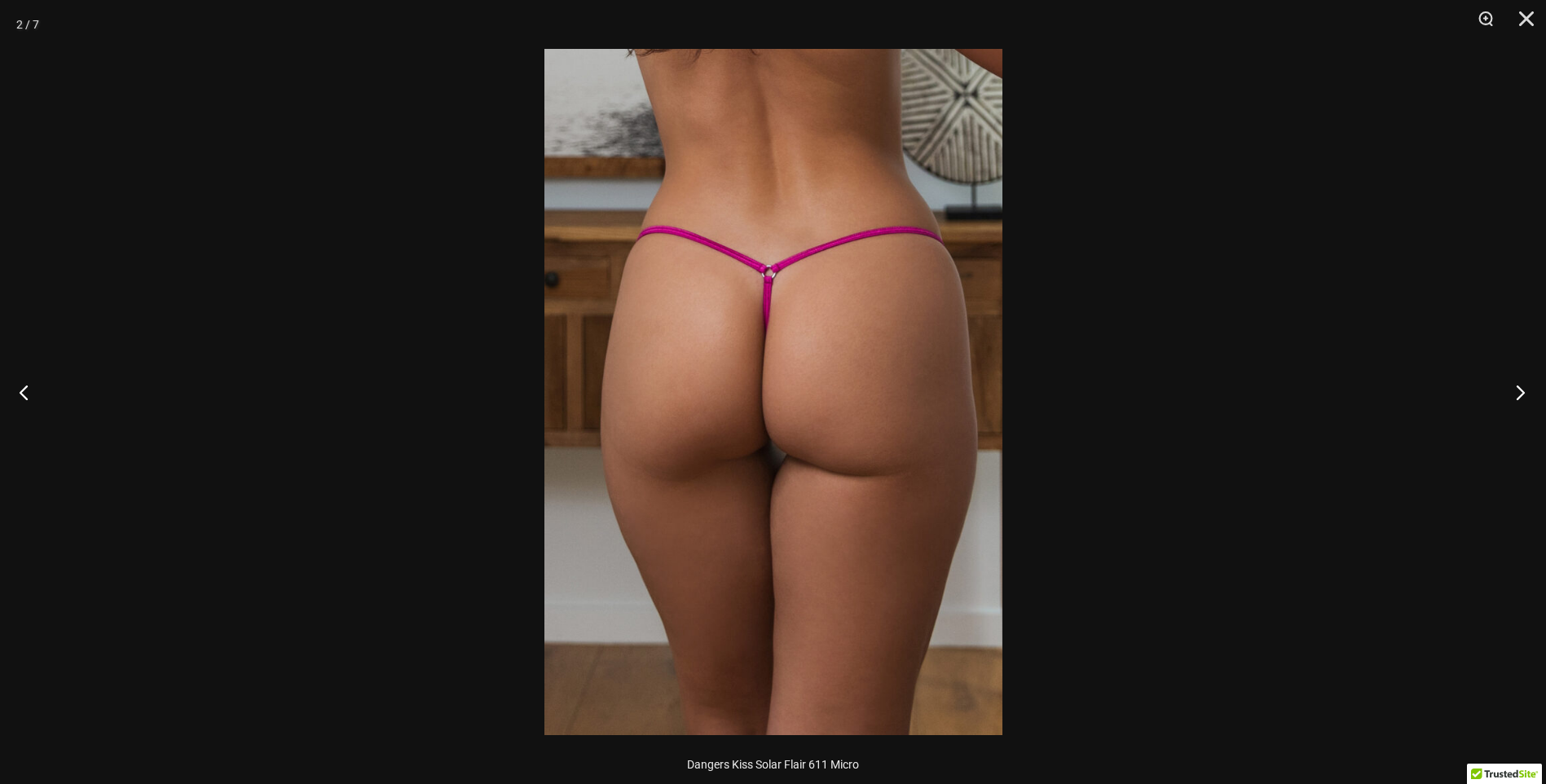
click at [1516, 394] on button "Next" at bounding box center [1516, 392] width 61 height 81
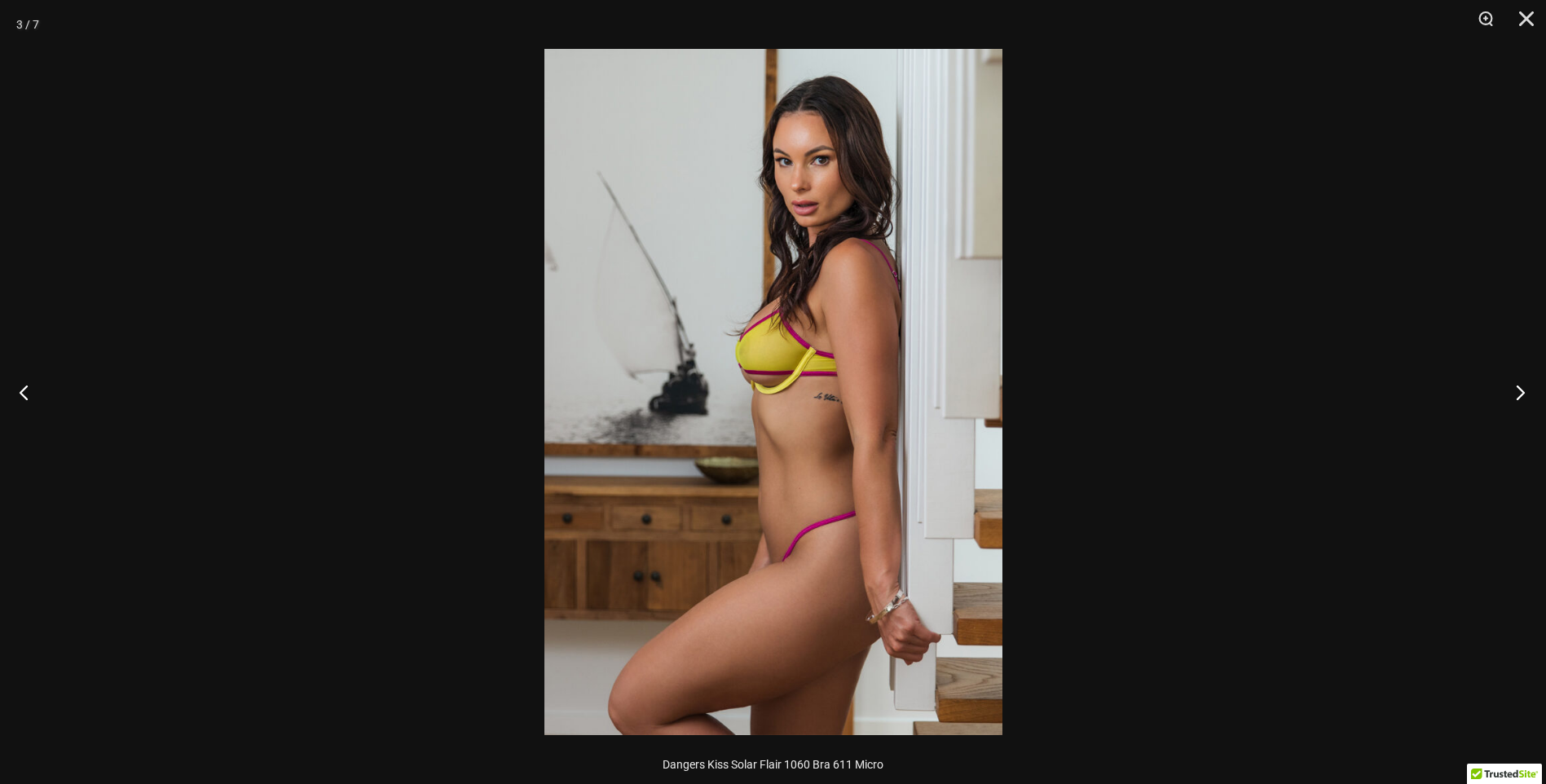
click at [1516, 394] on button "Next" at bounding box center [1516, 392] width 61 height 81
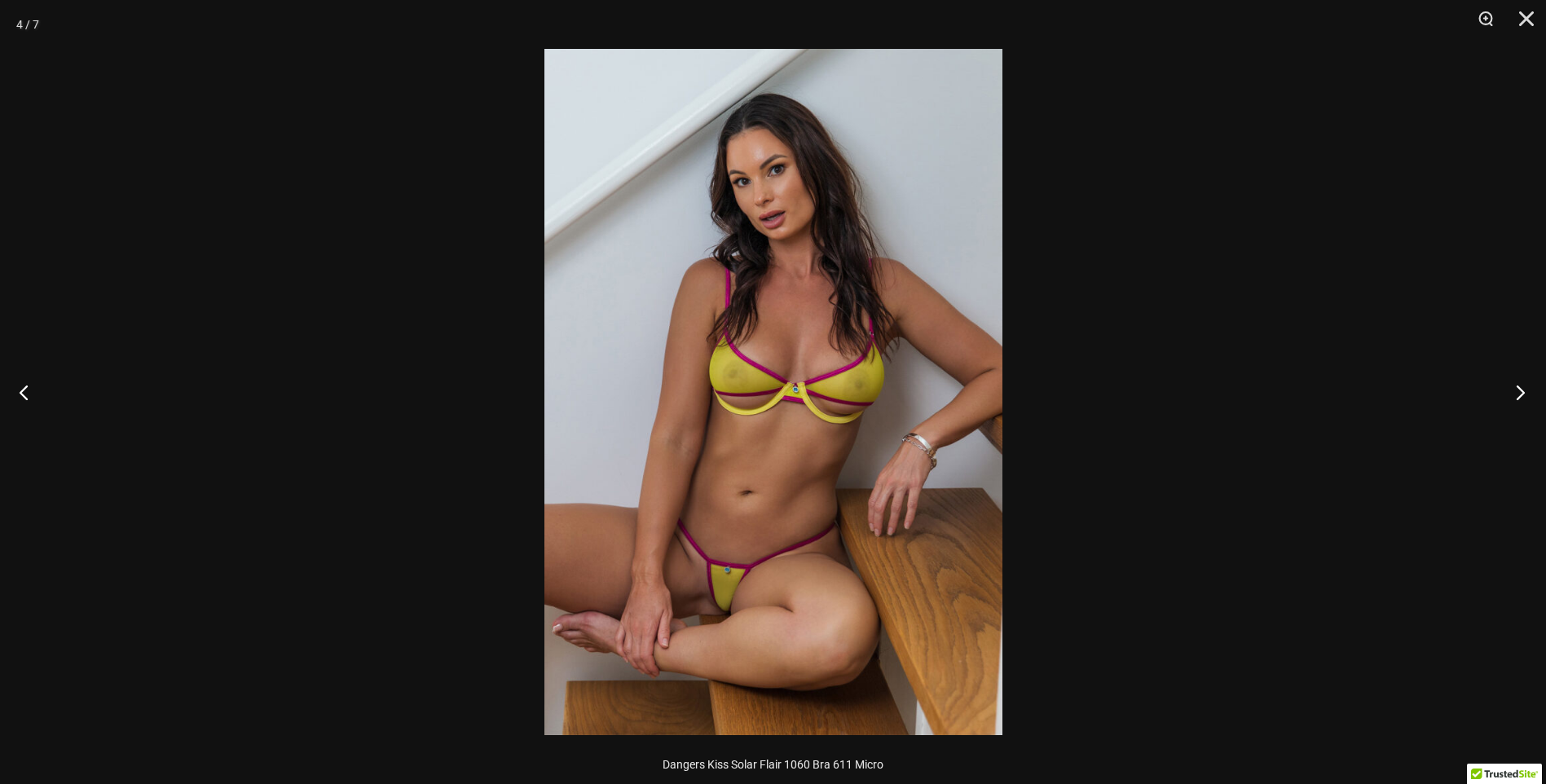
click at [1516, 394] on button "Next" at bounding box center [1516, 392] width 61 height 81
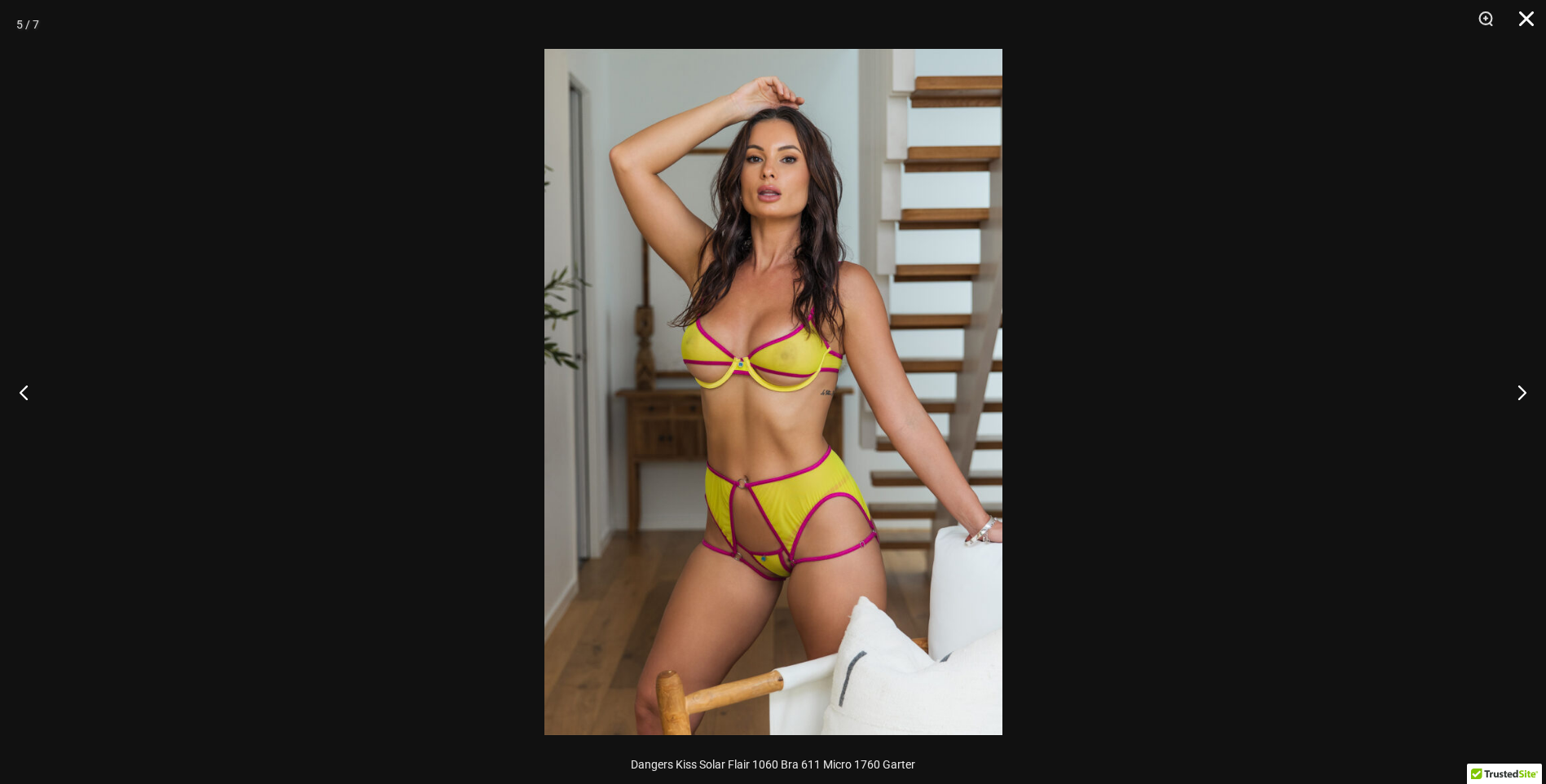
click at [1527, 15] on button "Close" at bounding box center [1521, 25] width 41 height 49
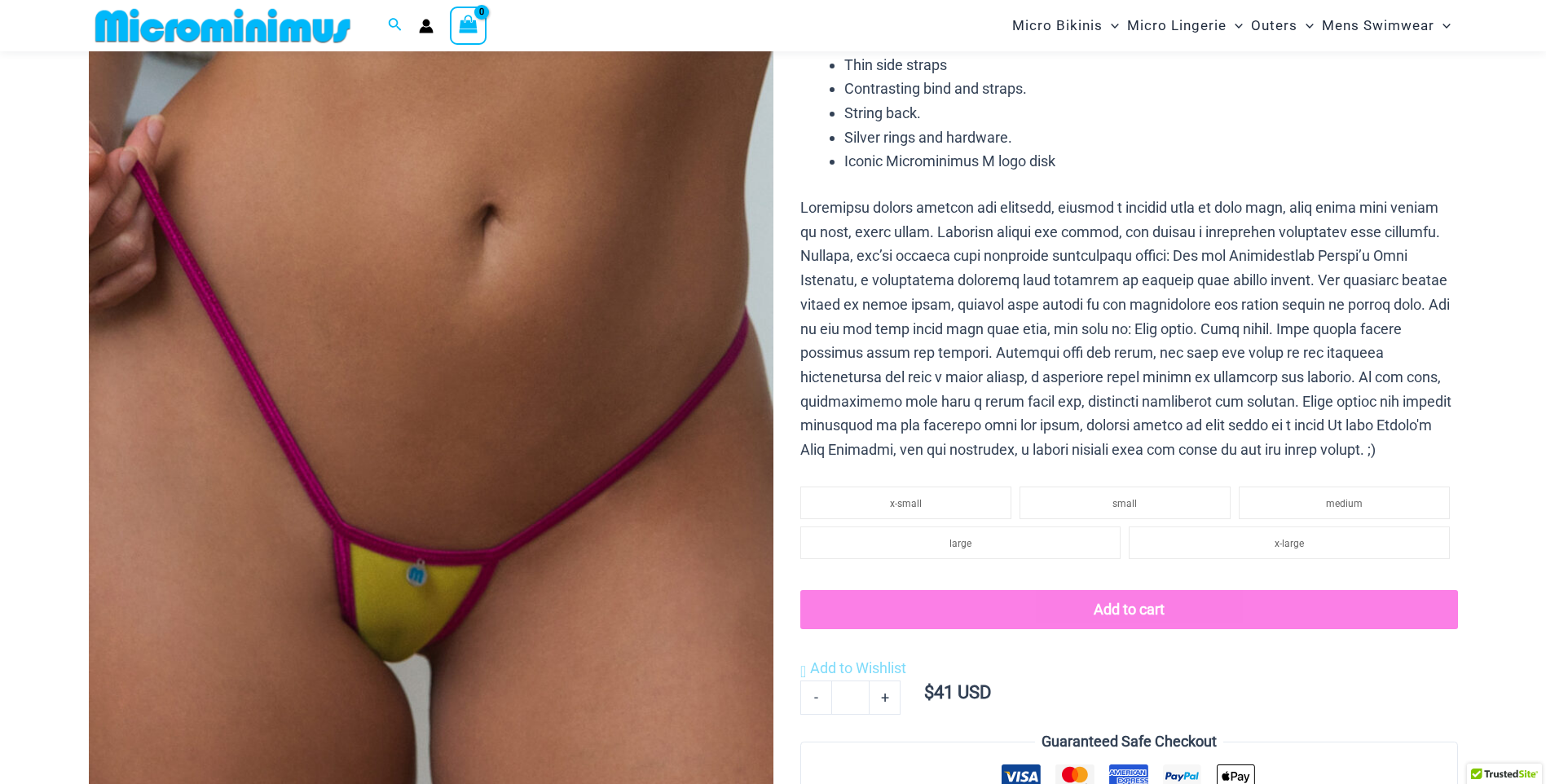
scroll to position [191, 0]
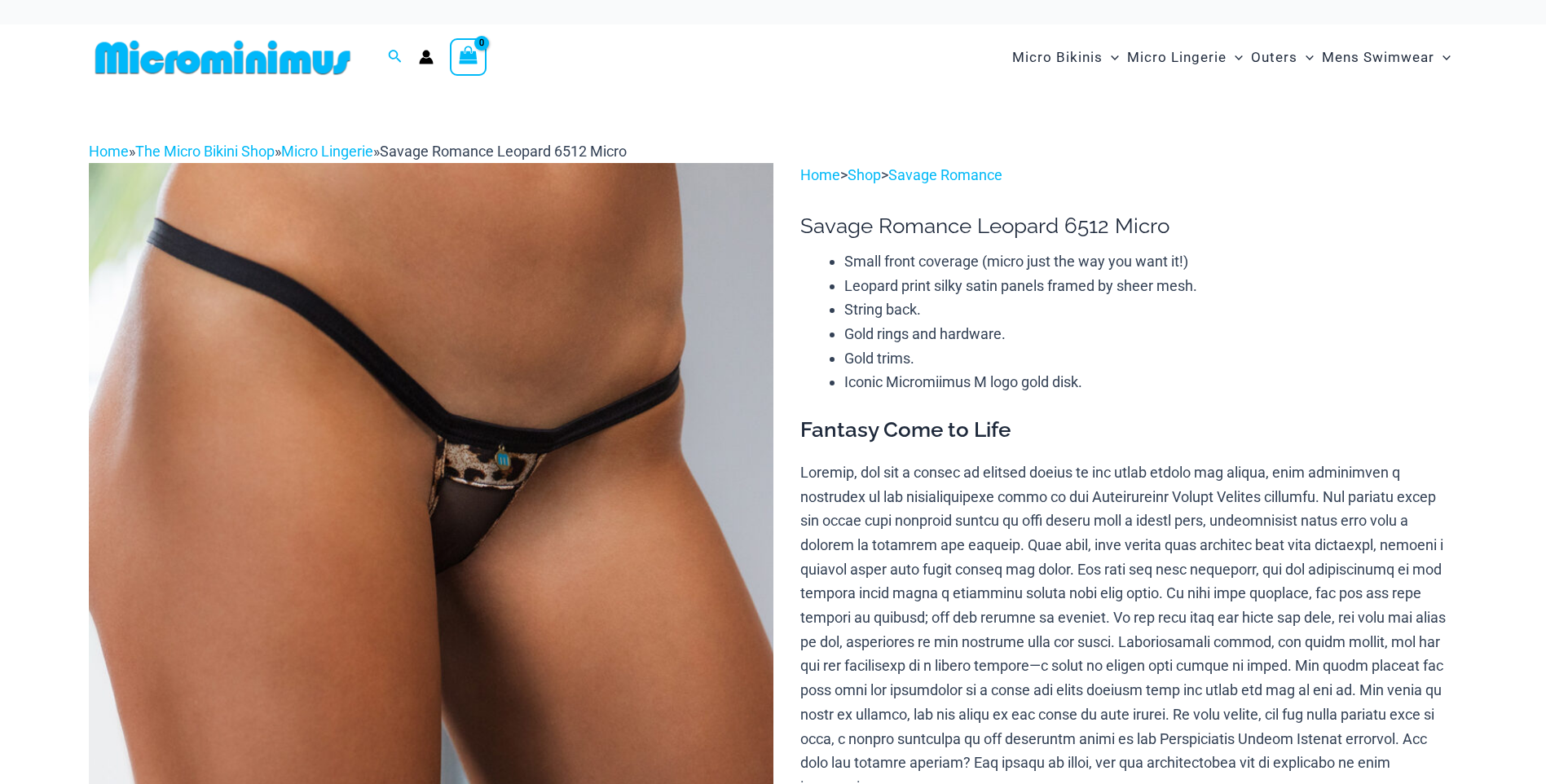
click at [591, 381] on img at bounding box center [431, 676] width 685 height 1026
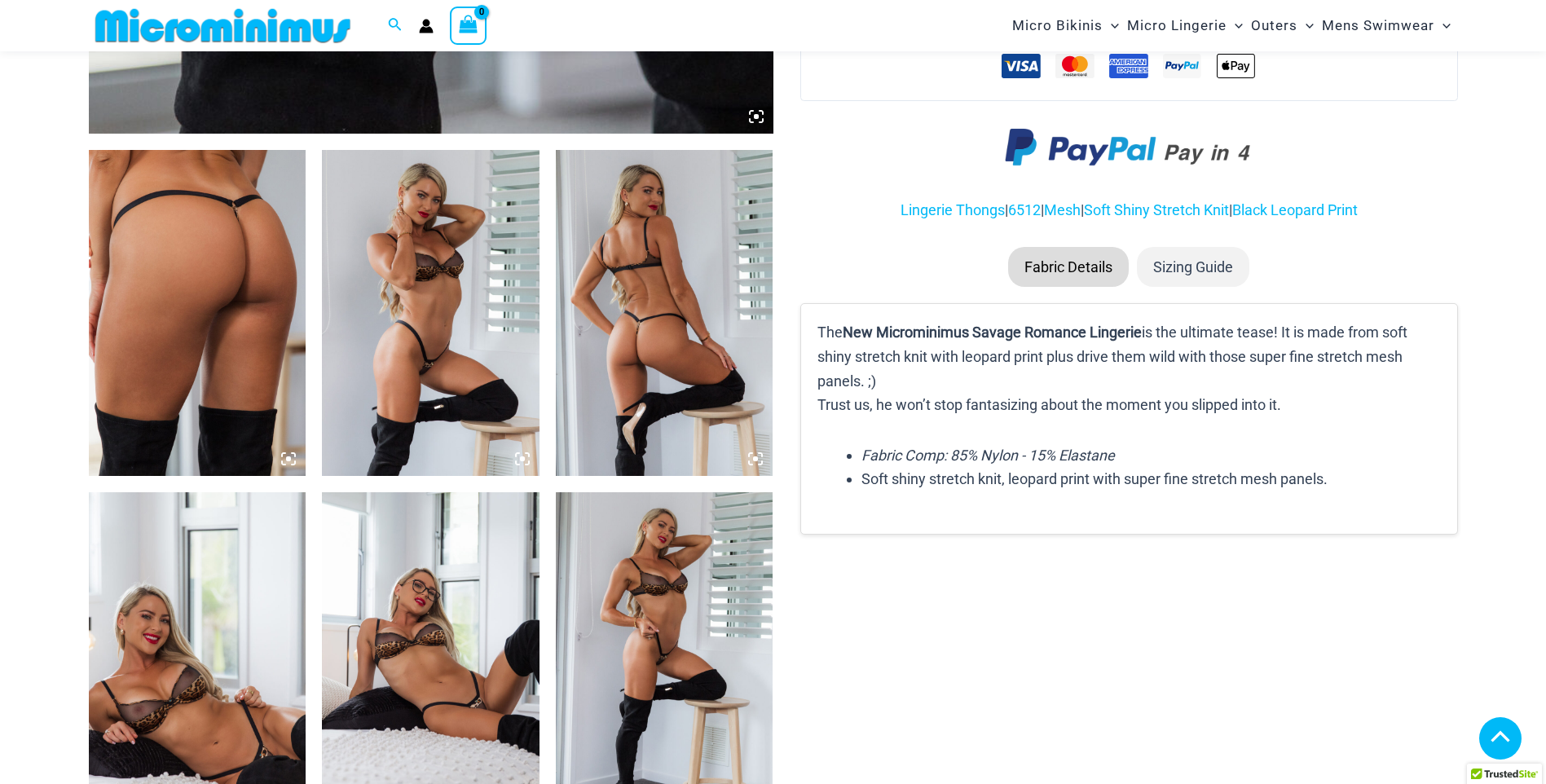
click at [285, 458] on icon at bounding box center [289, 459] width 15 height 15
click at [290, 456] on icon at bounding box center [289, 459] width 15 height 15
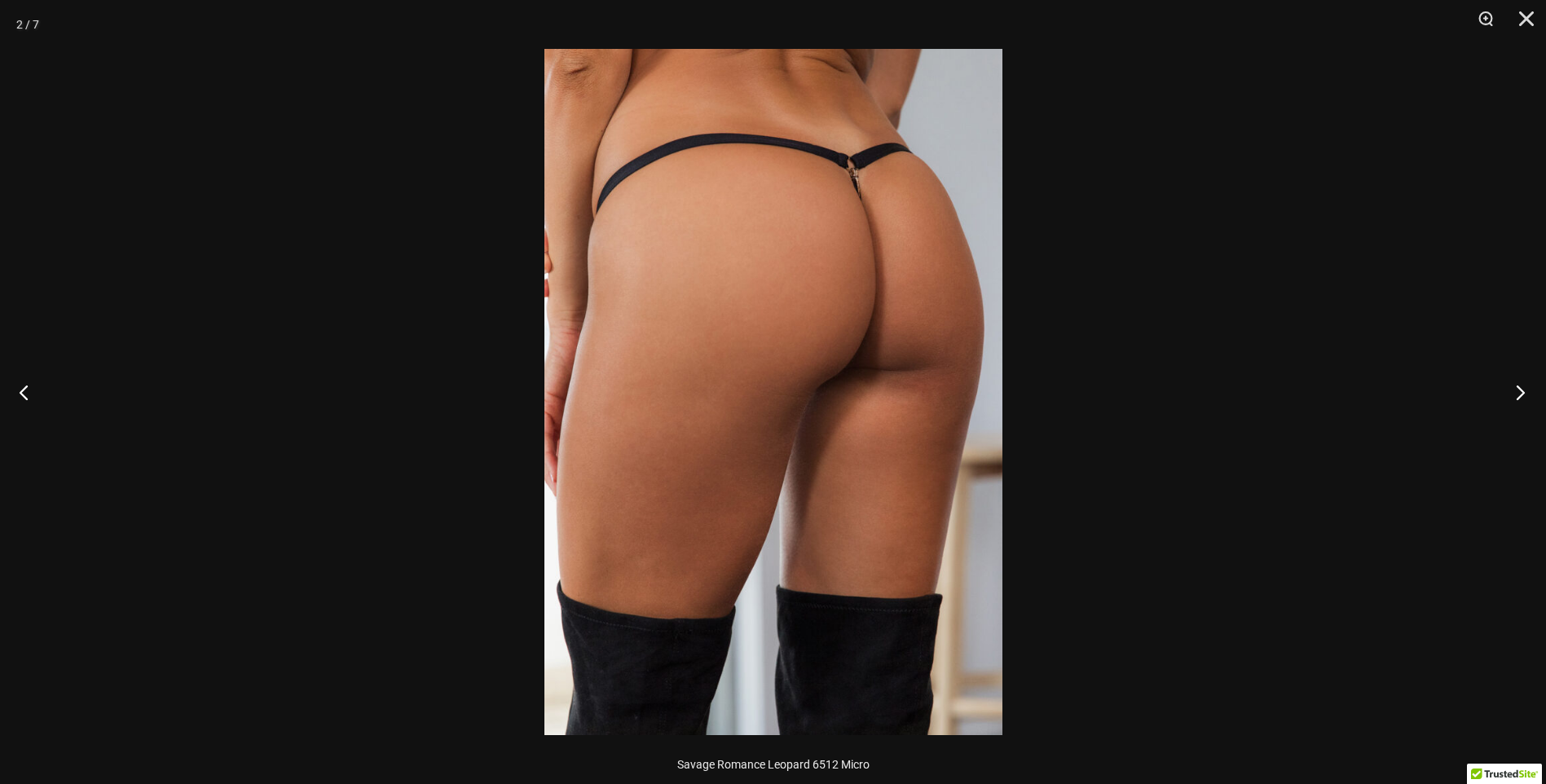
click at [1527, 392] on button "Next" at bounding box center [1516, 392] width 61 height 81
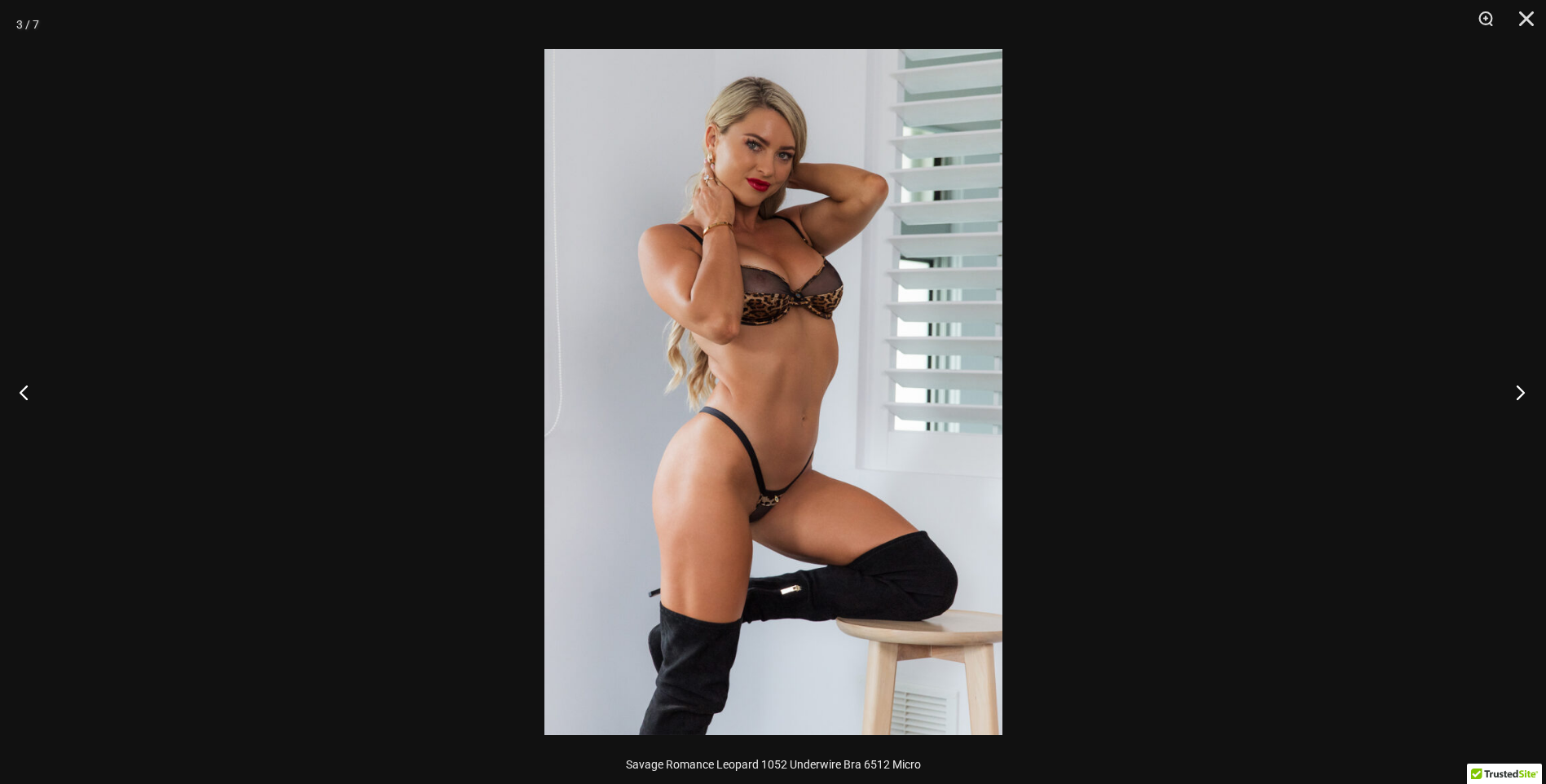
click at [1527, 392] on button "Next" at bounding box center [1516, 392] width 61 height 81
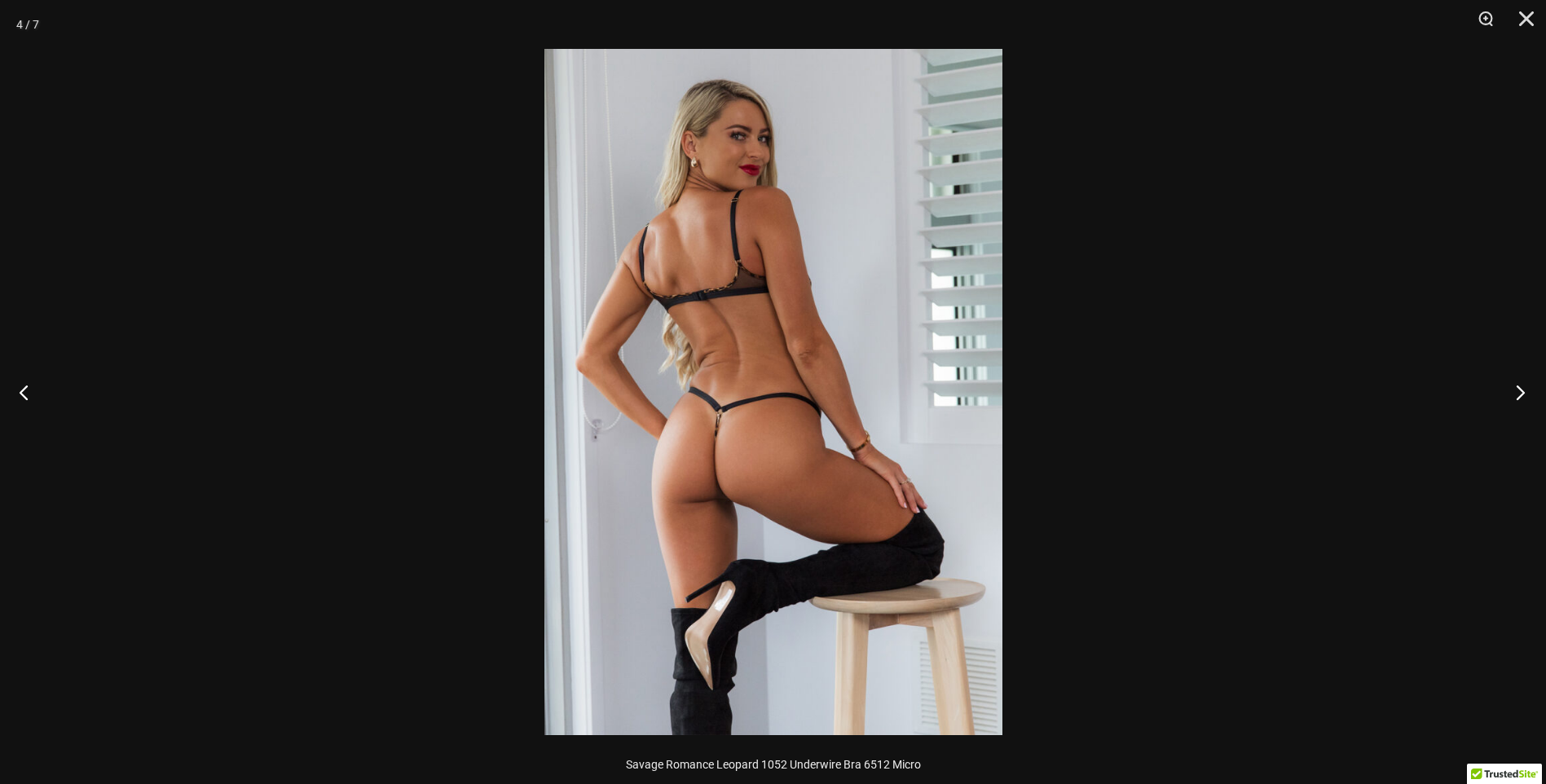
click at [1527, 392] on button "Next" at bounding box center [1516, 392] width 61 height 81
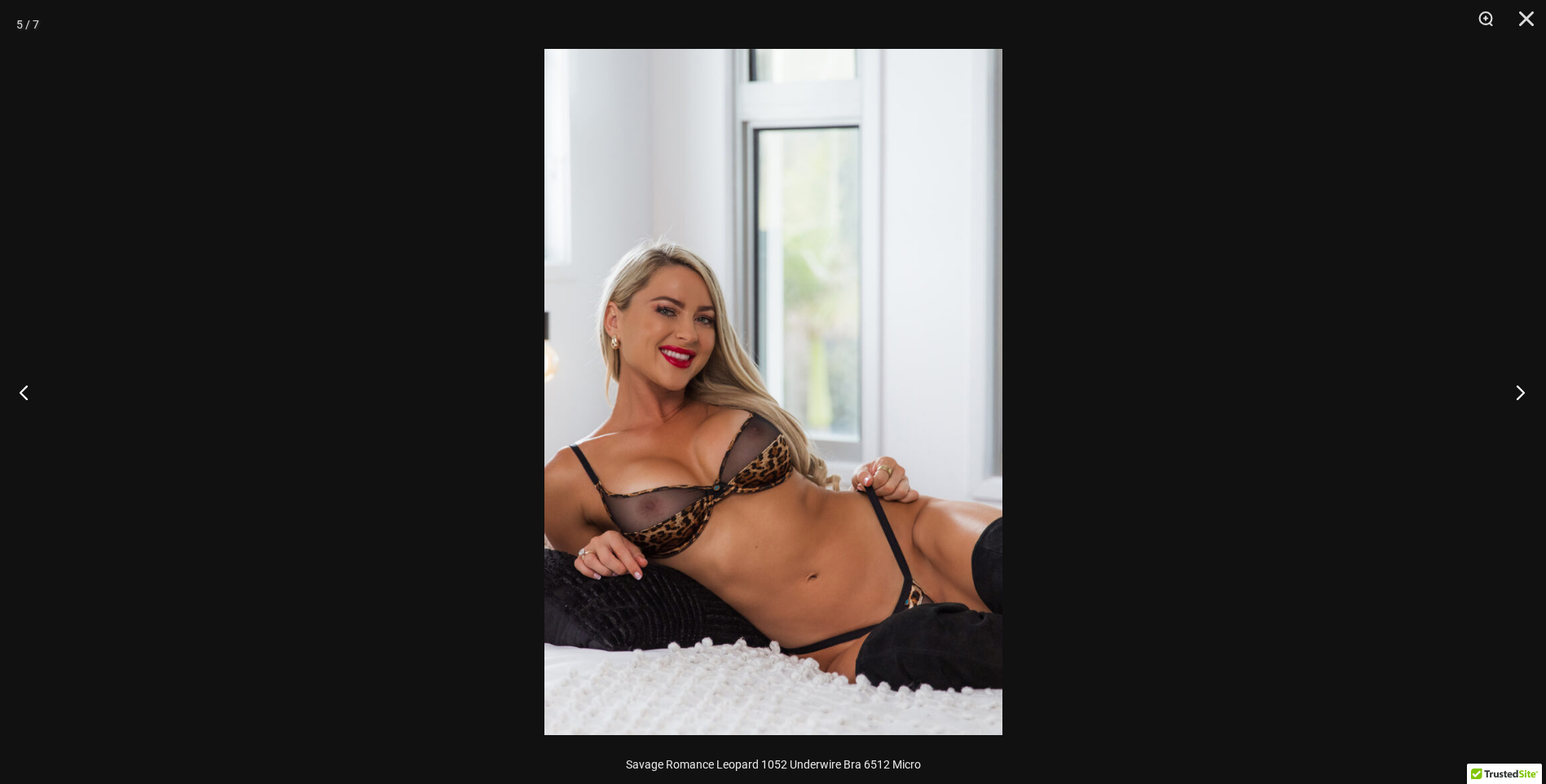
click at [1527, 392] on button "Next" at bounding box center [1516, 392] width 61 height 81
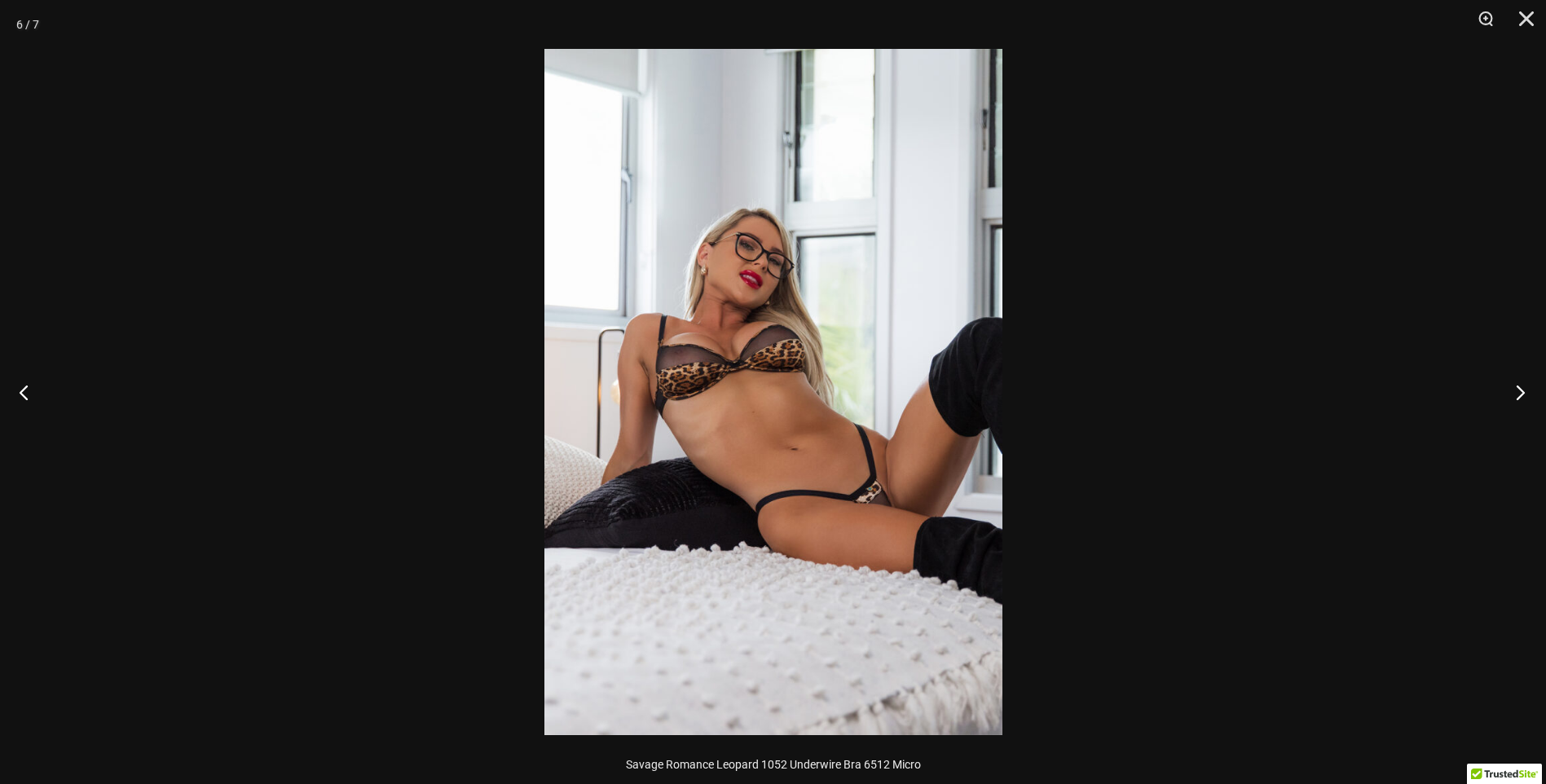
click at [1527, 392] on button "Next" at bounding box center [1516, 392] width 61 height 81
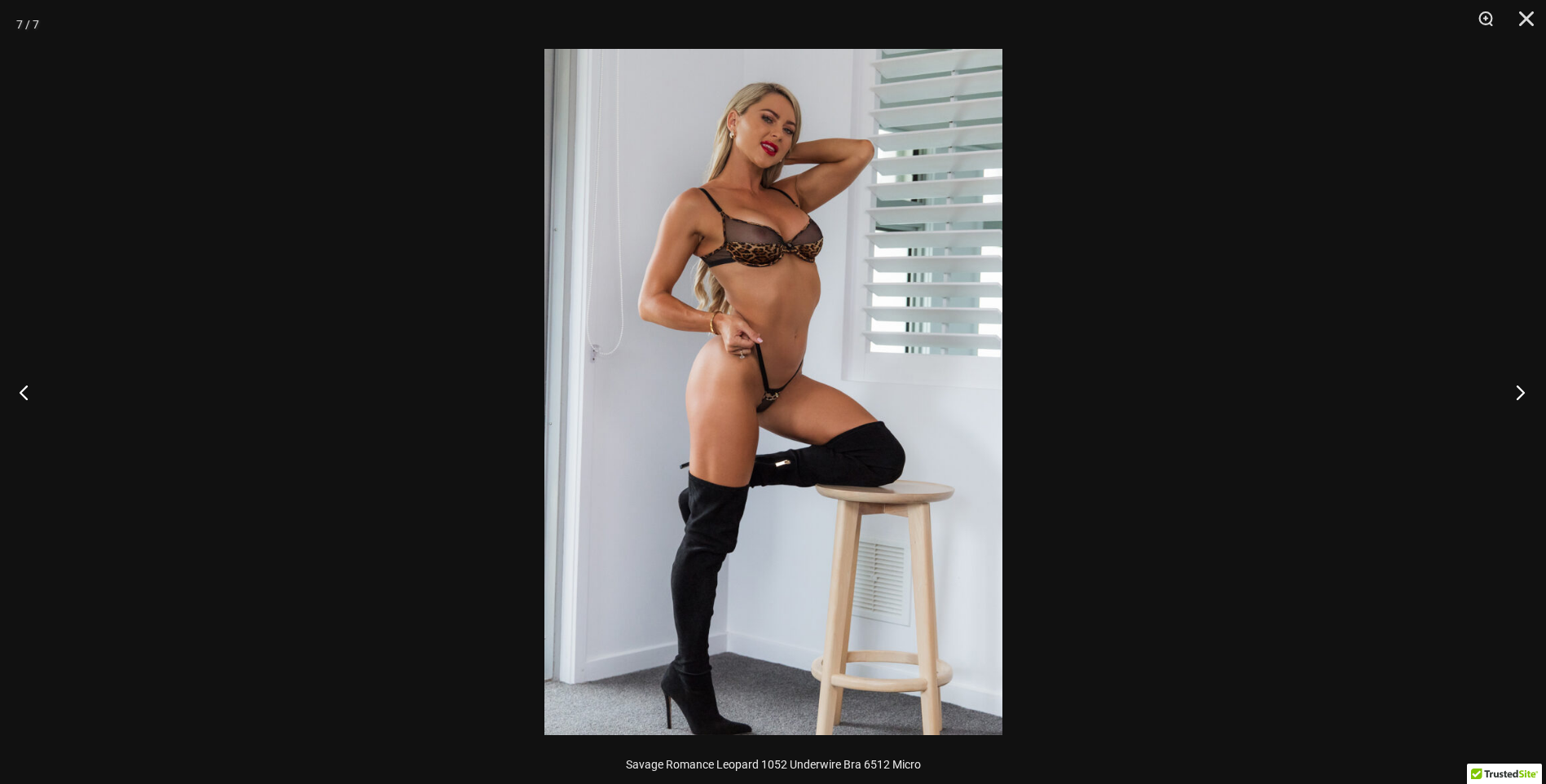
click at [1527, 392] on button "Next" at bounding box center [1516, 392] width 61 height 81
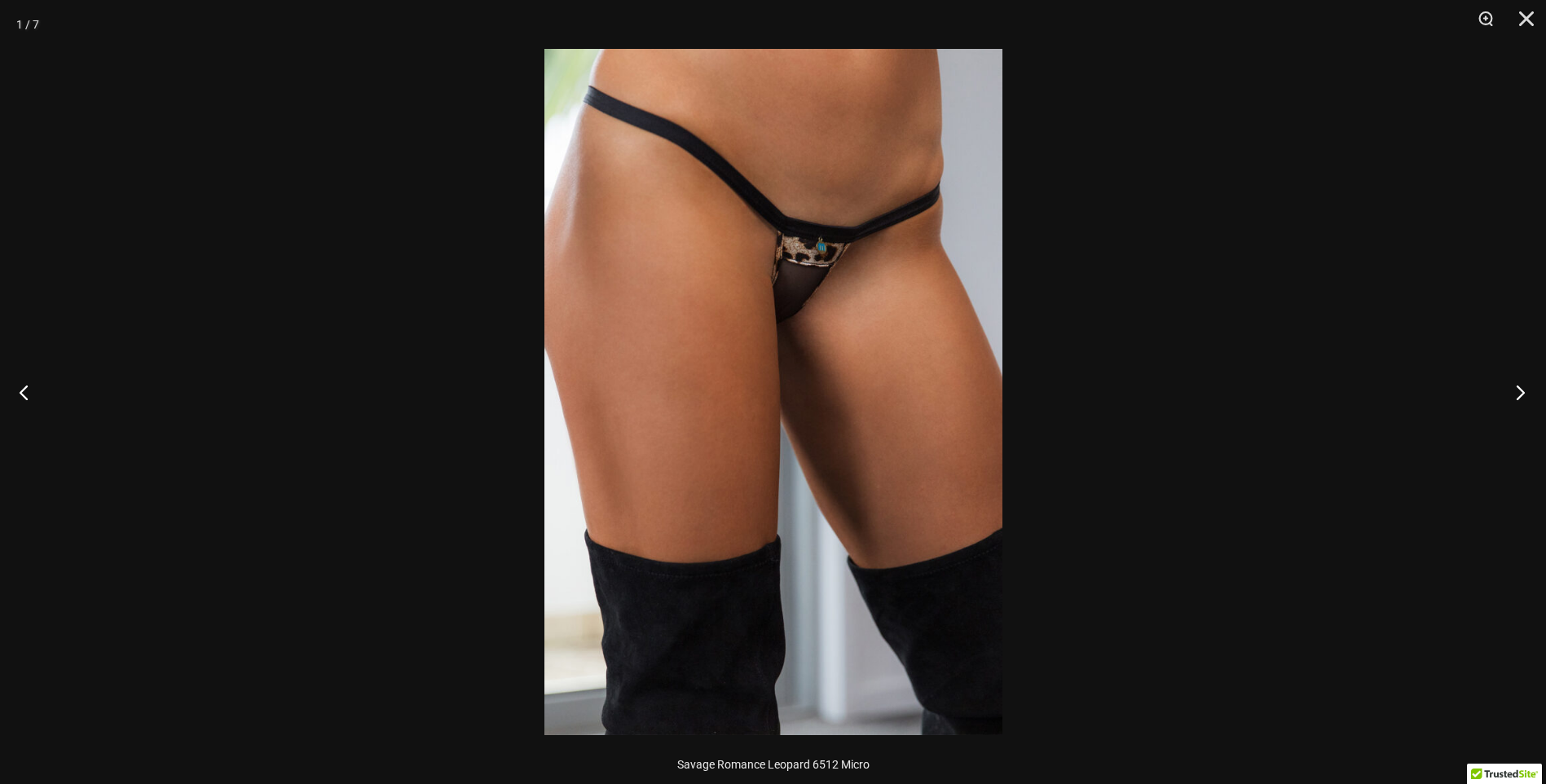
click at [1527, 392] on button "Next" at bounding box center [1516, 392] width 61 height 81
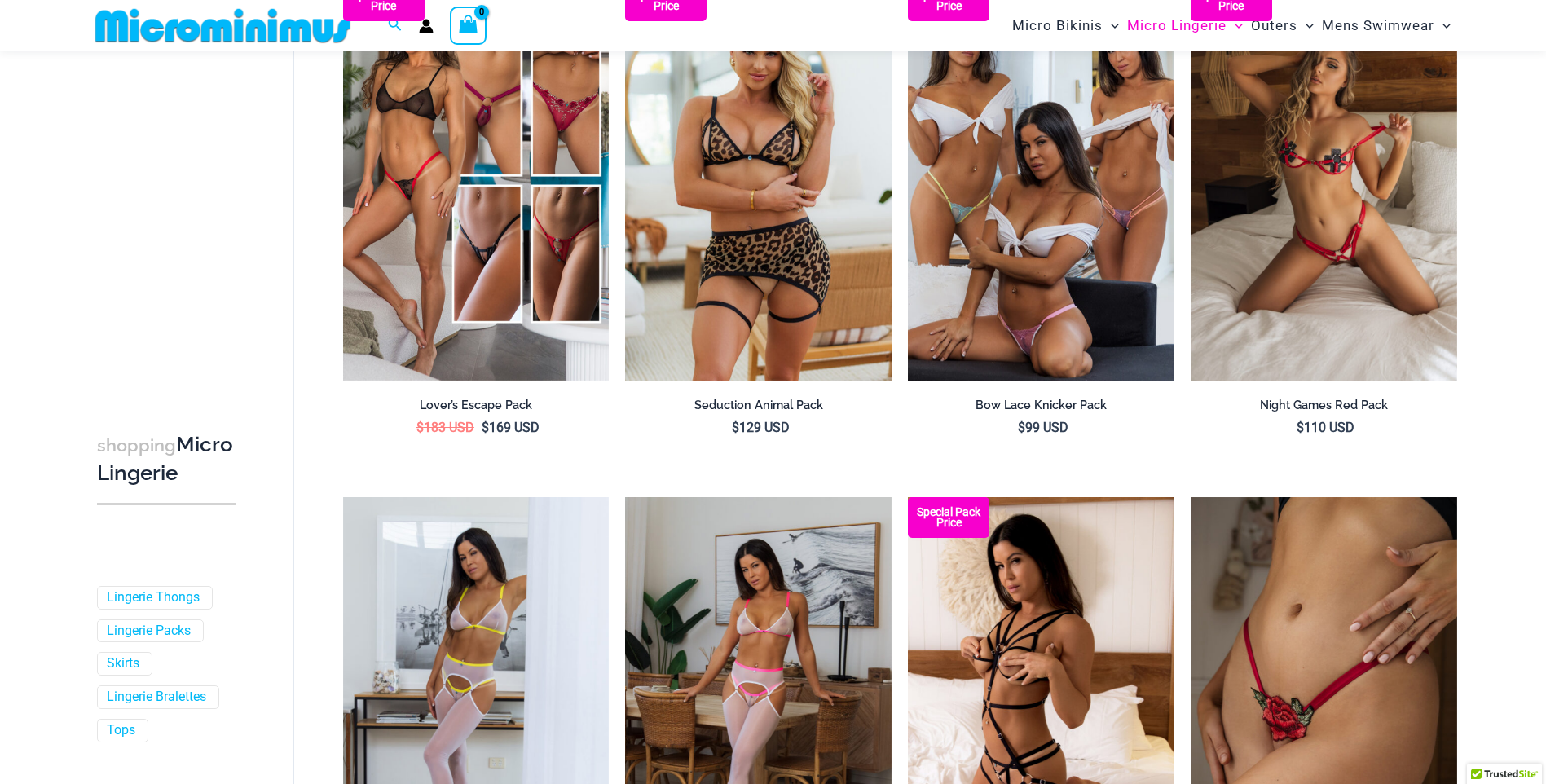
scroll to position [144, 0]
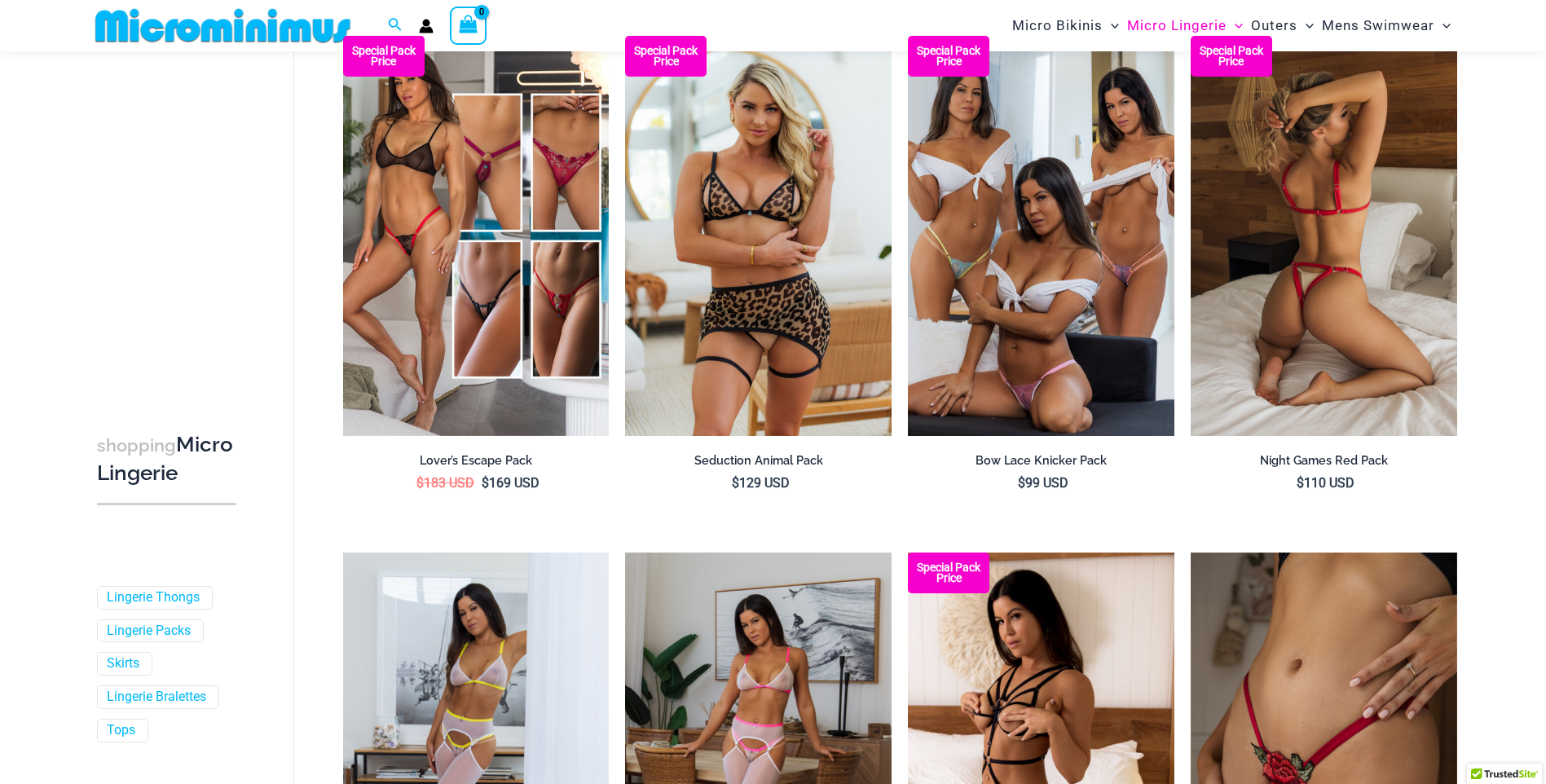
click at [1369, 254] on img at bounding box center [1324, 235] width 266 height 399
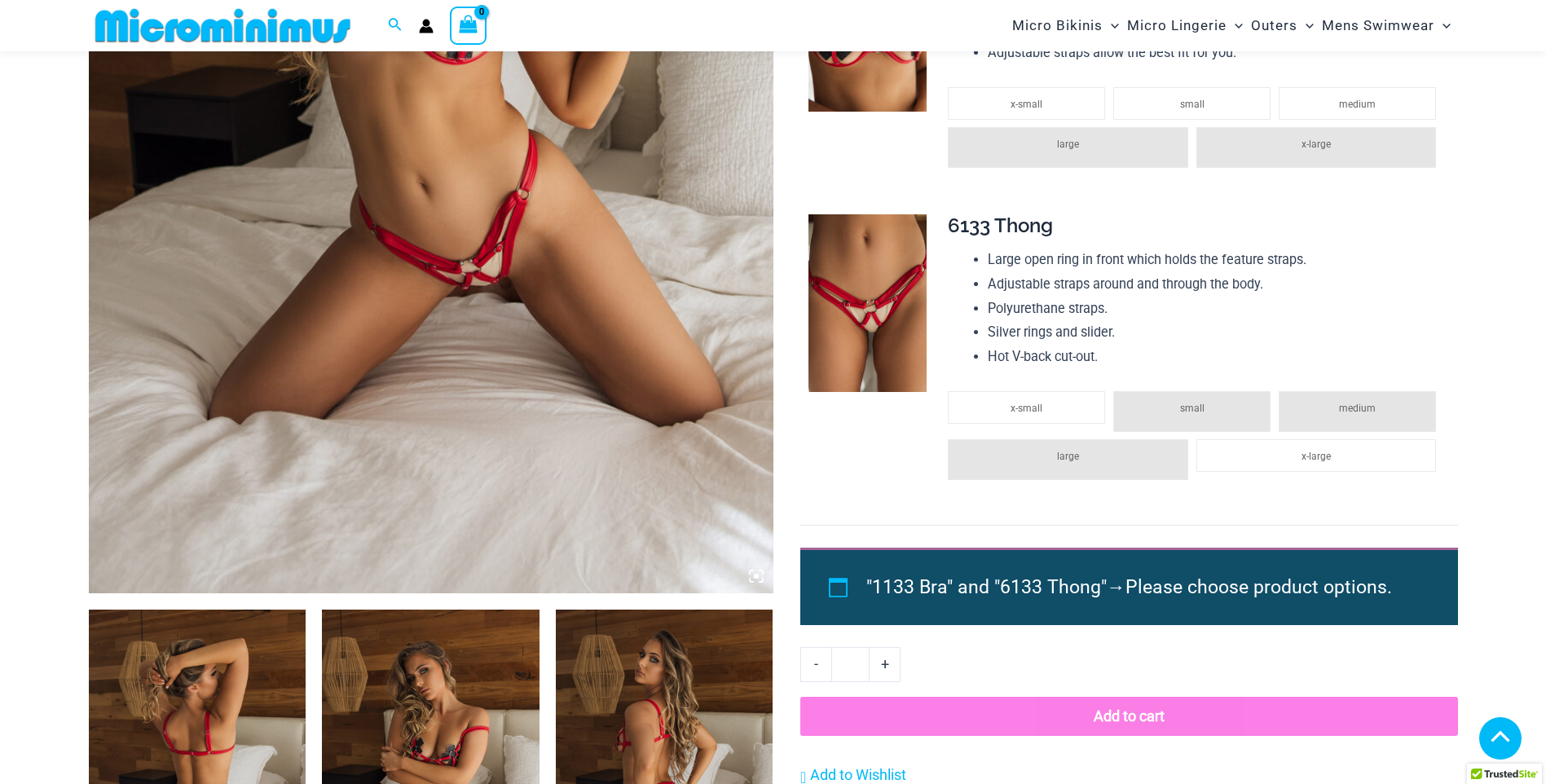
scroll to position [926, 0]
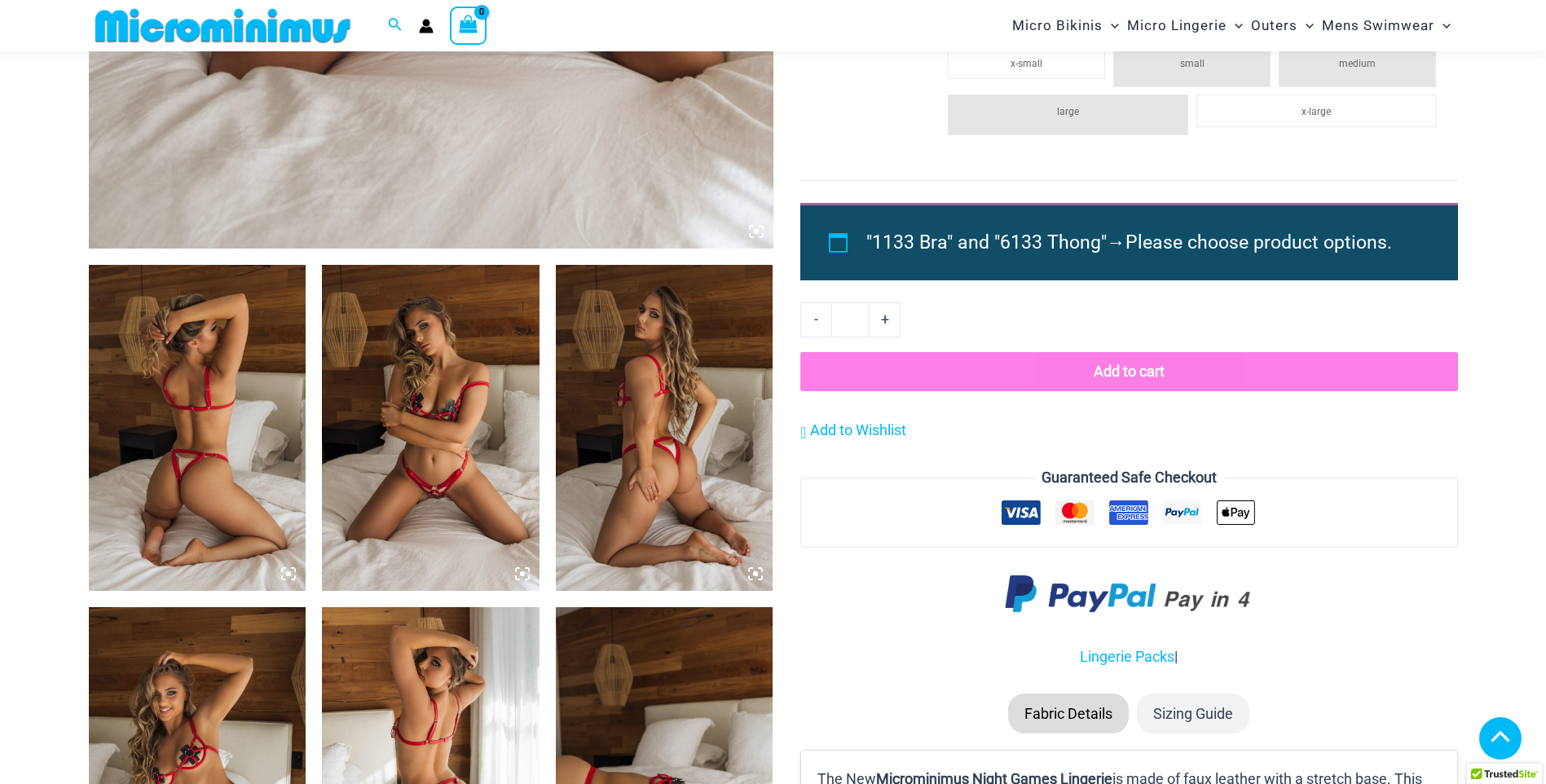
drag, startPoint x: 1545, startPoint y: 164, endPoint x: 1541, endPoint y: 194, distance: 30.3
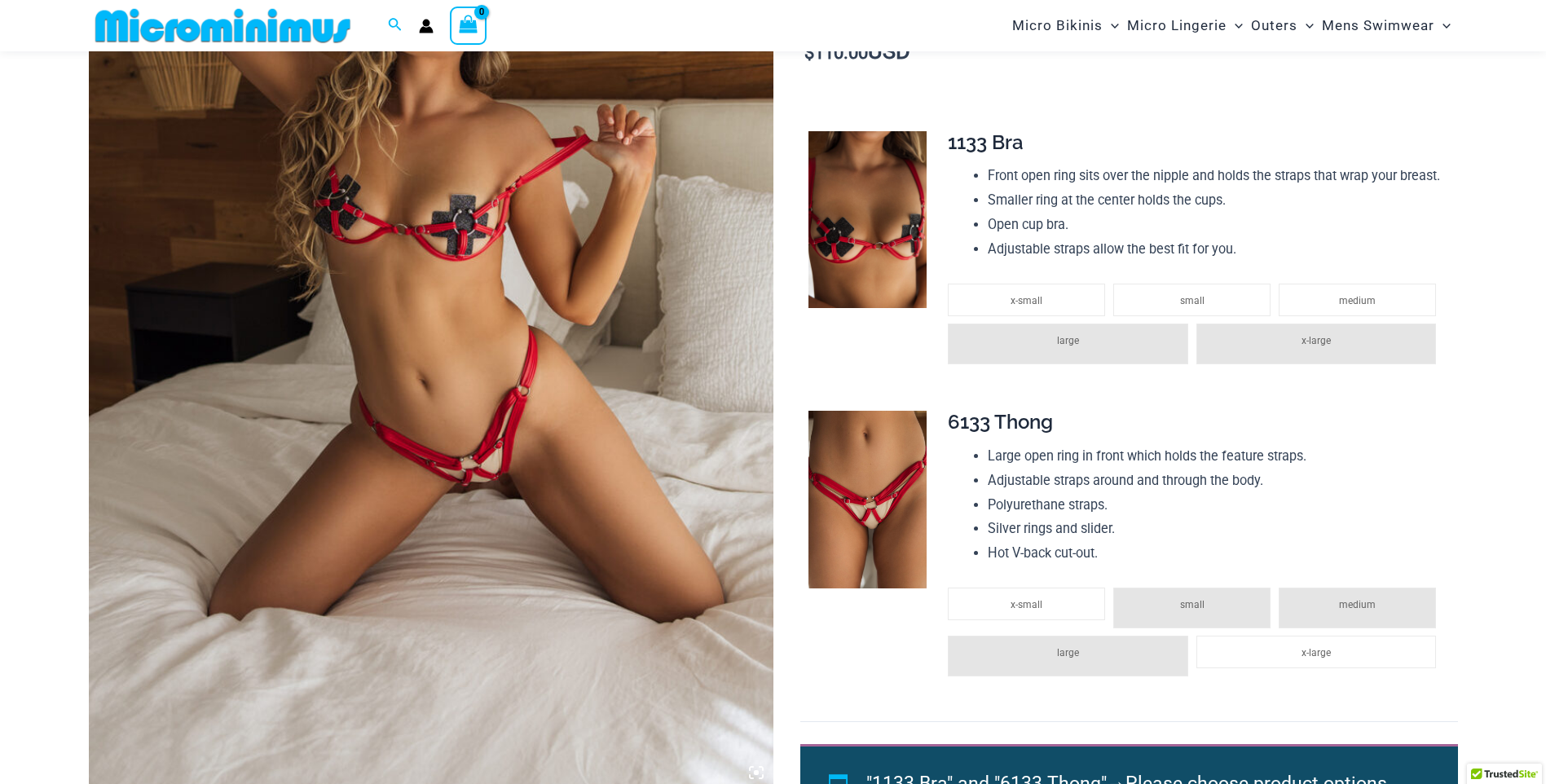
scroll to position [0, 0]
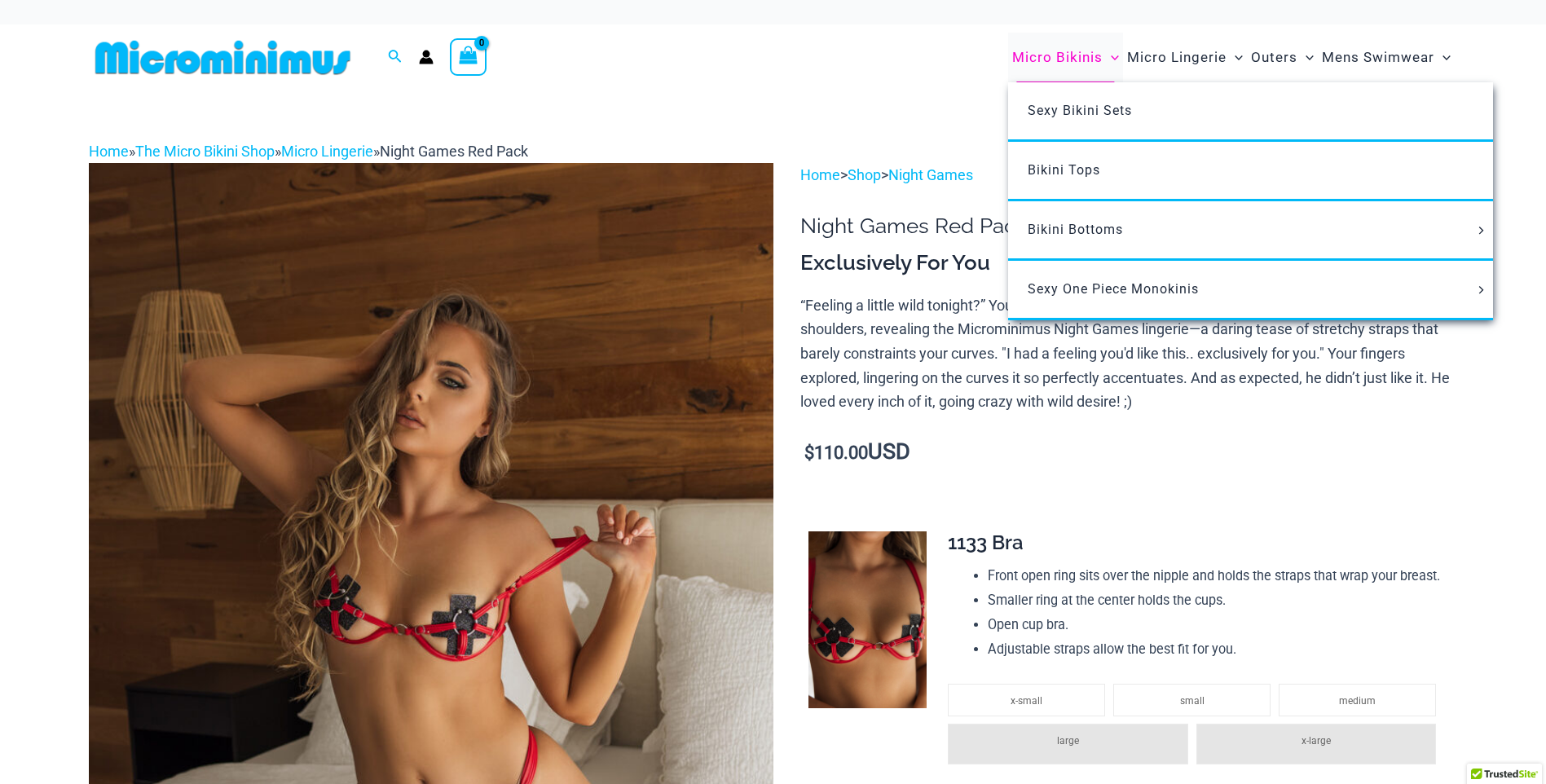
click at [1065, 57] on span "Micro Bikinis" at bounding box center [1058, 58] width 91 height 42
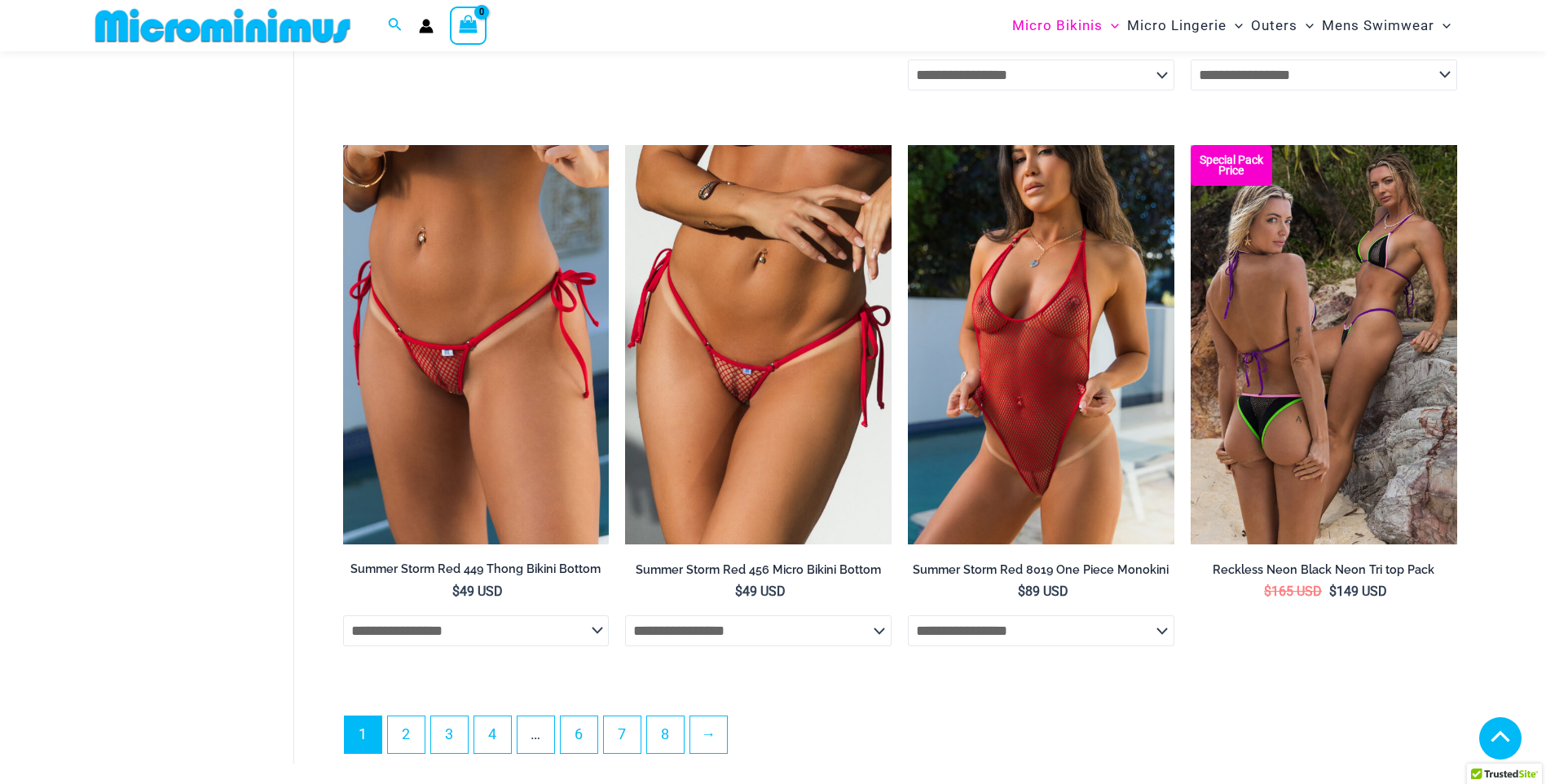
scroll to position [4331, 0]
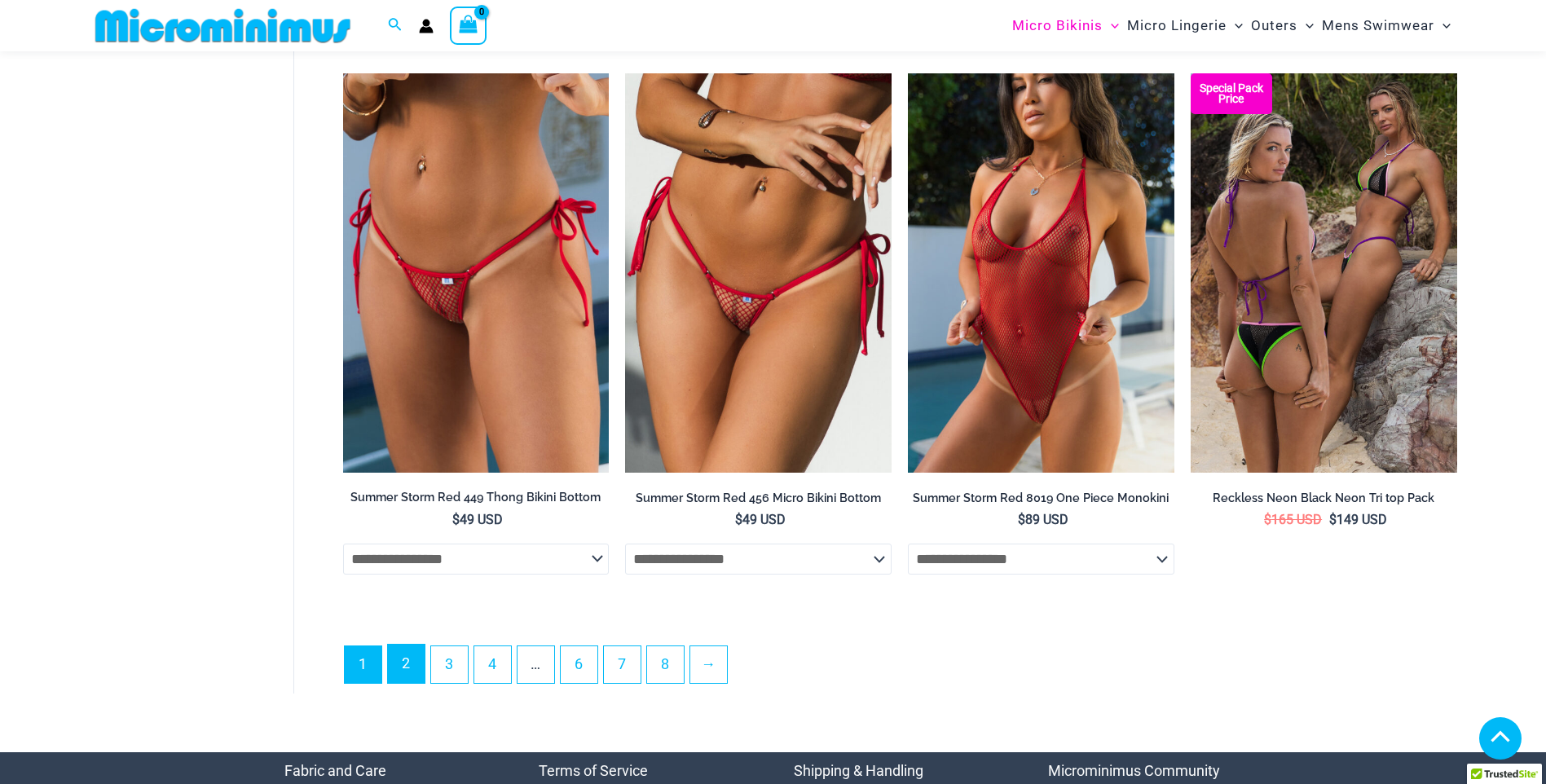
click at [410, 670] on link "2" at bounding box center [406, 663] width 37 height 39
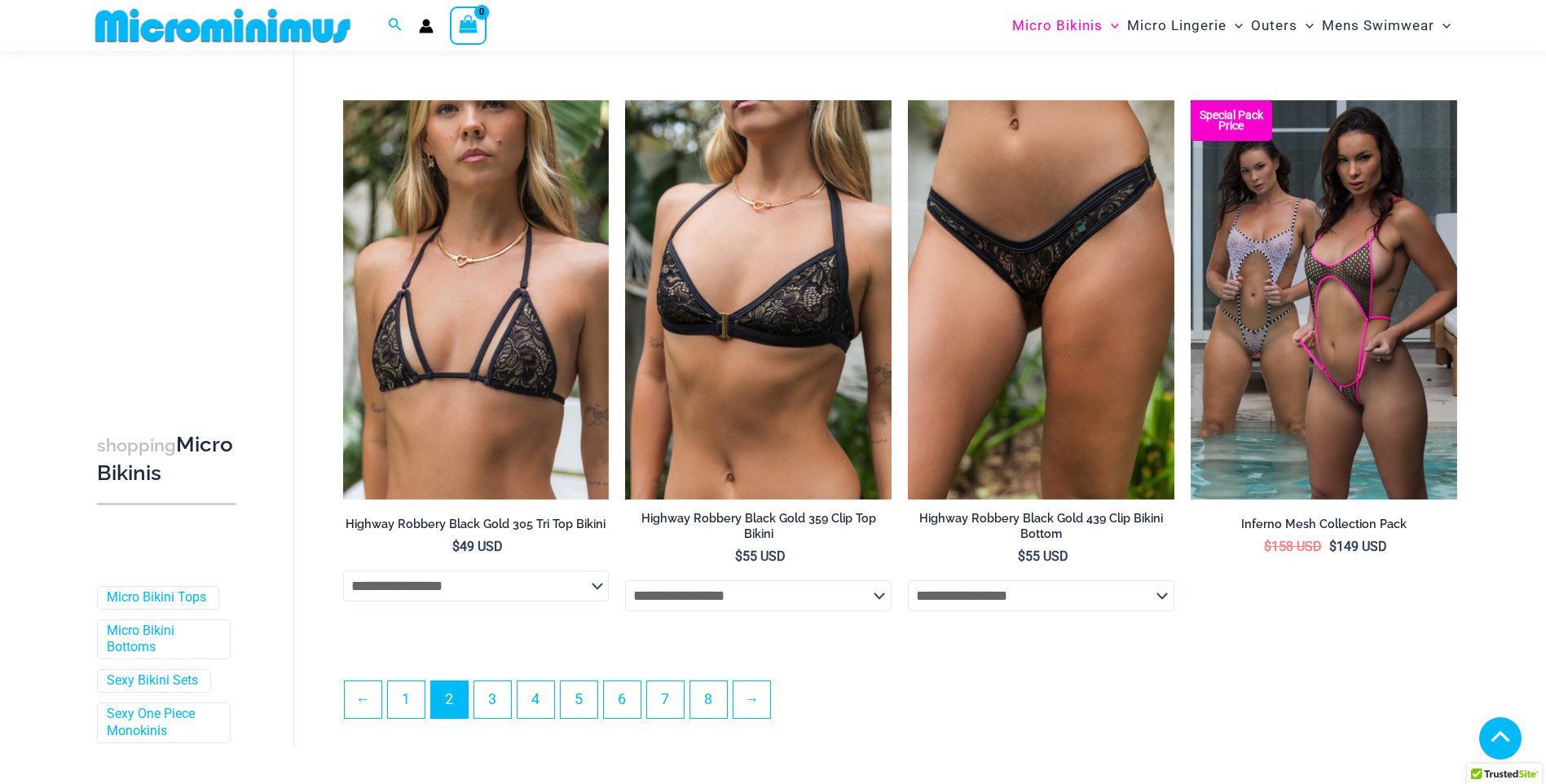
scroll to position [4044, 0]
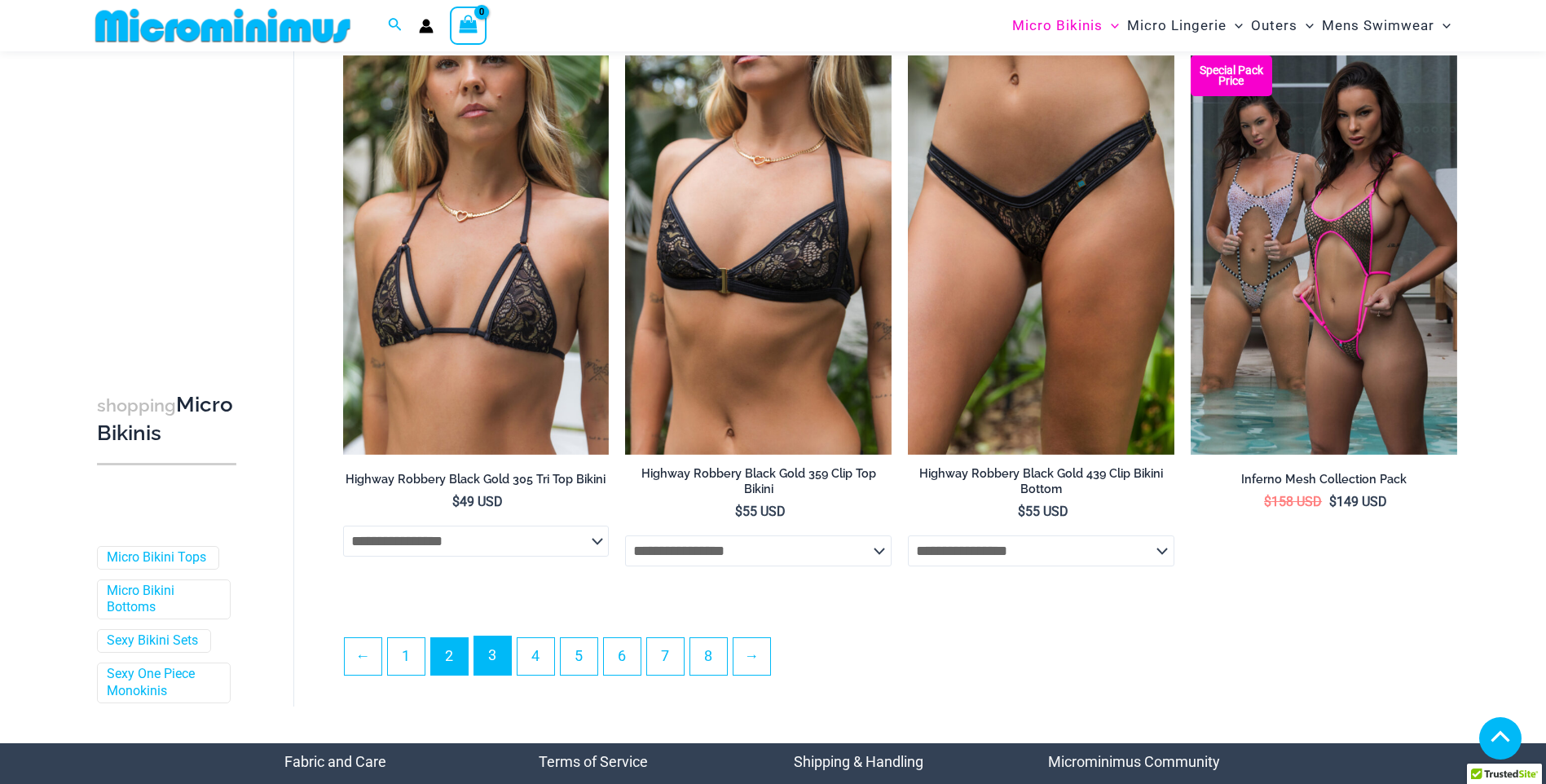
click at [479, 658] on link "3" at bounding box center [493, 656] width 37 height 39
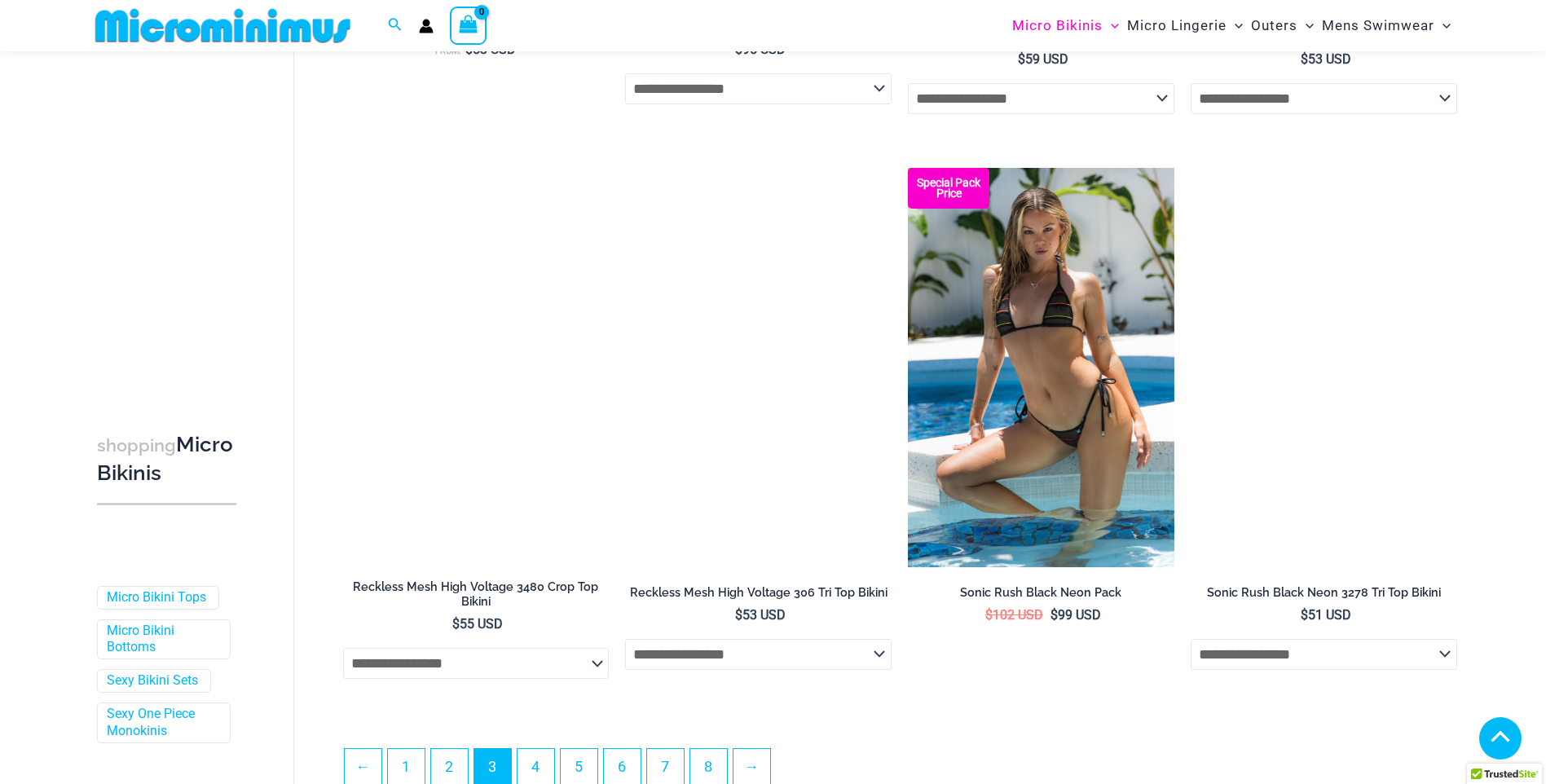
scroll to position [3961, 0]
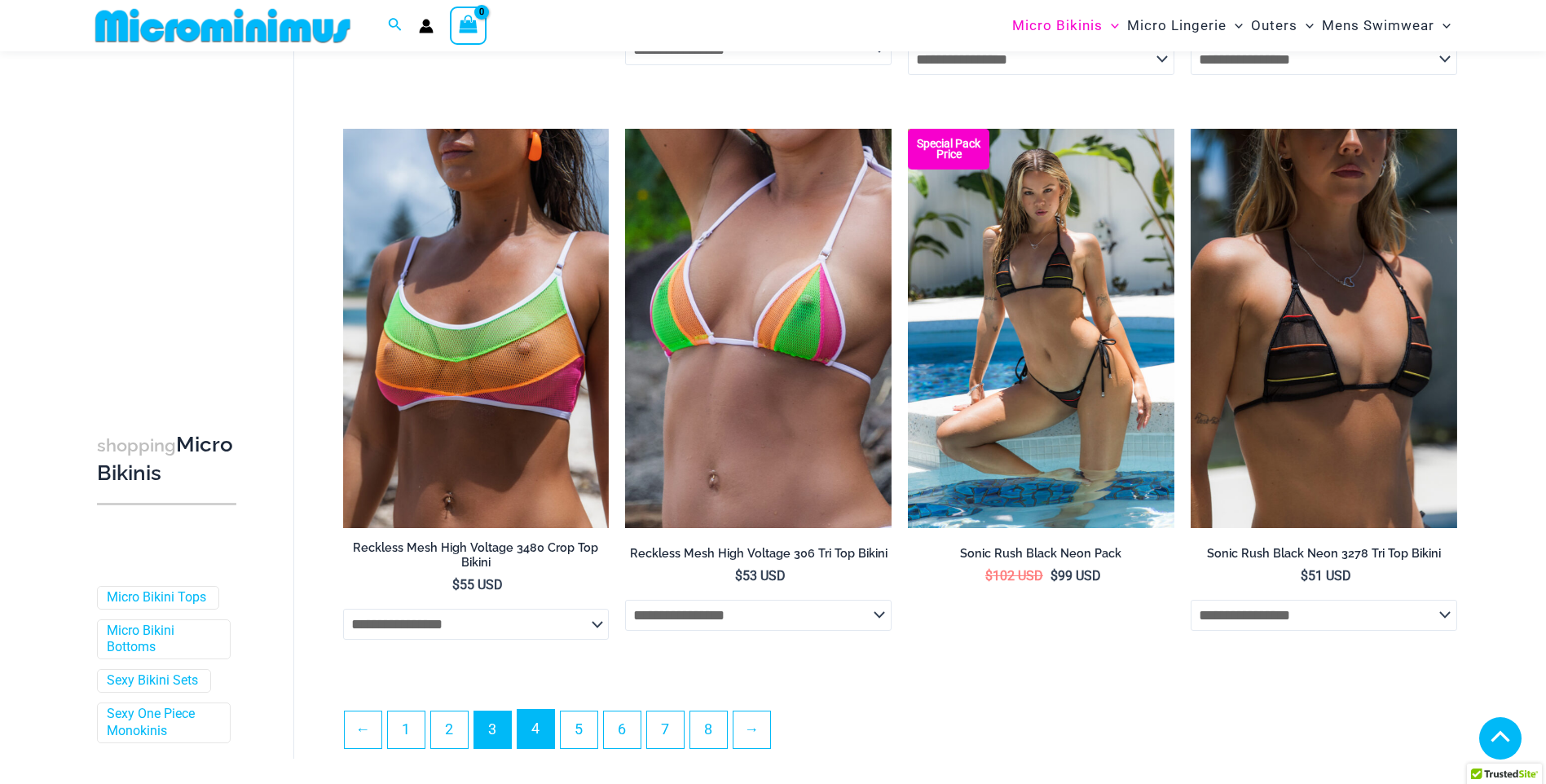
click at [548, 726] on link "4" at bounding box center [535, 728] width 37 height 39
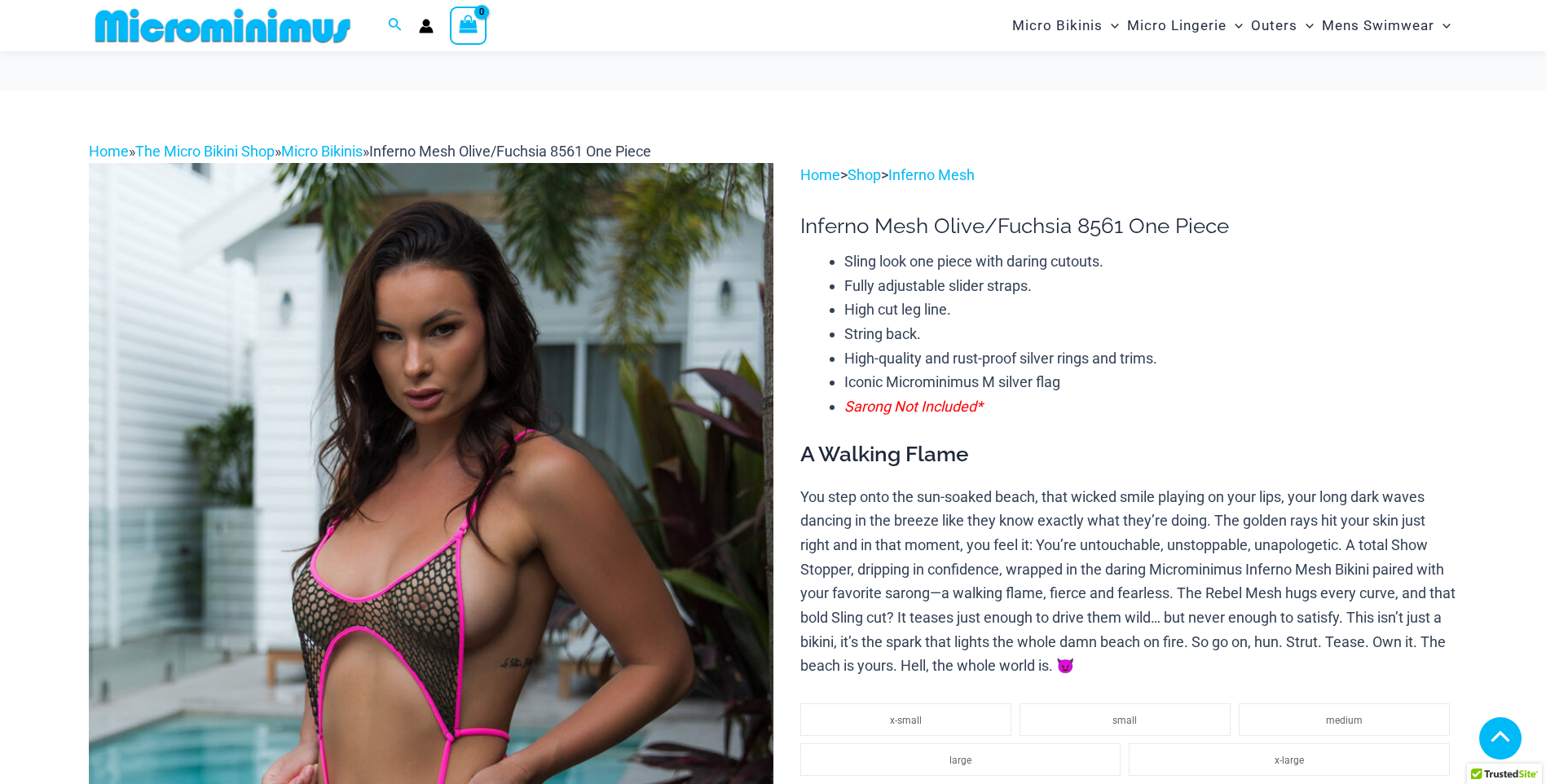
scroll to position [619, 0]
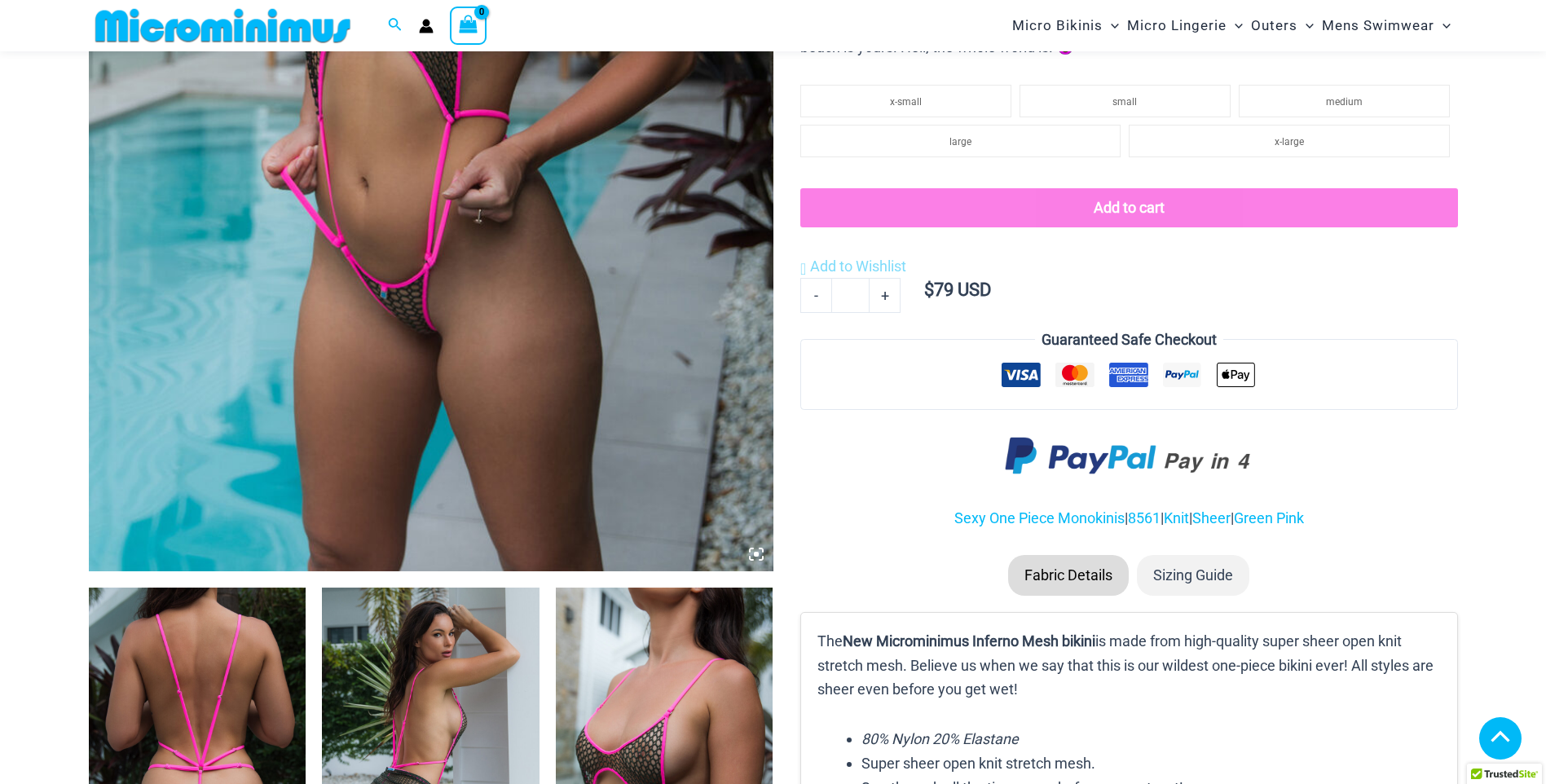
click at [755, 550] on icon at bounding box center [757, 555] width 15 height 15
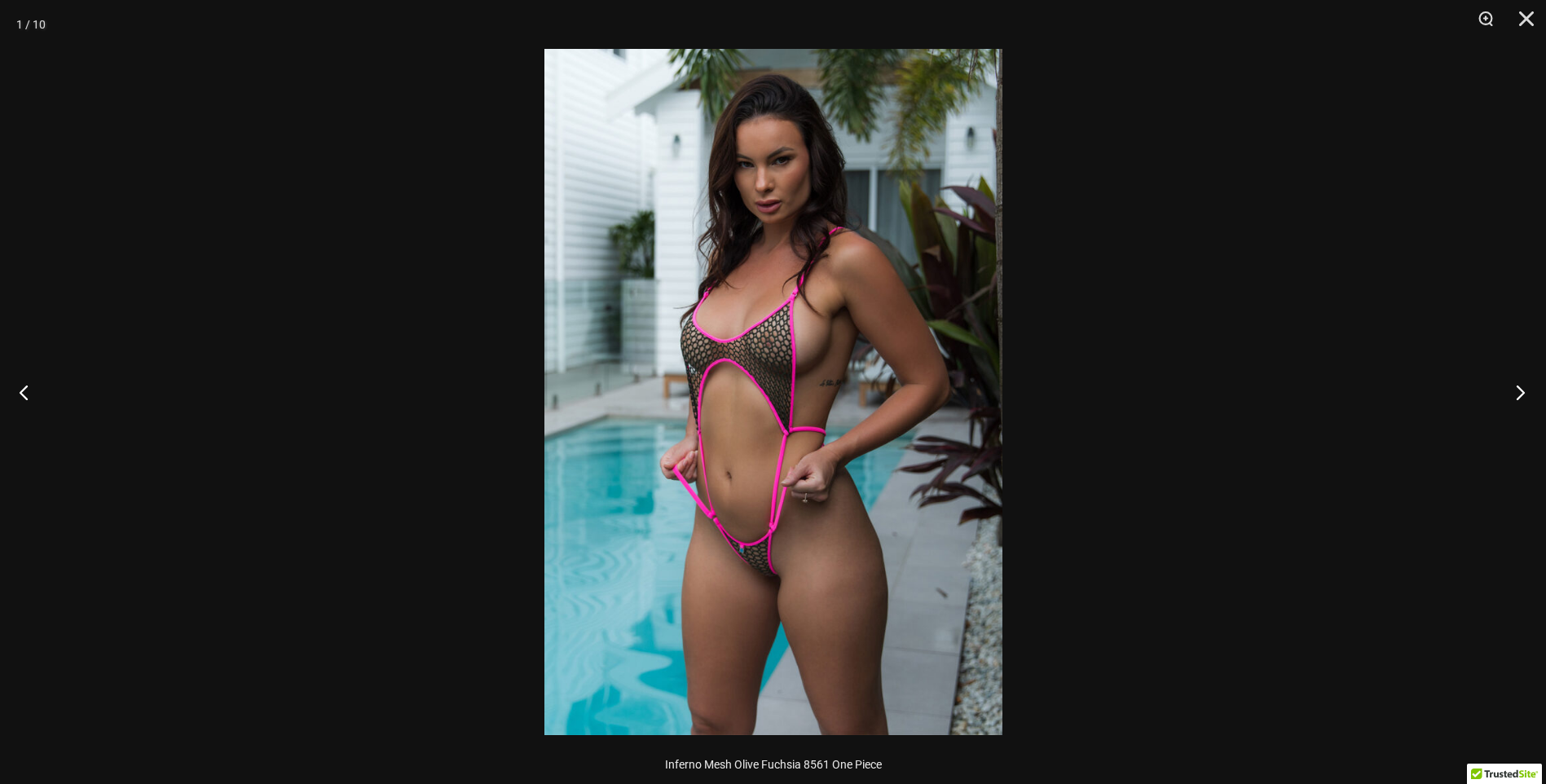
click at [1518, 392] on button "Next" at bounding box center [1516, 392] width 61 height 81
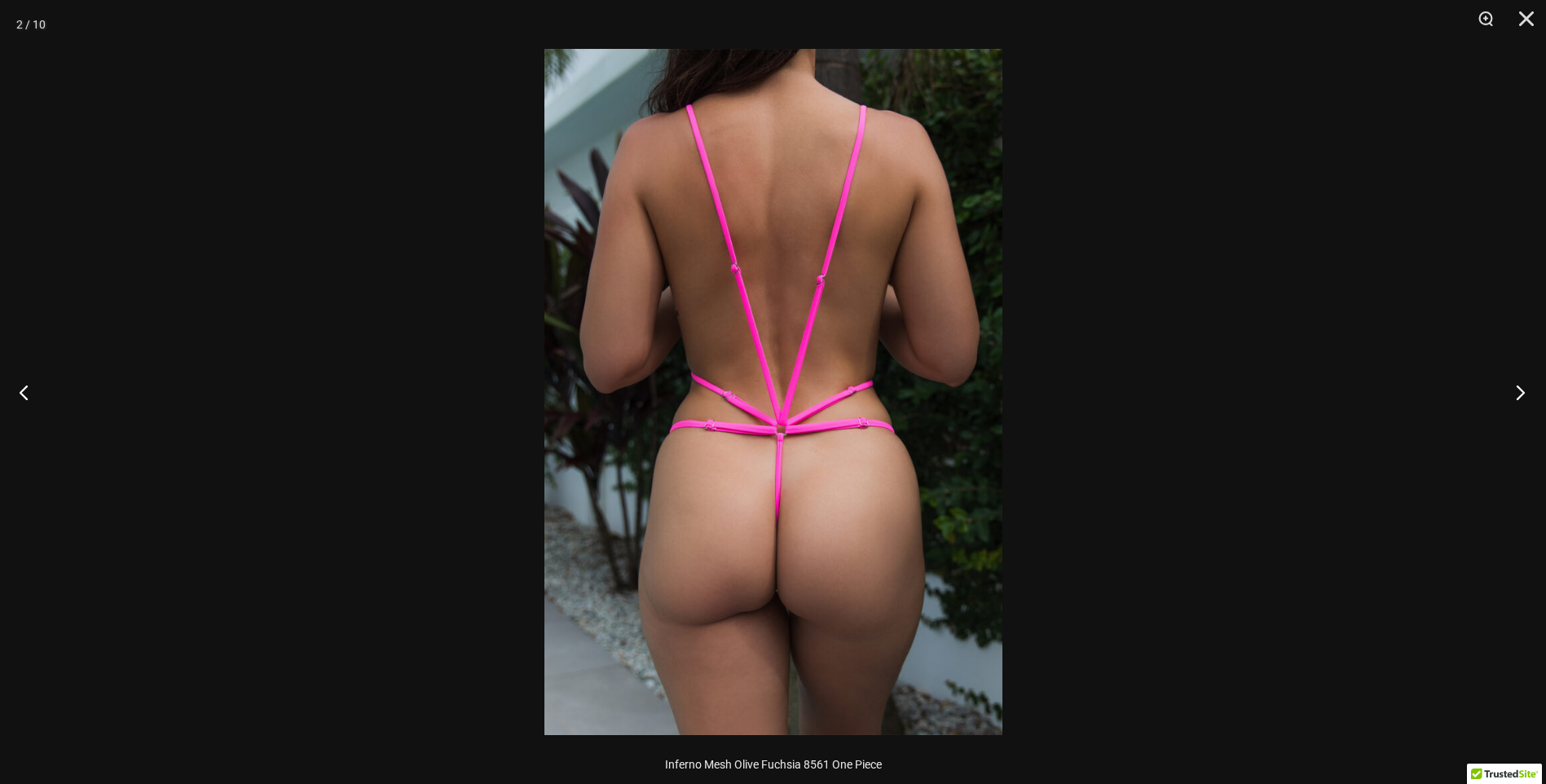
click at [1518, 392] on button "Next" at bounding box center [1516, 392] width 61 height 81
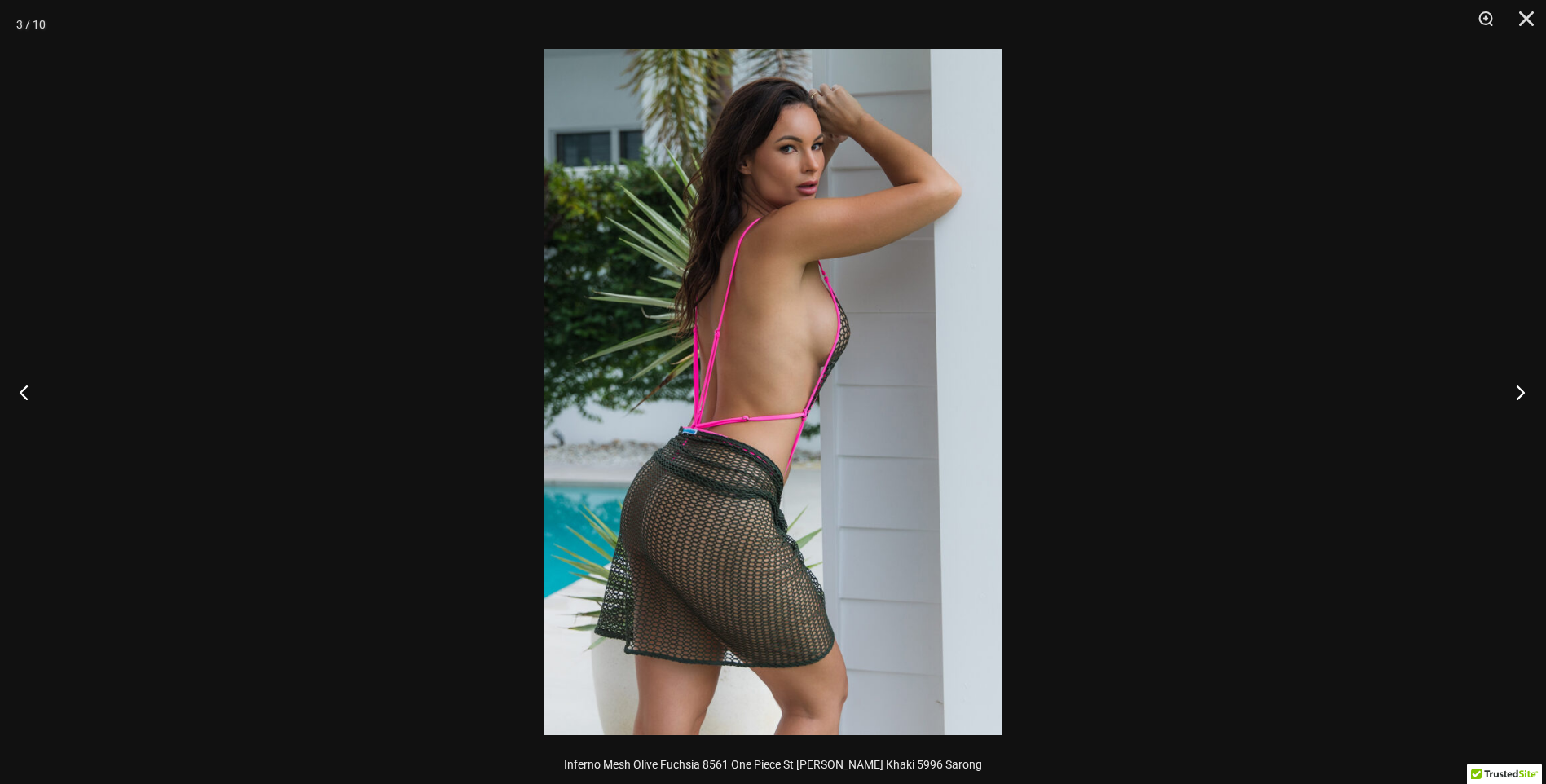
click at [1518, 392] on button "Next" at bounding box center [1516, 392] width 61 height 81
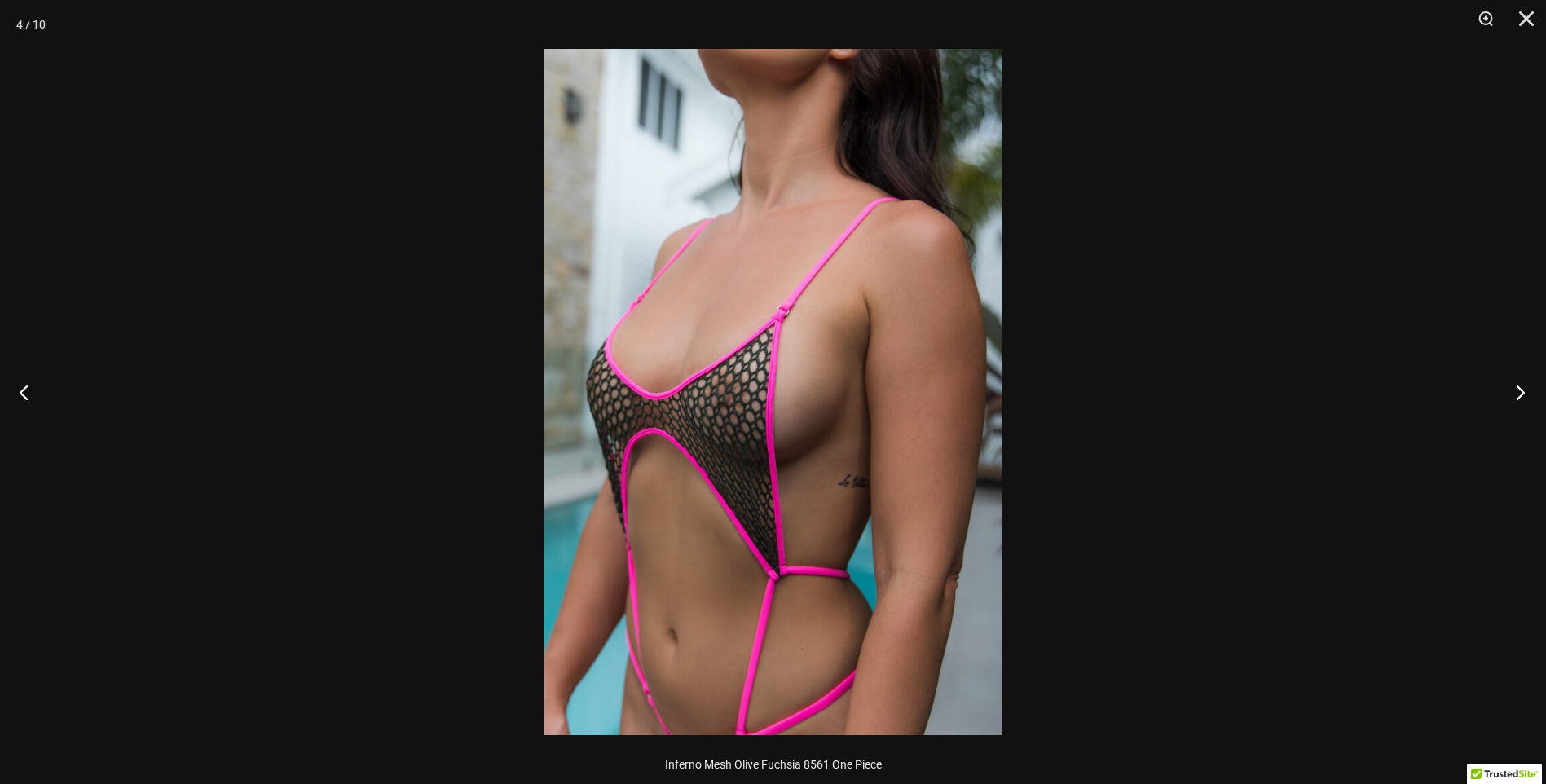
click at [1518, 392] on button "Next" at bounding box center [1516, 392] width 61 height 81
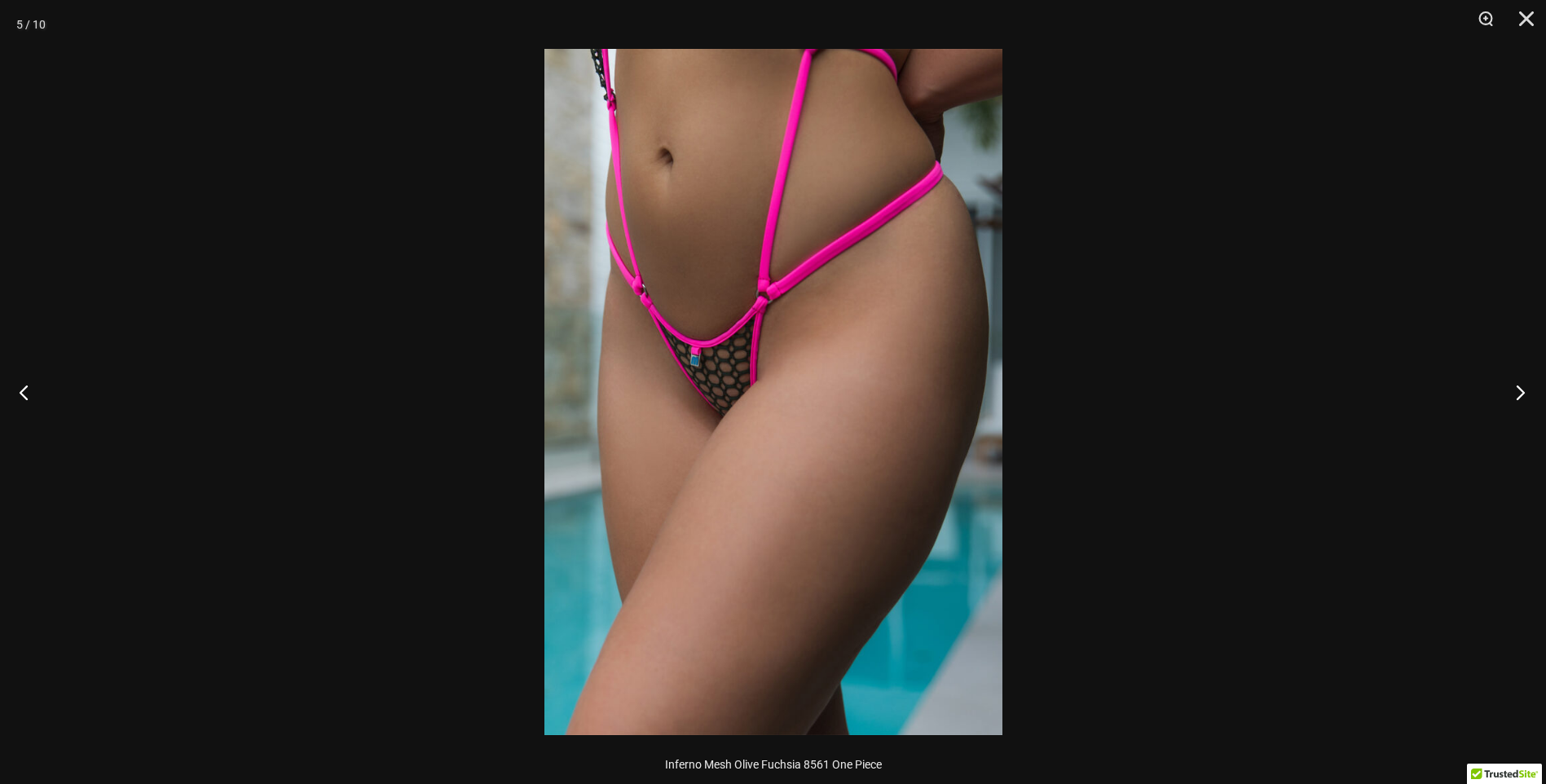
click at [1518, 392] on button "Next" at bounding box center [1516, 392] width 61 height 81
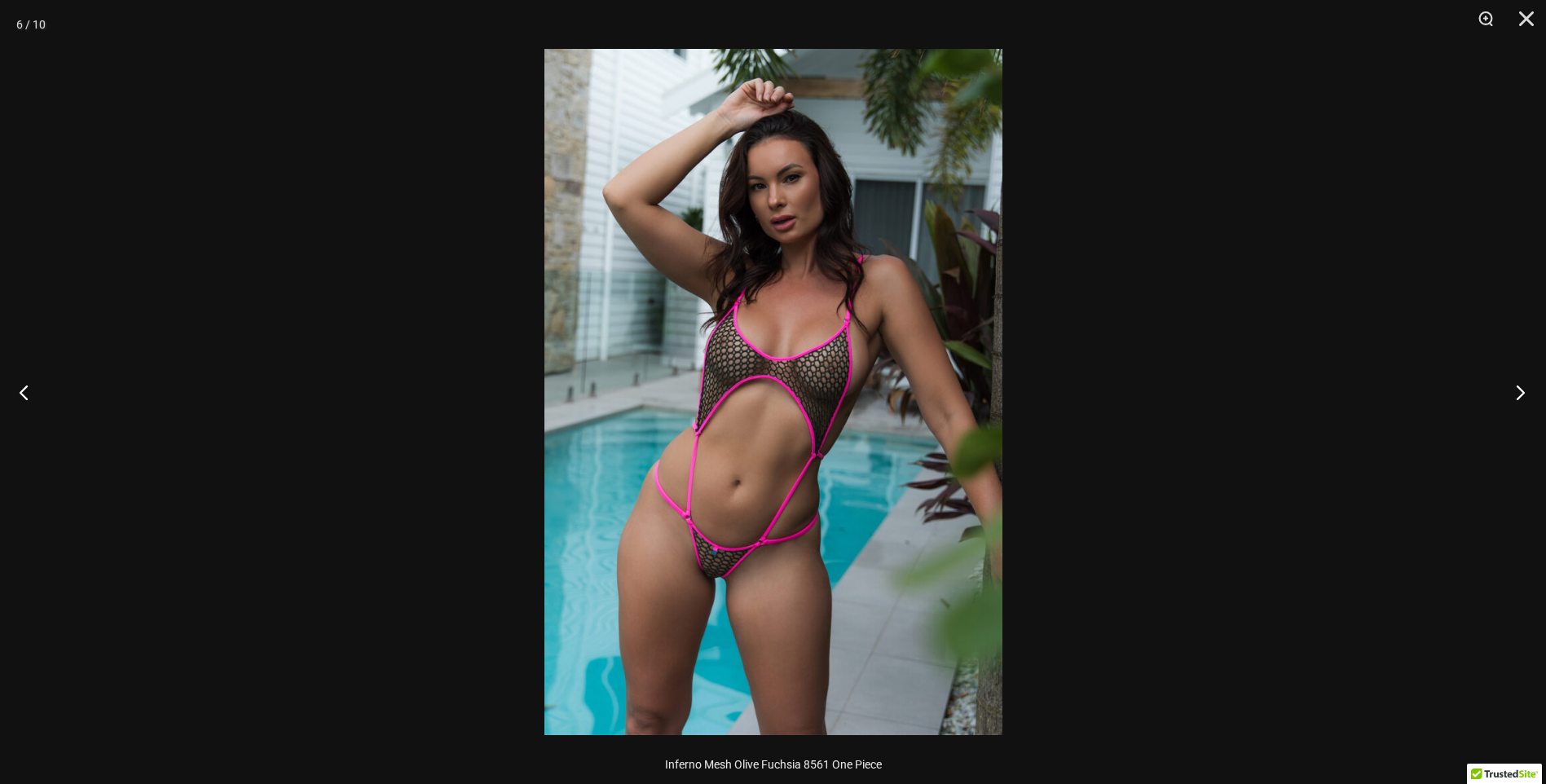
click at [1518, 392] on button "Next" at bounding box center [1516, 392] width 61 height 81
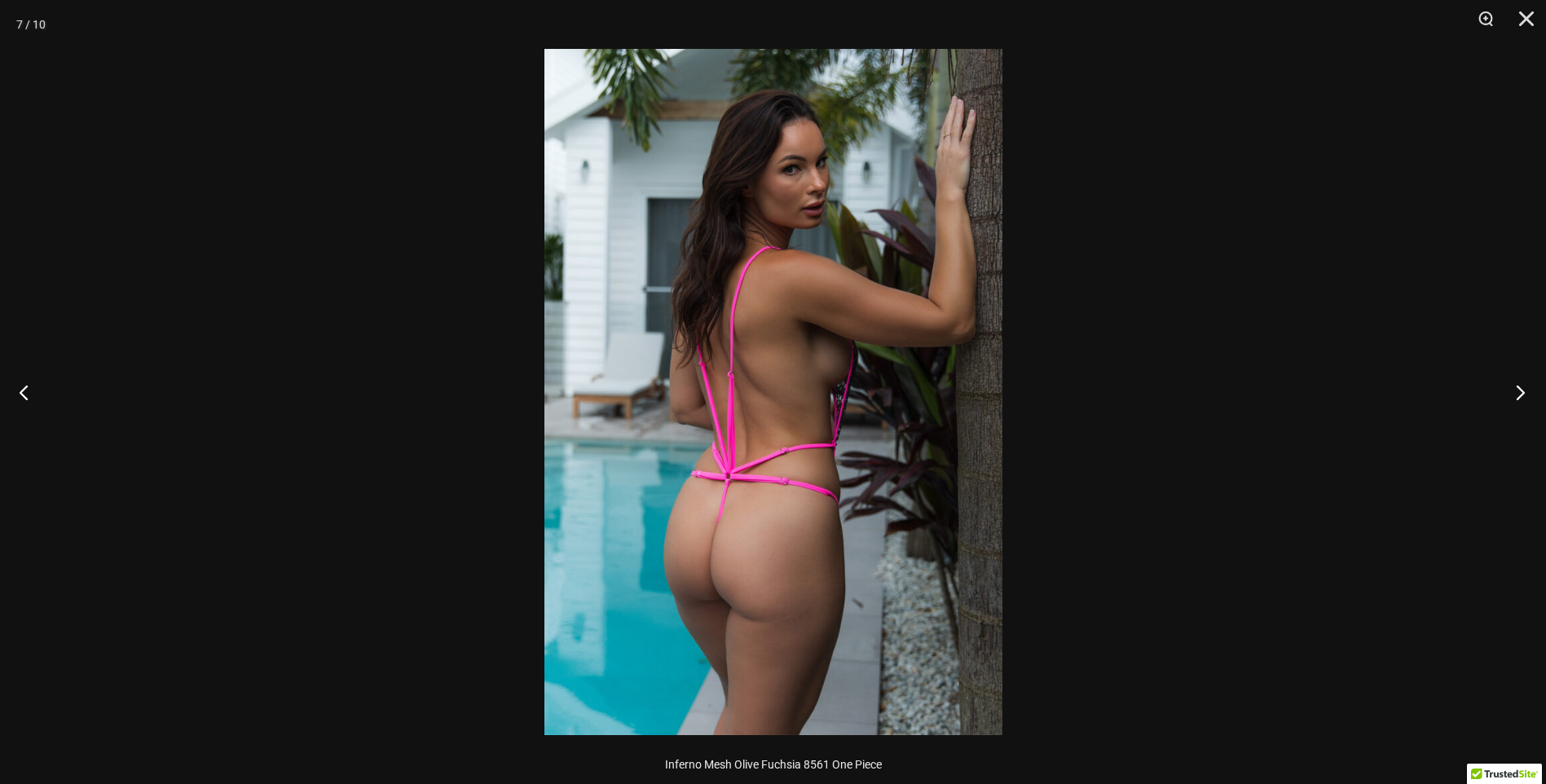
click at [1518, 392] on button "Next" at bounding box center [1516, 392] width 61 height 81
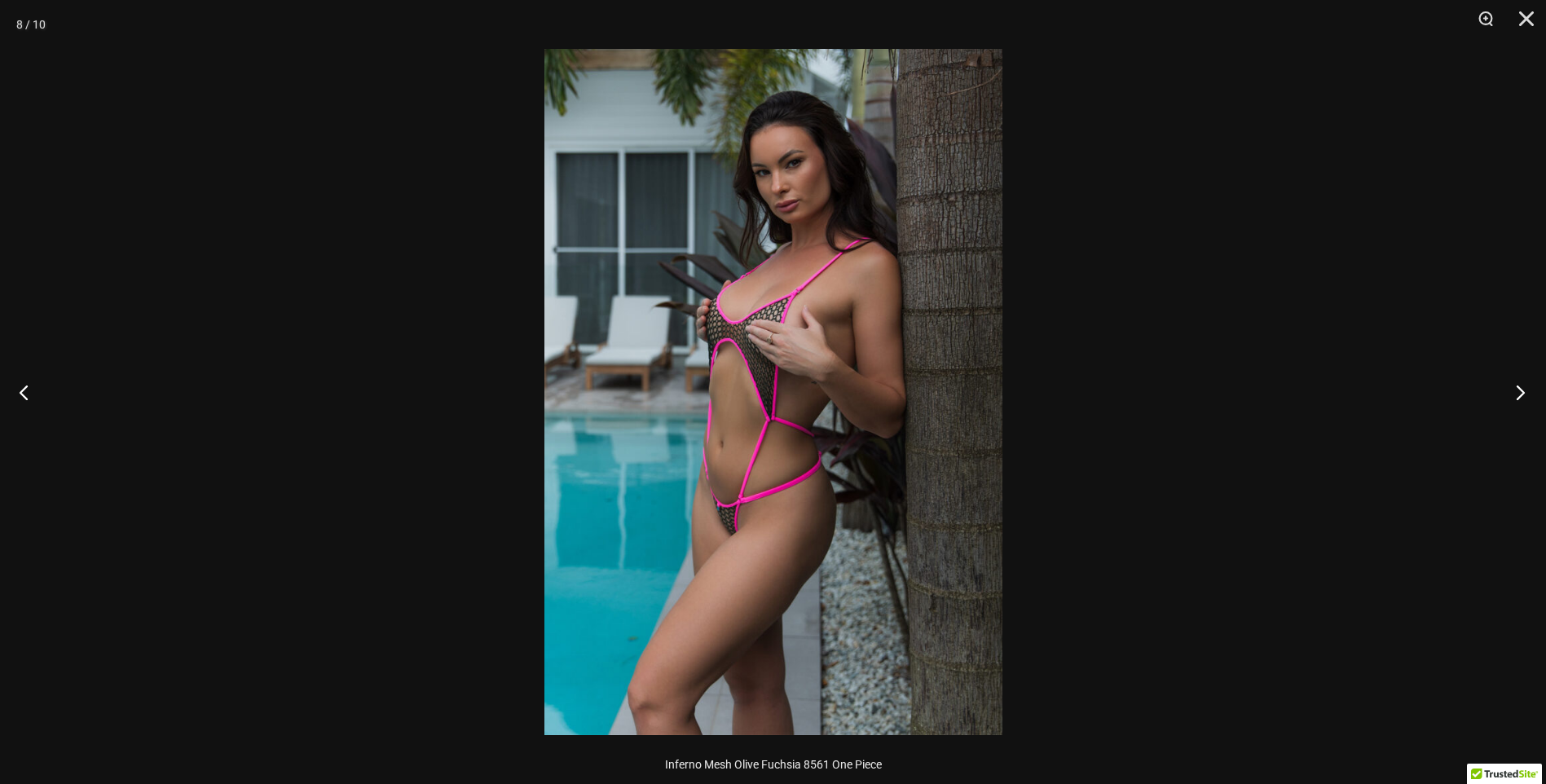
click at [1519, 392] on button "Next" at bounding box center [1516, 392] width 61 height 81
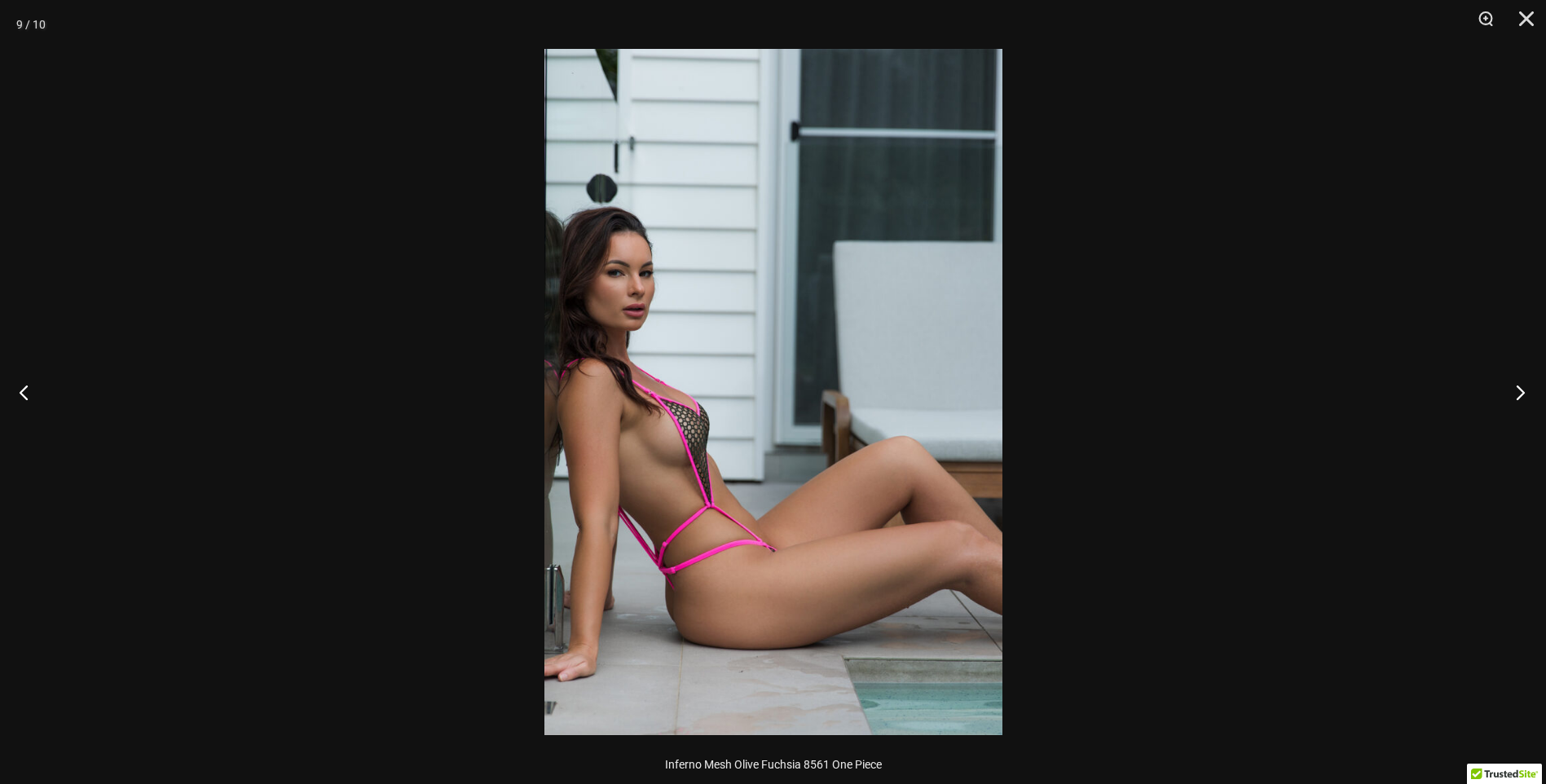
click at [1519, 392] on button "Next" at bounding box center [1516, 392] width 61 height 81
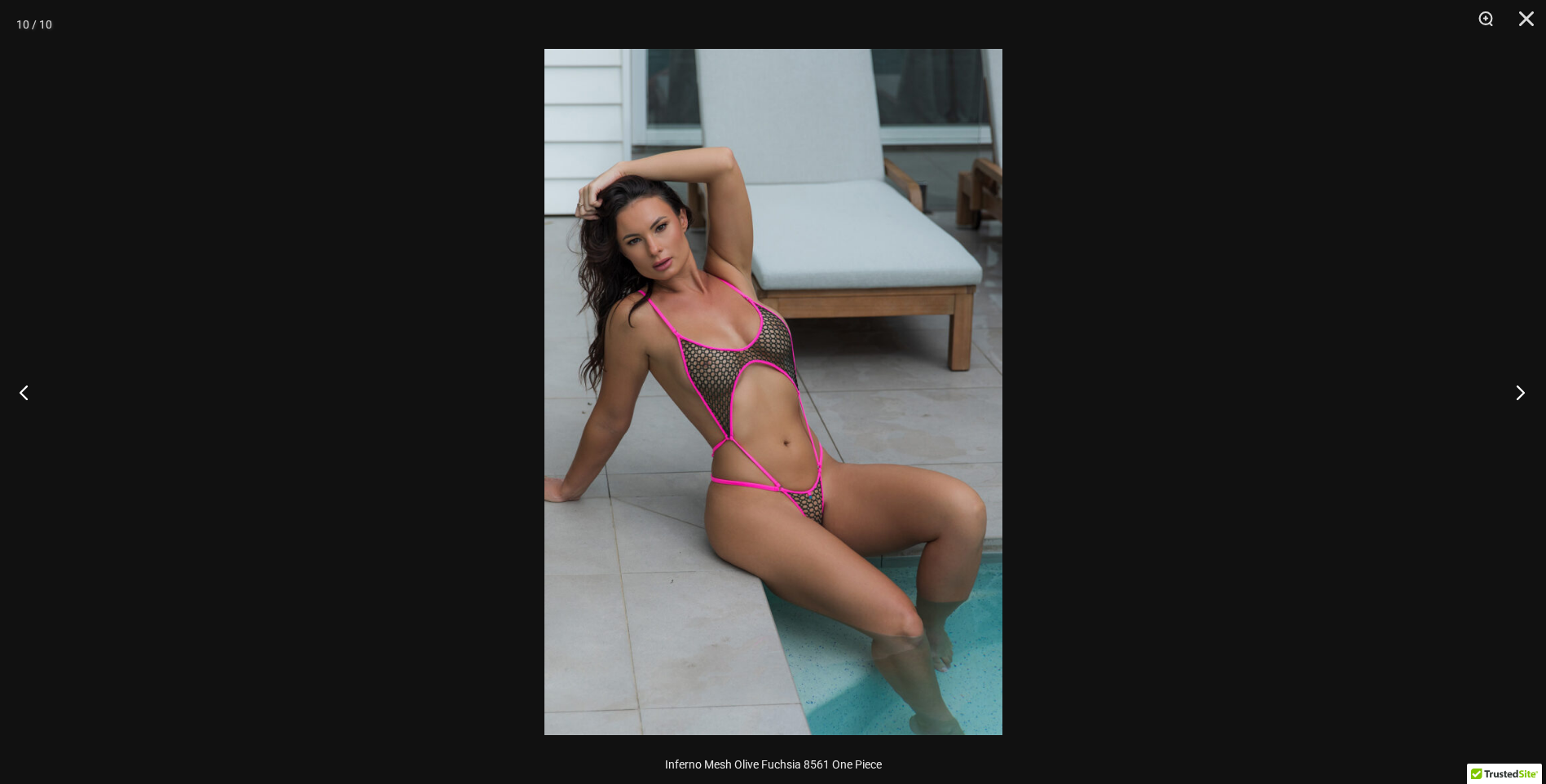
click at [1520, 392] on button "Next" at bounding box center [1516, 392] width 61 height 81
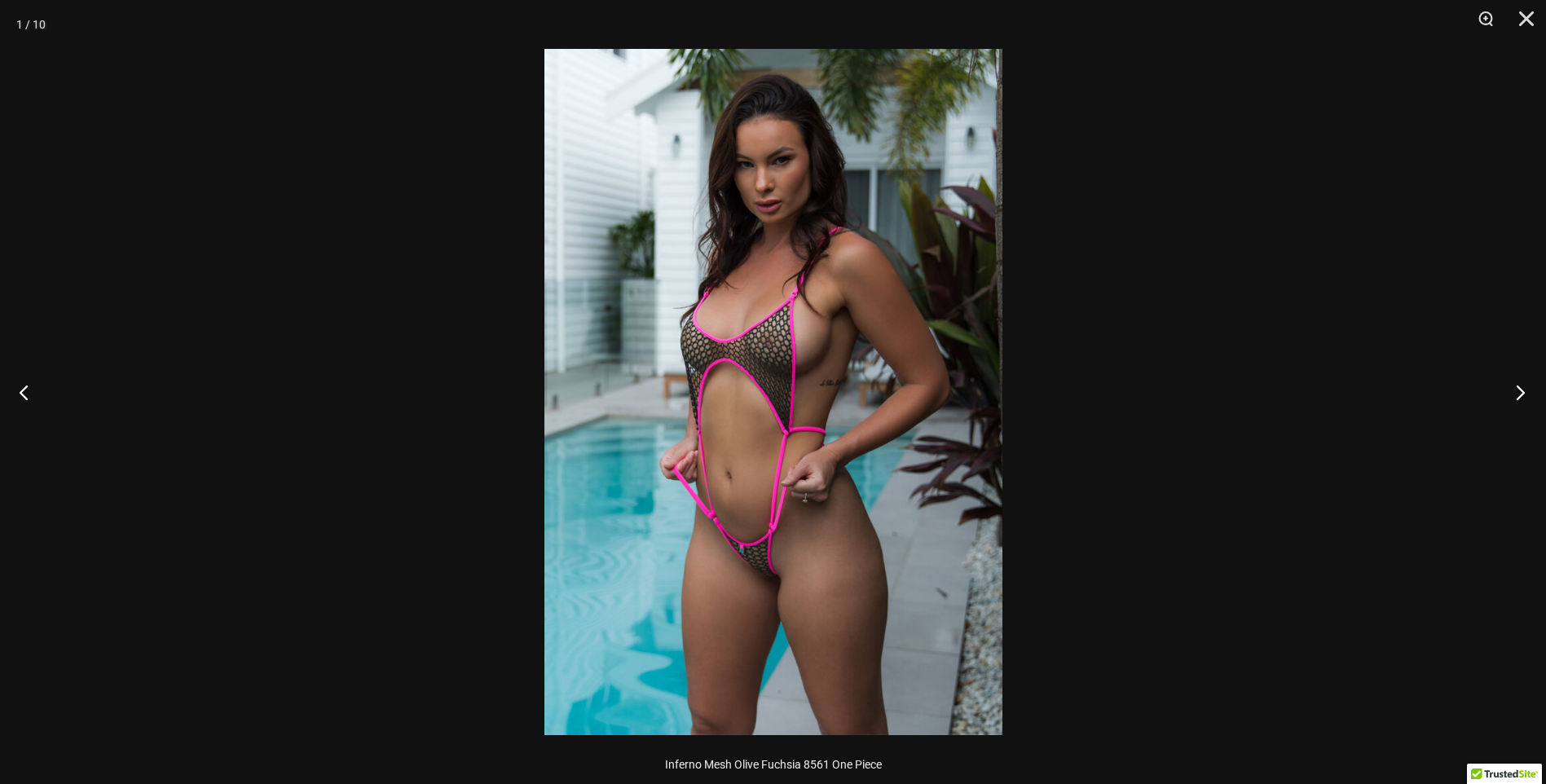
click at [1520, 392] on button "Next" at bounding box center [1516, 392] width 61 height 81
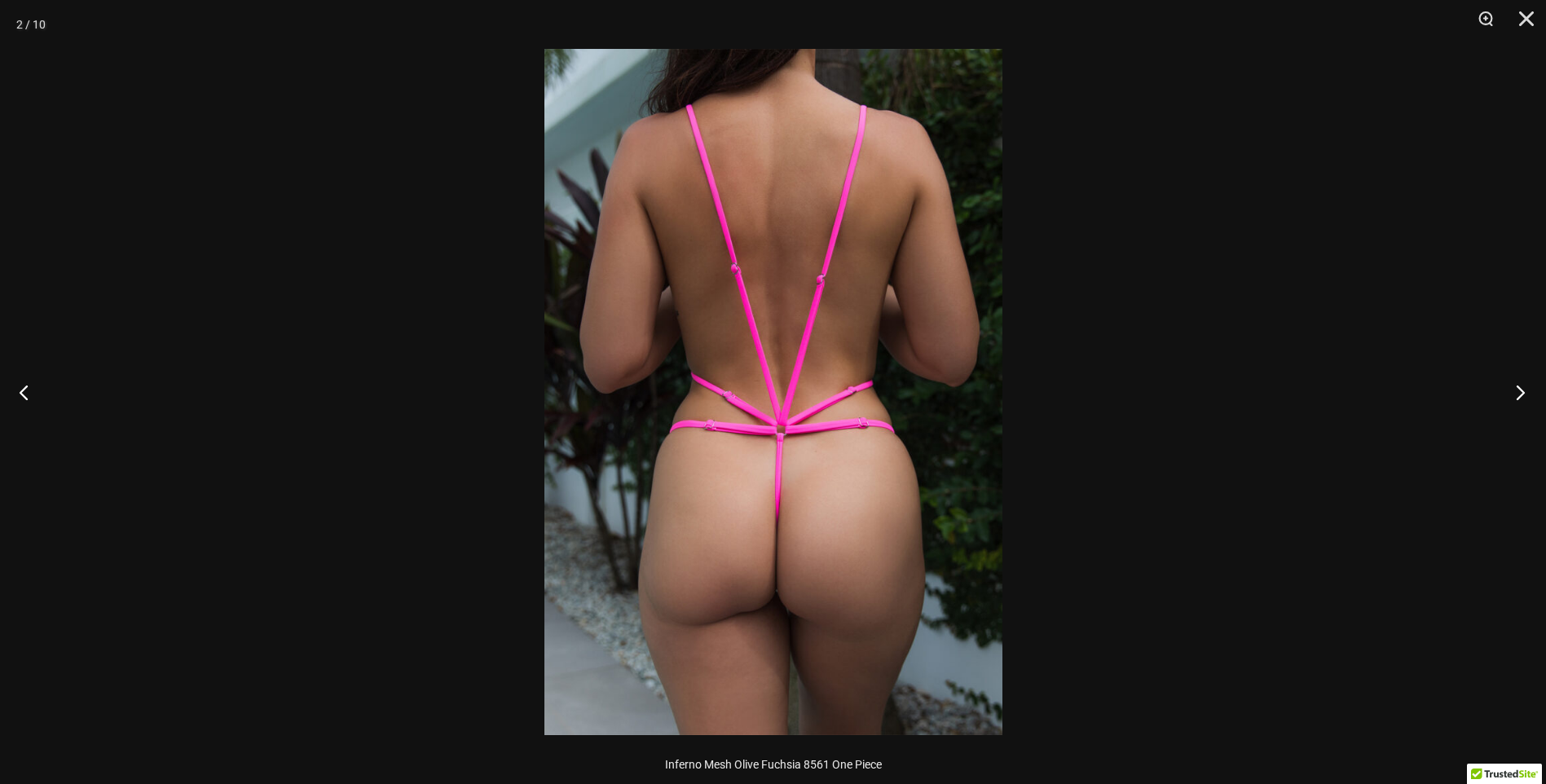
click at [1520, 392] on button "Next" at bounding box center [1516, 392] width 61 height 81
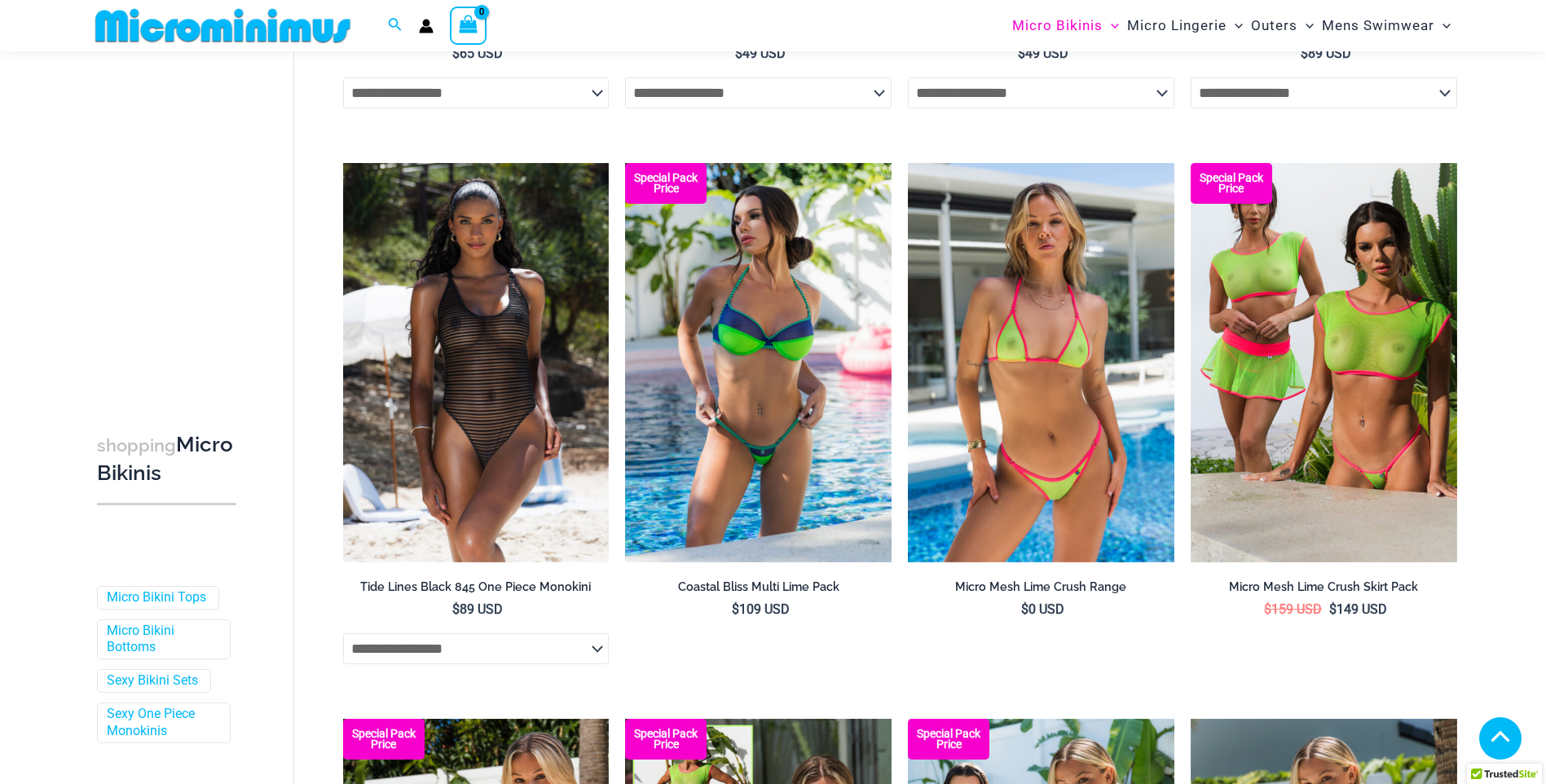
scroll to position [2784, 0]
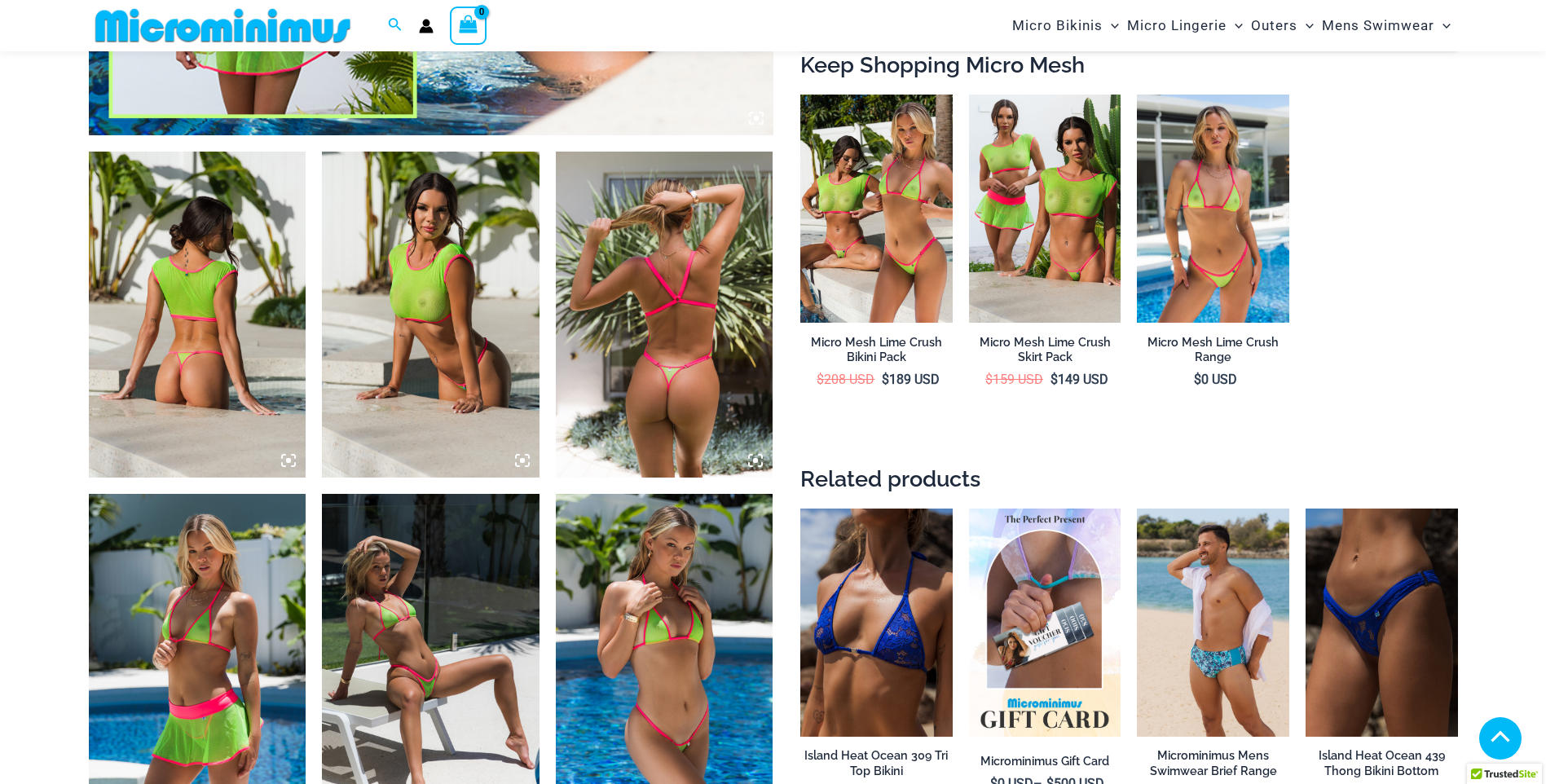
scroll to position [1176, 0]
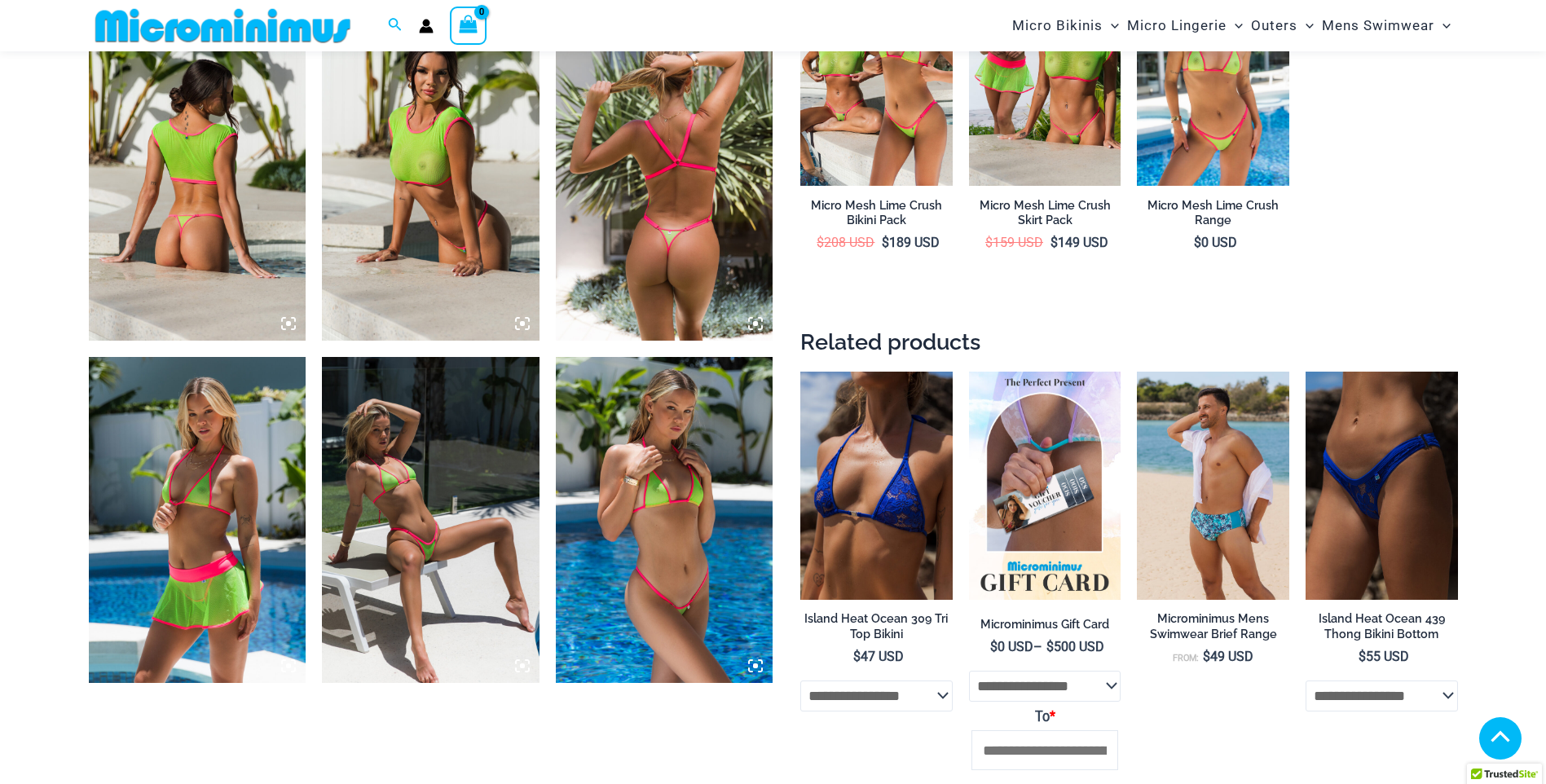
click at [760, 321] on icon at bounding box center [756, 324] width 15 height 15
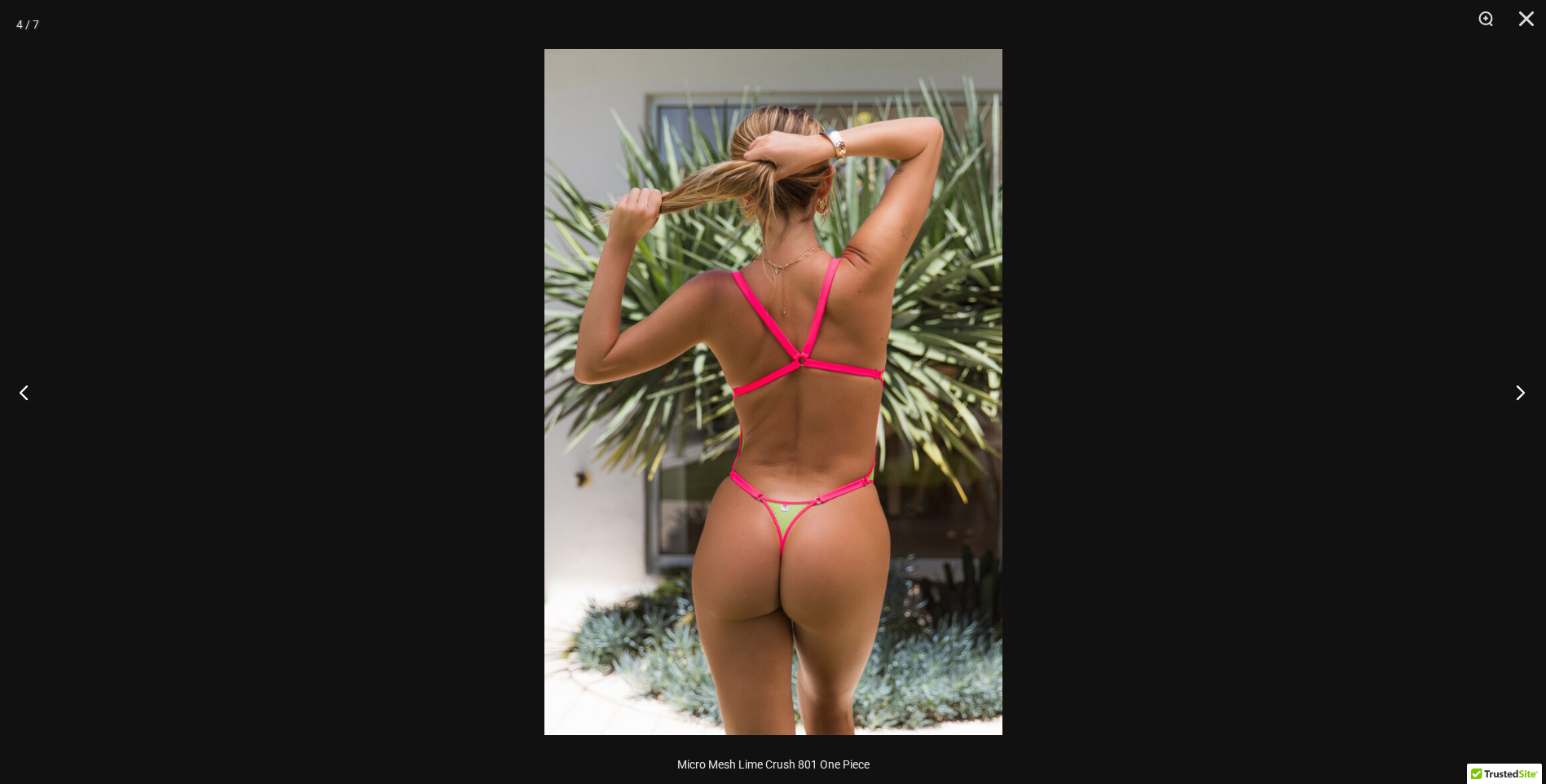
click at [1511, 391] on button "Next" at bounding box center [1516, 392] width 61 height 81
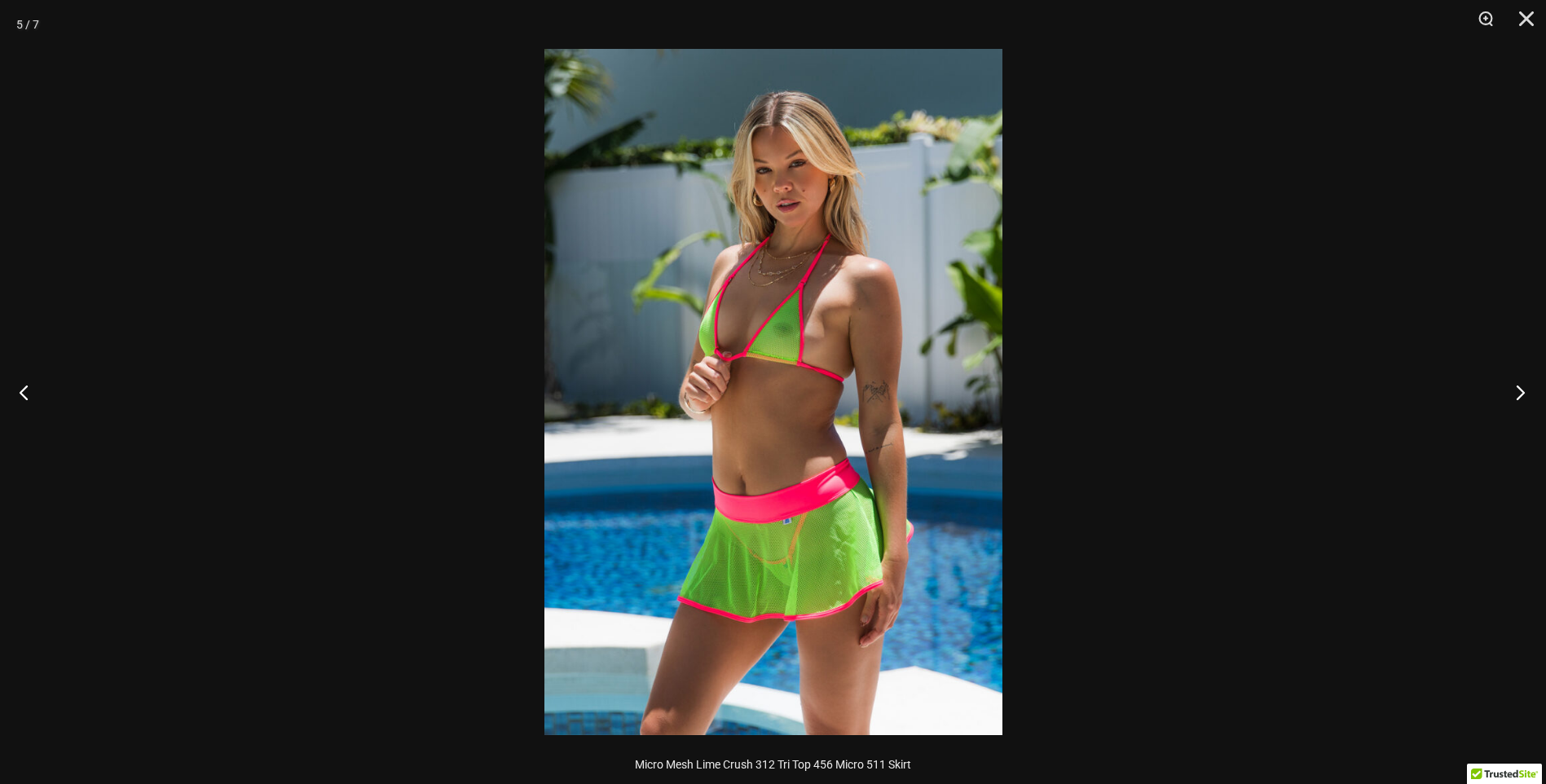
click at [1511, 391] on button "Next" at bounding box center [1516, 392] width 61 height 81
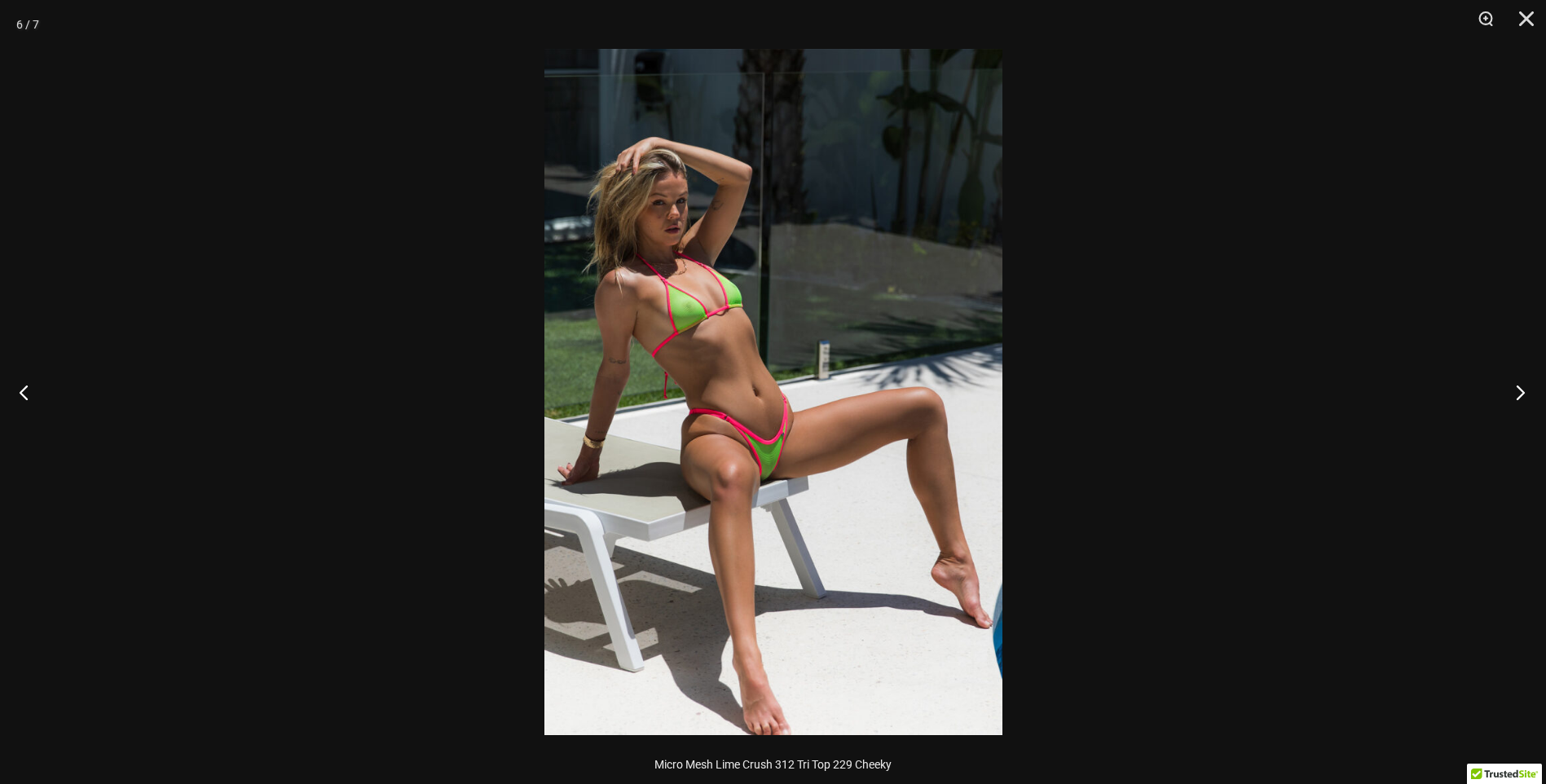
click at [1511, 391] on button "Next" at bounding box center [1516, 392] width 61 height 81
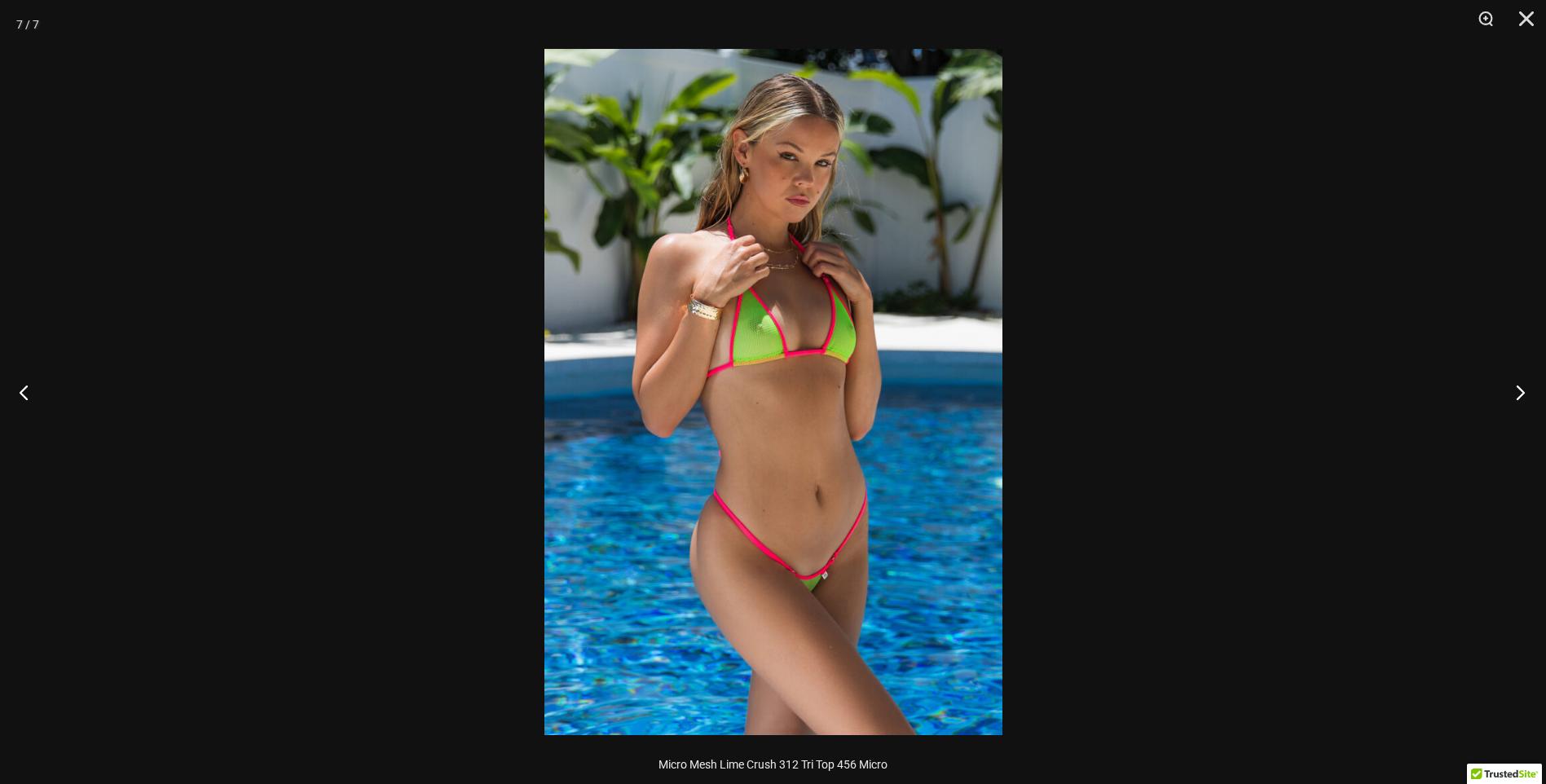
click at [1510, 391] on button "Next" at bounding box center [1516, 392] width 61 height 81
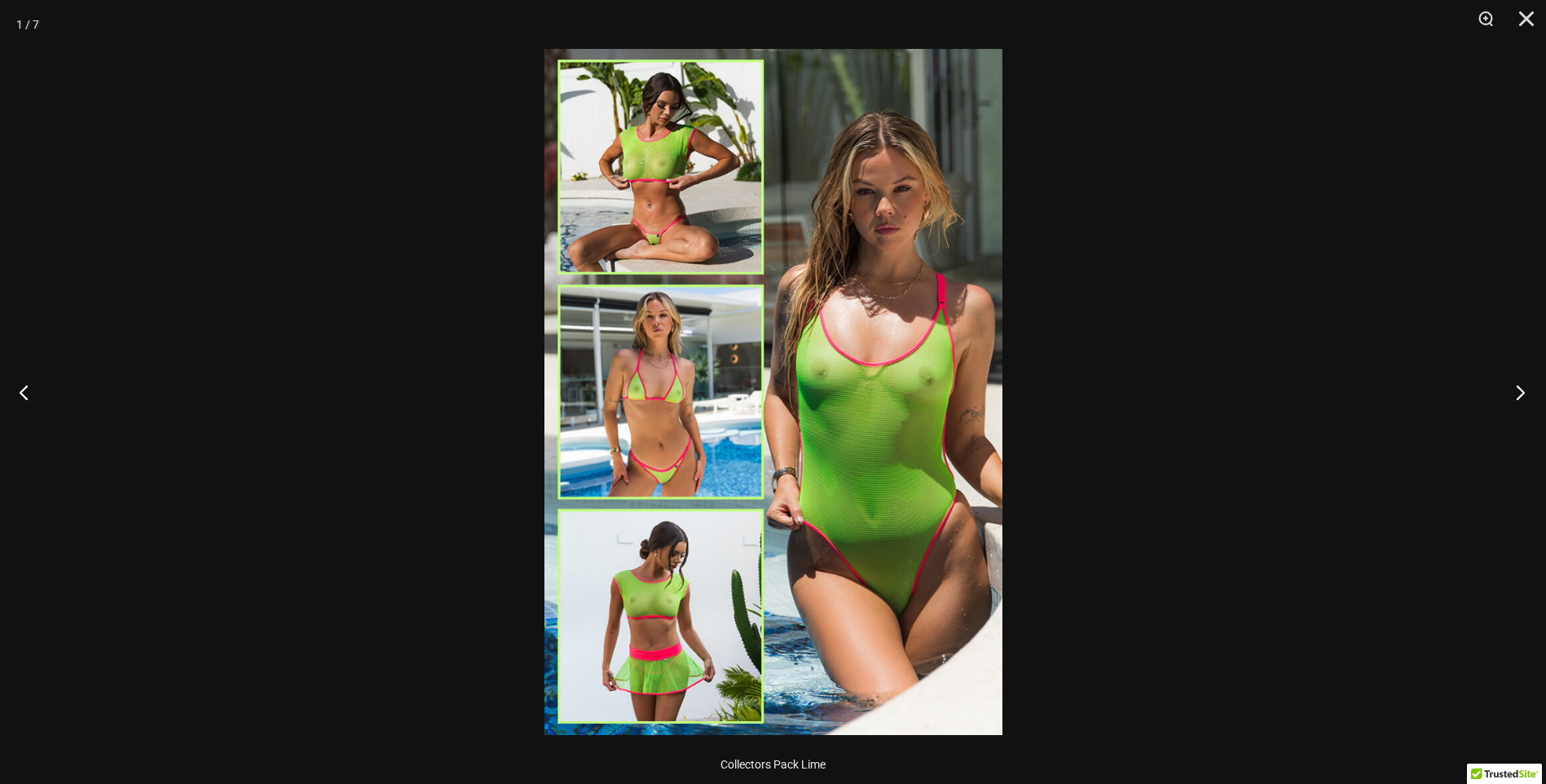
click at [1509, 391] on button "Next" at bounding box center [1516, 392] width 61 height 81
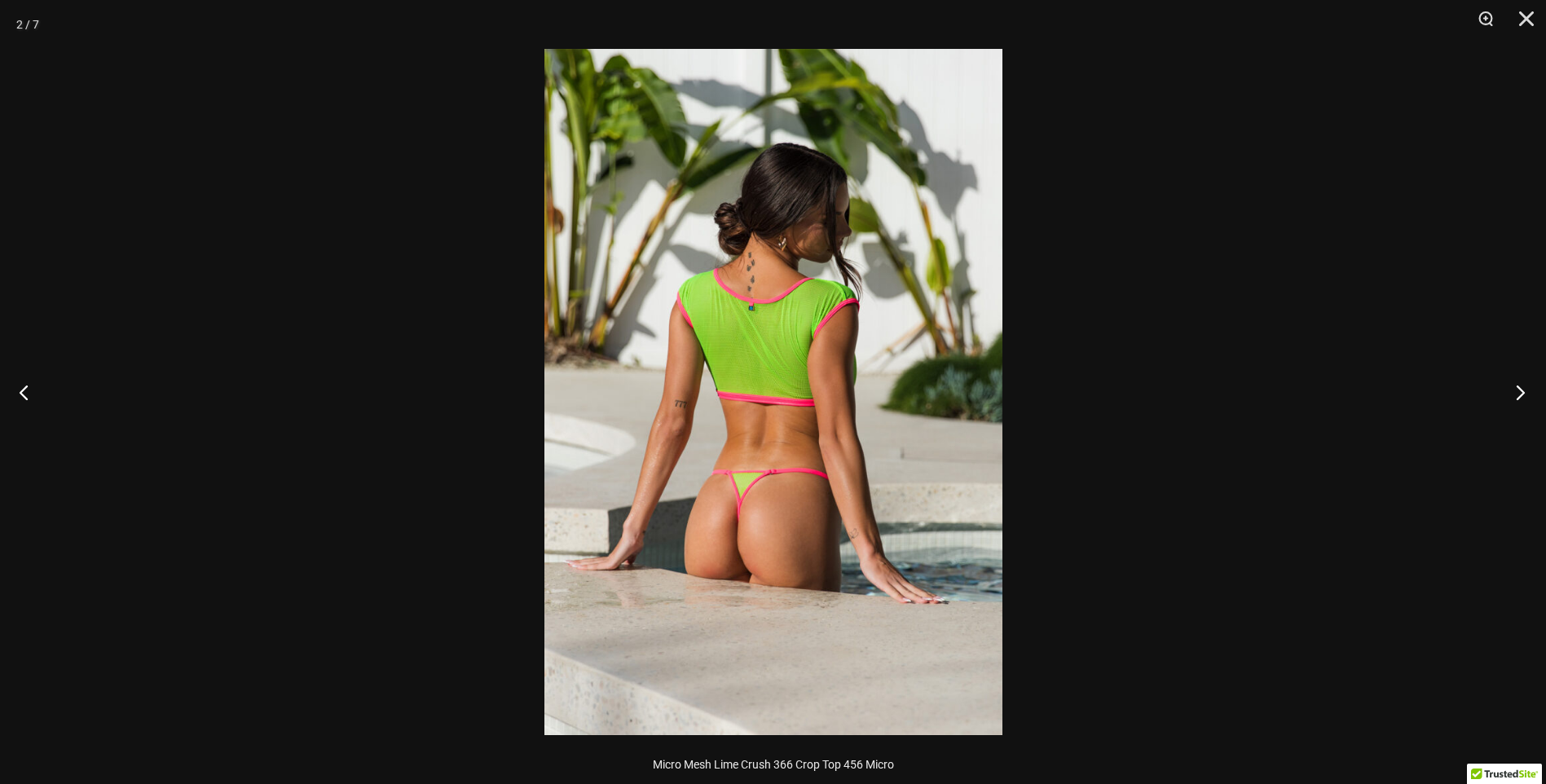
click at [1509, 391] on button "Next" at bounding box center [1516, 392] width 61 height 81
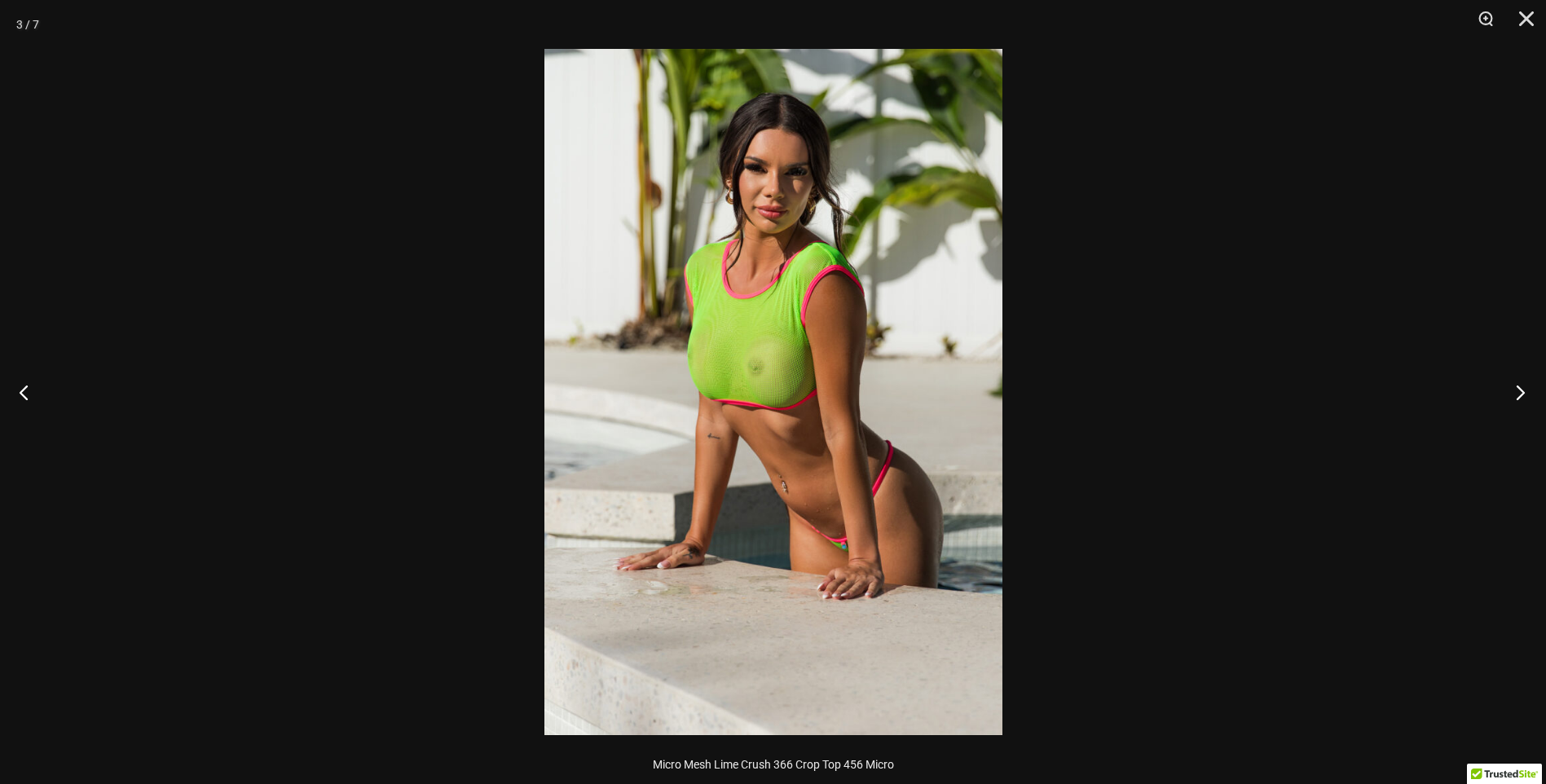
click at [1509, 391] on button "Next" at bounding box center [1516, 392] width 61 height 81
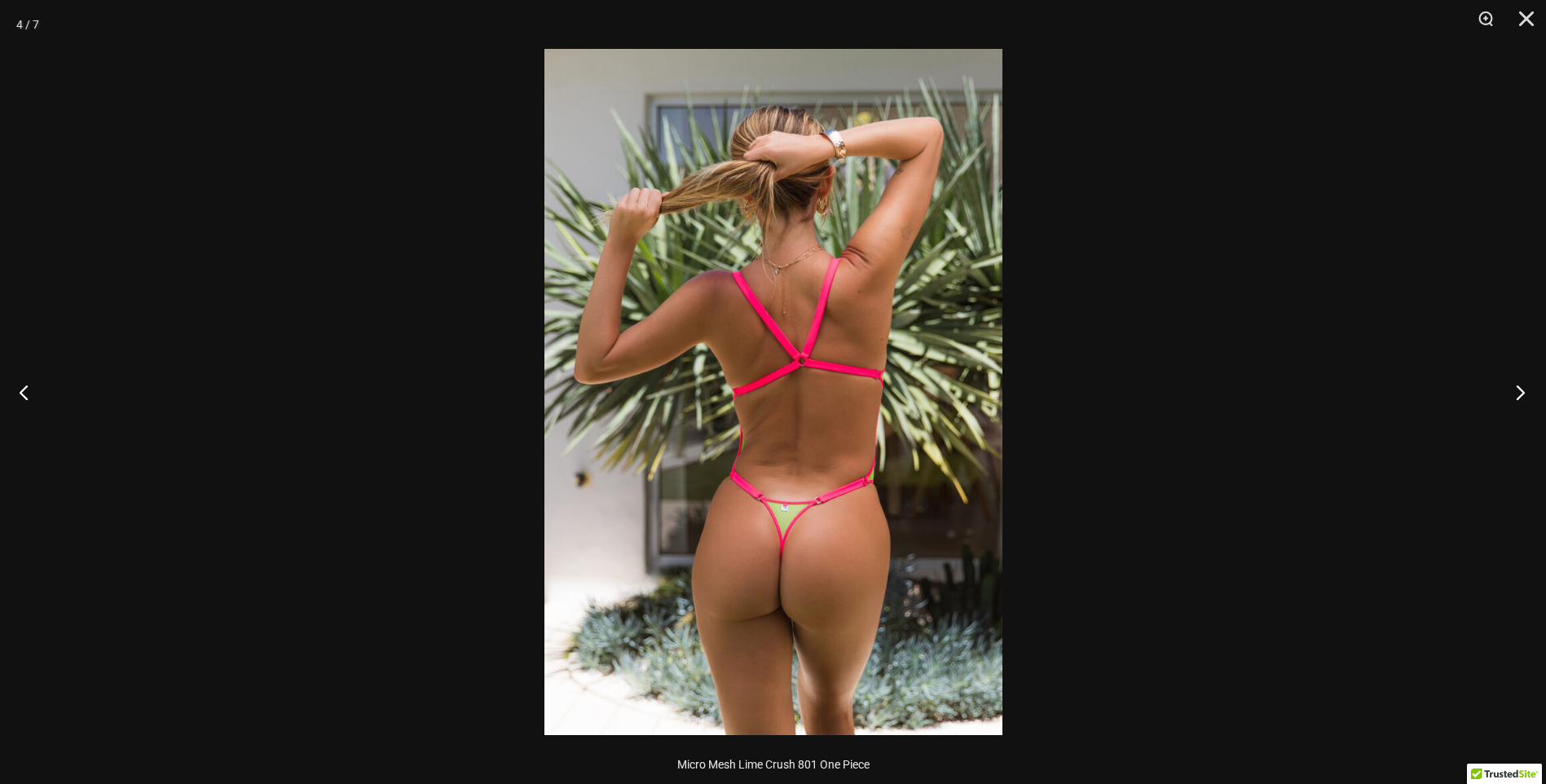
click at [1508, 392] on button "Next" at bounding box center [1516, 392] width 61 height 81
